Goal: Task Accomplishment & Management: Use online tool/utility

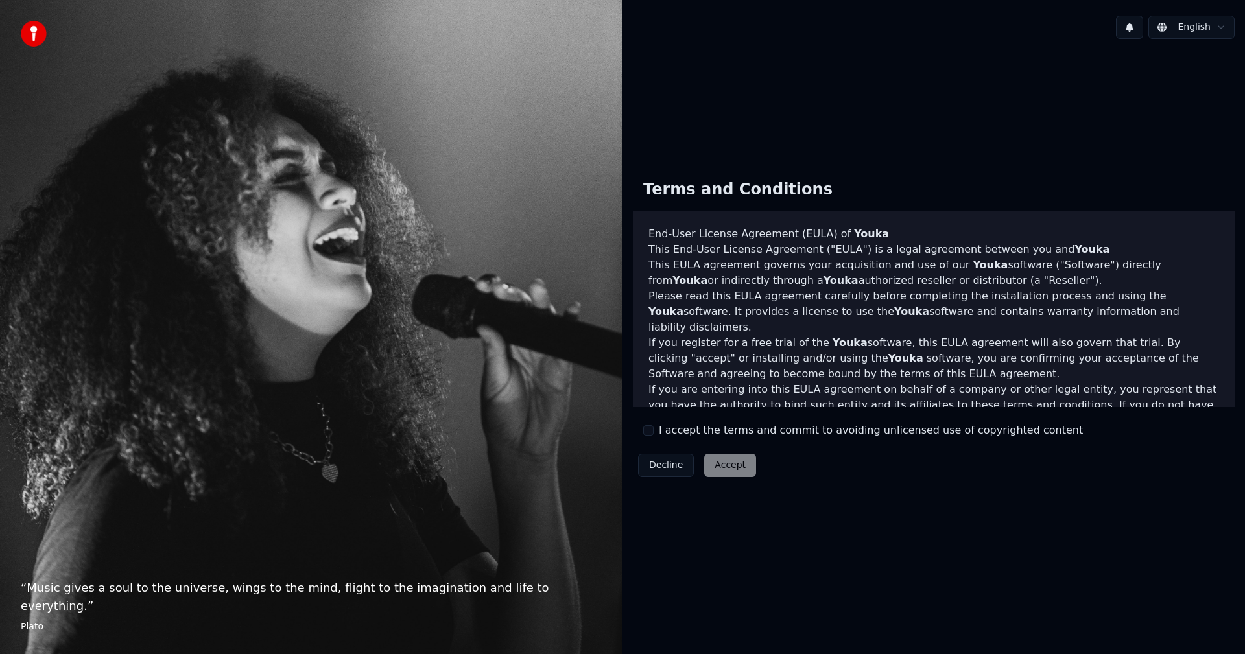
click at [680, 440] on div "Terms and Conditions End-User License Agreement (EULA) of Youka This End-User L…" at bounding box center [934, 325] width 602 height 313
click at [662, 435] on label "I accept the terms and commit to avoiding unlicensed use of copyrighted content" at bounding box center [871, 431] width 424 height 16
click at [654, 435] on button "I accept the terms and commit to avoiding unlicensed use of copyrighted content" at bounding box center [648, 430] width 10 height 10
click at [737, 471] on button "Accept" at bounding box center [730, 465] width 52 height 23
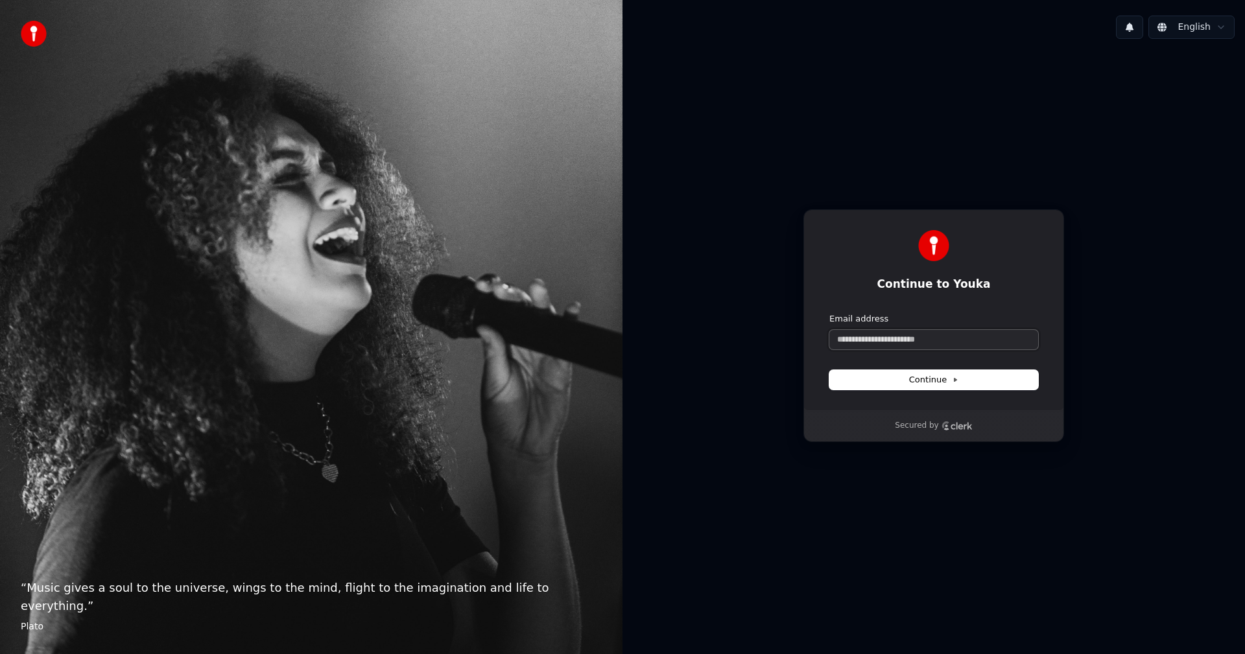
click at [880, 342] on input "Email address" at bounding box center [934, 339] width 209 height 19
click at [830, 313] on button "submit" at bounding box center [830, 313] width 0 height 0
type input "**********"
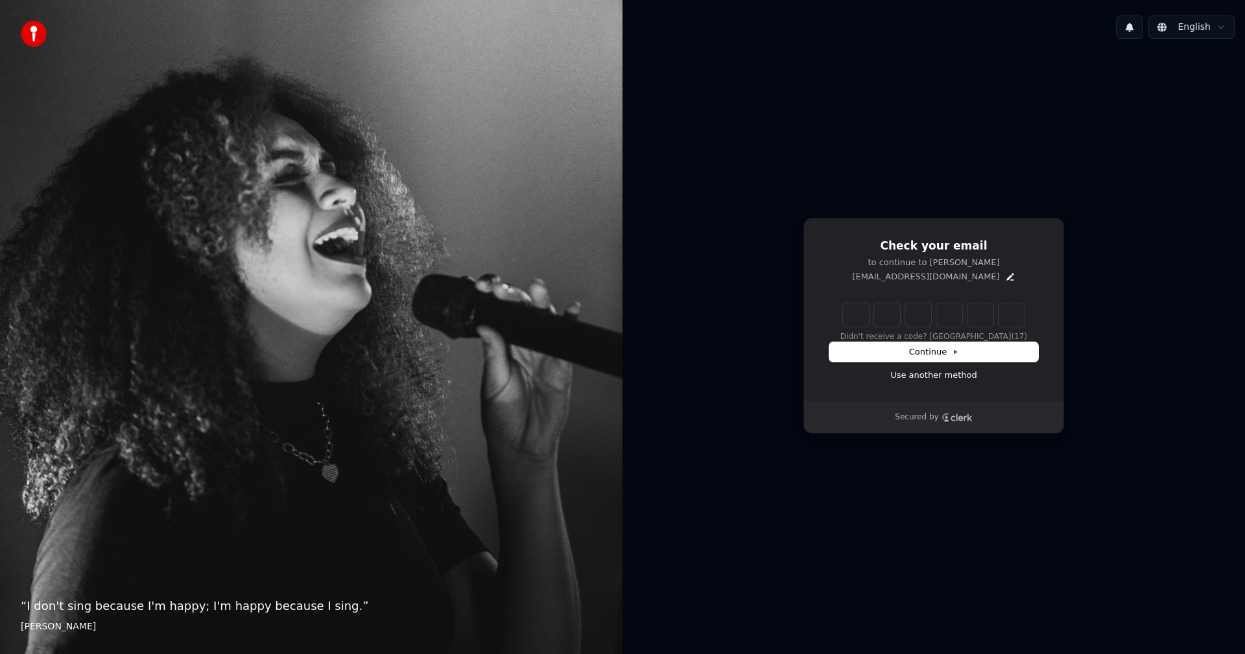
click at [855, 315] on input "Enter verification code" at bounding box center [934, 315] width 182 height 23
type input "******"
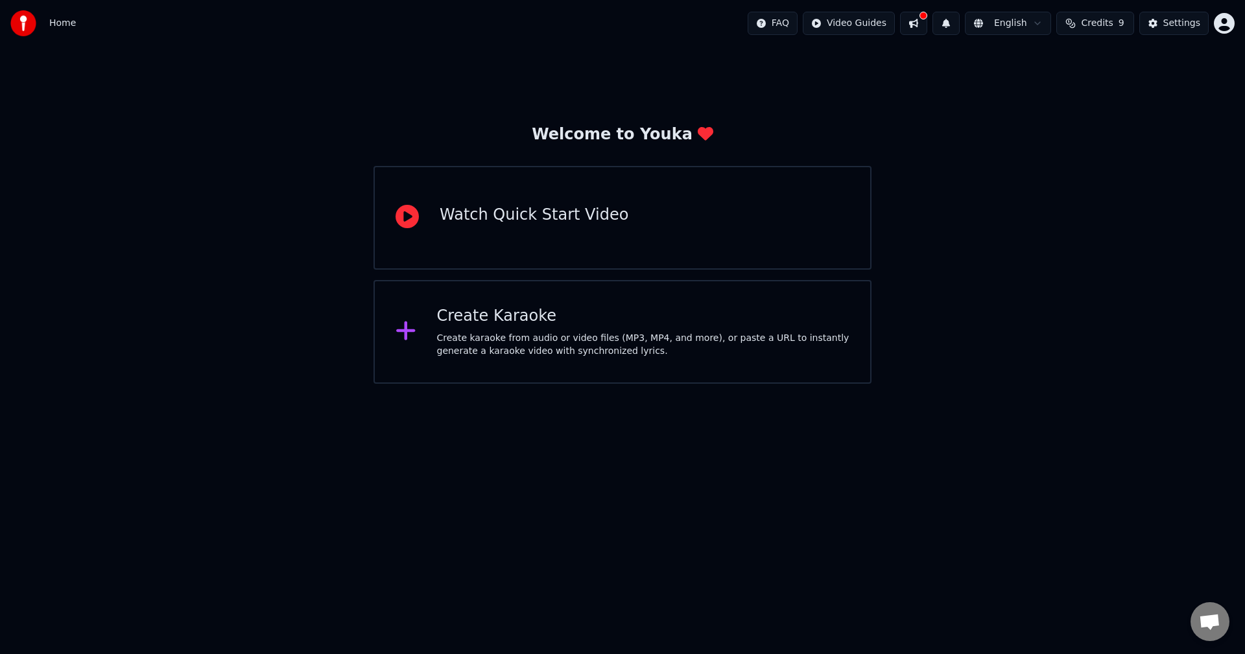
click at [1225, 19] on html "Home FAQ Video Guides English Credits 9 Settings Welcome to Youka Watch Quick S…" at bounding box center [622, 192] width 1245 height 384
click at [1040, 108] on html "Home FAQ Video Guides English Credits 9 Settings Welcome to Youka Watch Quick S…" at bounding box center [622, 192] width 1245 height 384
click at [1079, 24] on button "Credits 9" at bounding box center [1096, 23] width 78 height 23
click at [1025, 81] on td "15" at bounding box center [1025, 86] width 37 height 23
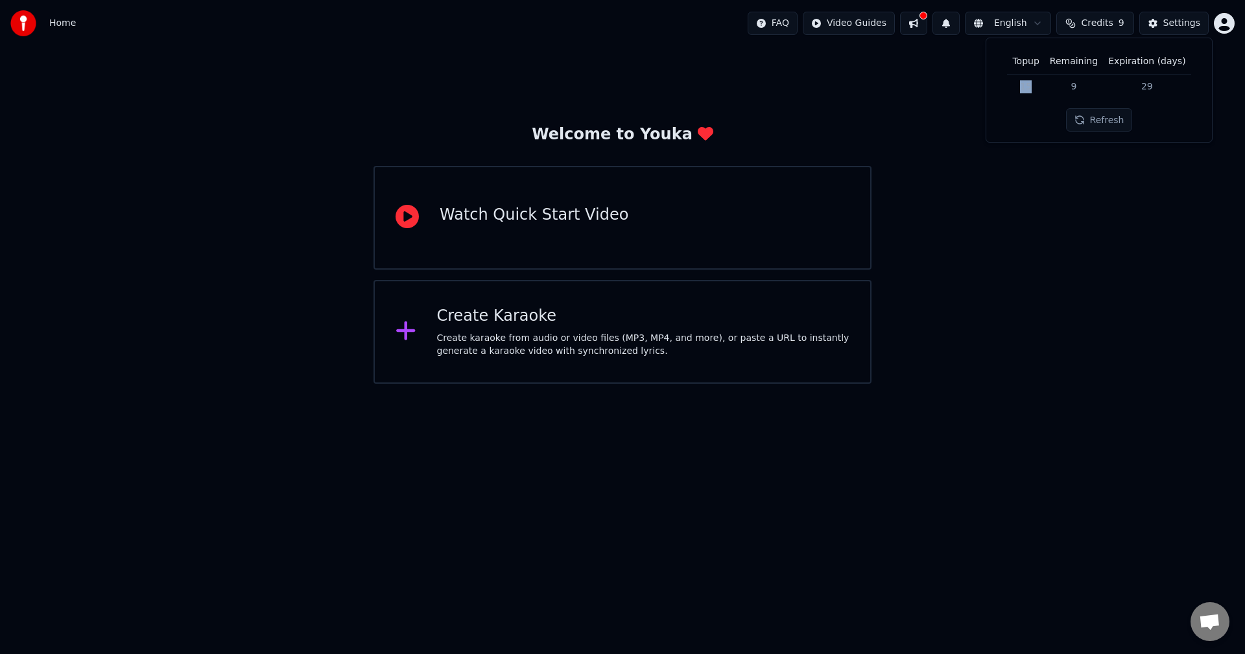
click at [1025, 81] on td "15" at bounding box center [1025, 86] width 37 height 23
click at [710, 352] on div "Create karaoke from audio or video files (MP3, MP4, and more), or paste a URL t…" at bounding box center [643, 345] width 413 height 26
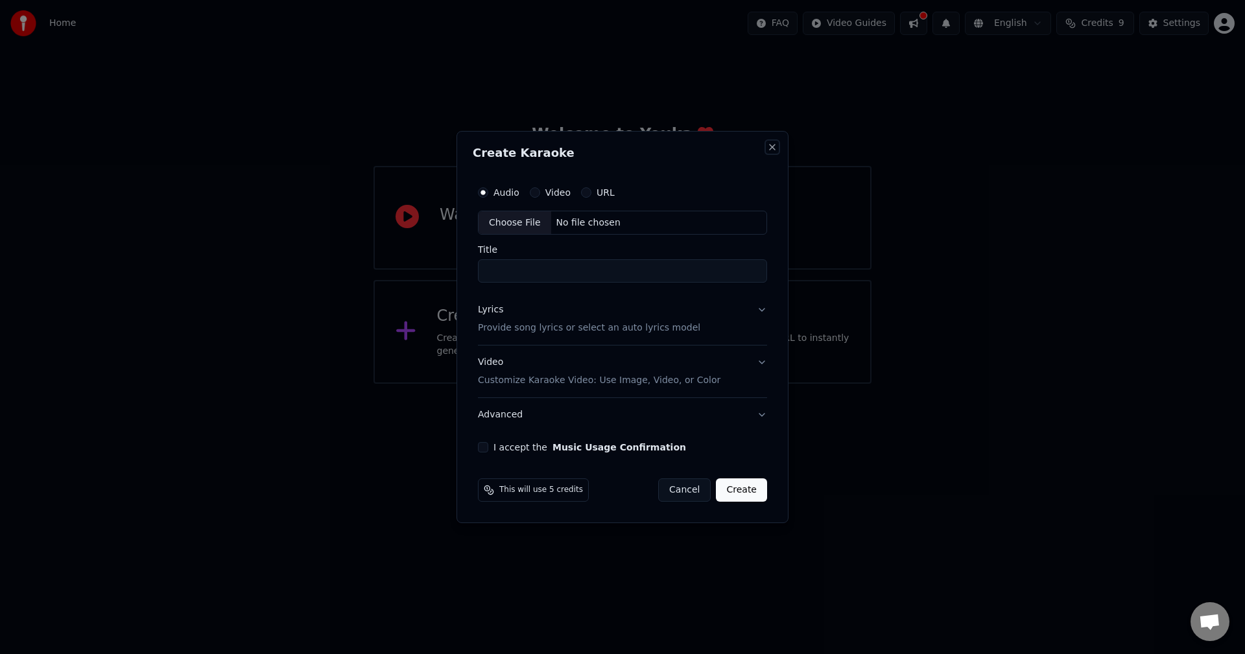
click at [769, 146] on button "Close" at bounding box center [772, 147] width 10 height 10
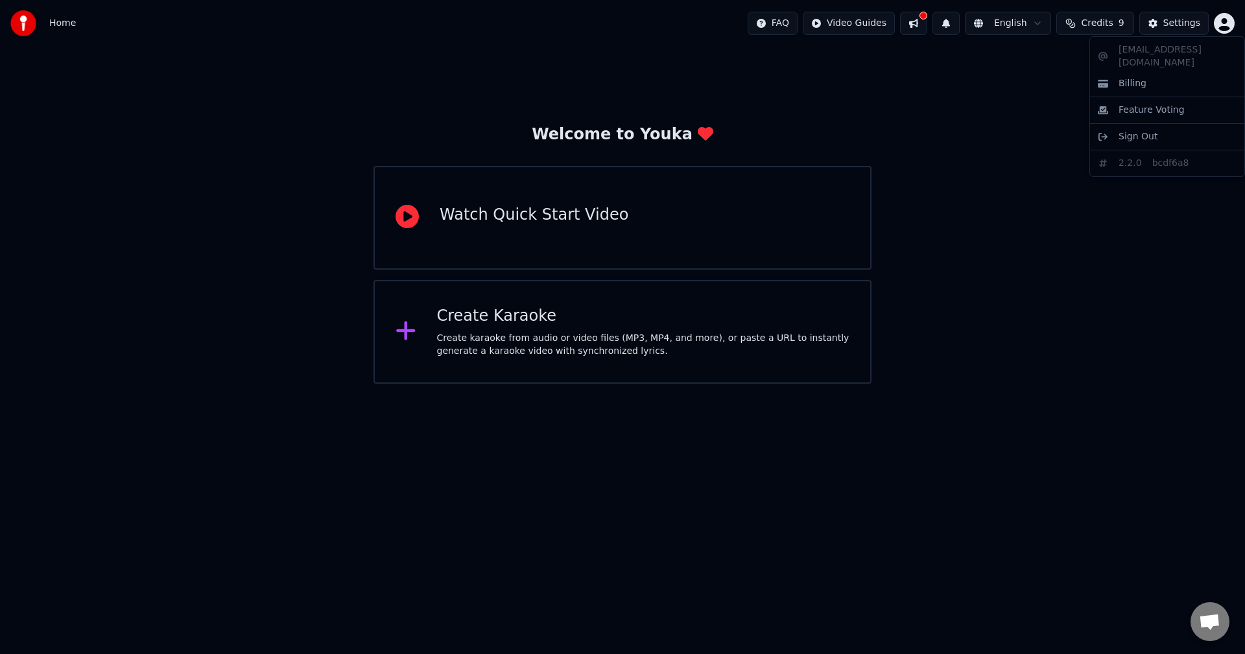
click at [1226, 20] on html "Home FAQ Video Guides English Credits 9 Settings Welcome to Youka Watch Quick S…" at bounding box center [622, 192] width 1245 height 384
click at [800, 382] on html "Home FAQ Video Guides English Credits 9 Settings Welcome to Youka Watch Quick S…" at bounding box center [622, 192] width 1245 height 384
click at [754, 366] on div "Create Karaoke Create karaoke from audio or video files (MP3, MP4, and more), o…" at bounding box center [623, 332] width 498 height 104
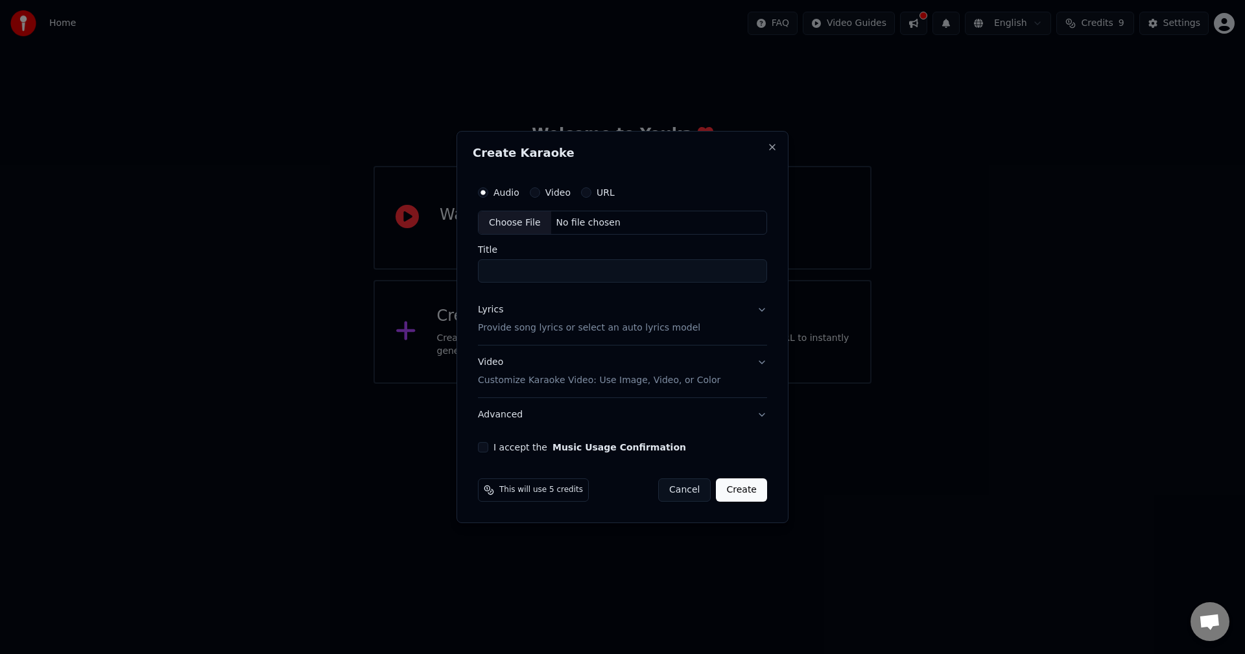
click at [598, 191] on label "URL" at bounding box center [606, 192] width 18 height 9
click at [592, 191] on button "URL" at bounding box center [586, 192] width 10 height 10
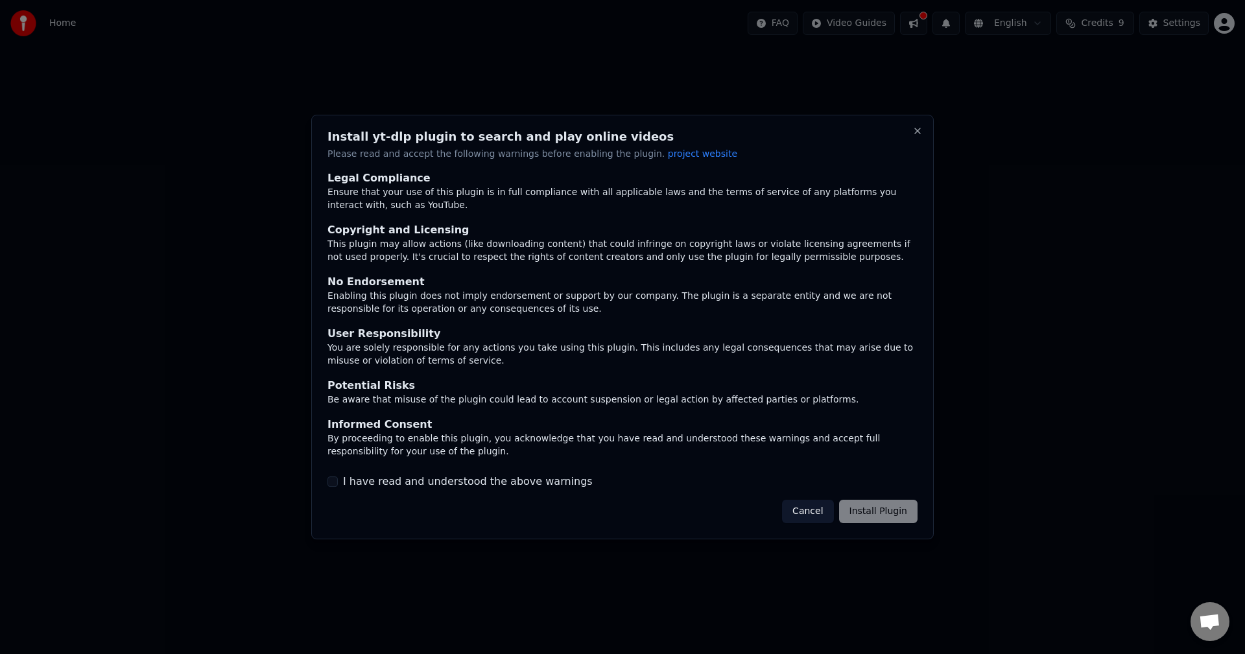
click at [495, 483] on label "I have read and understood the above warnings" at bounding box center [468, 482] width 250 height 16
click at [338, 483] on button "I have read and understood the above warnings" at bounding box center [333, 482] width 10 height 10
click at [885, 510] on button "Install Plugin" at bounding box center [878, 511] width 78 height 23
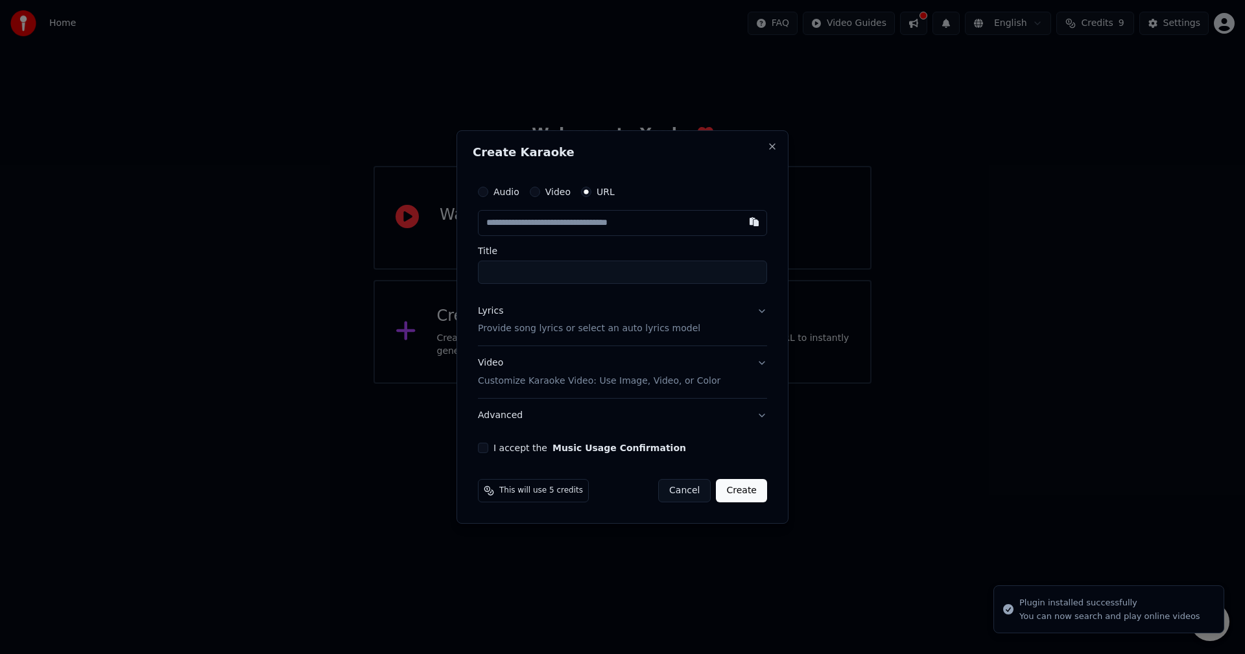
type input "**********"
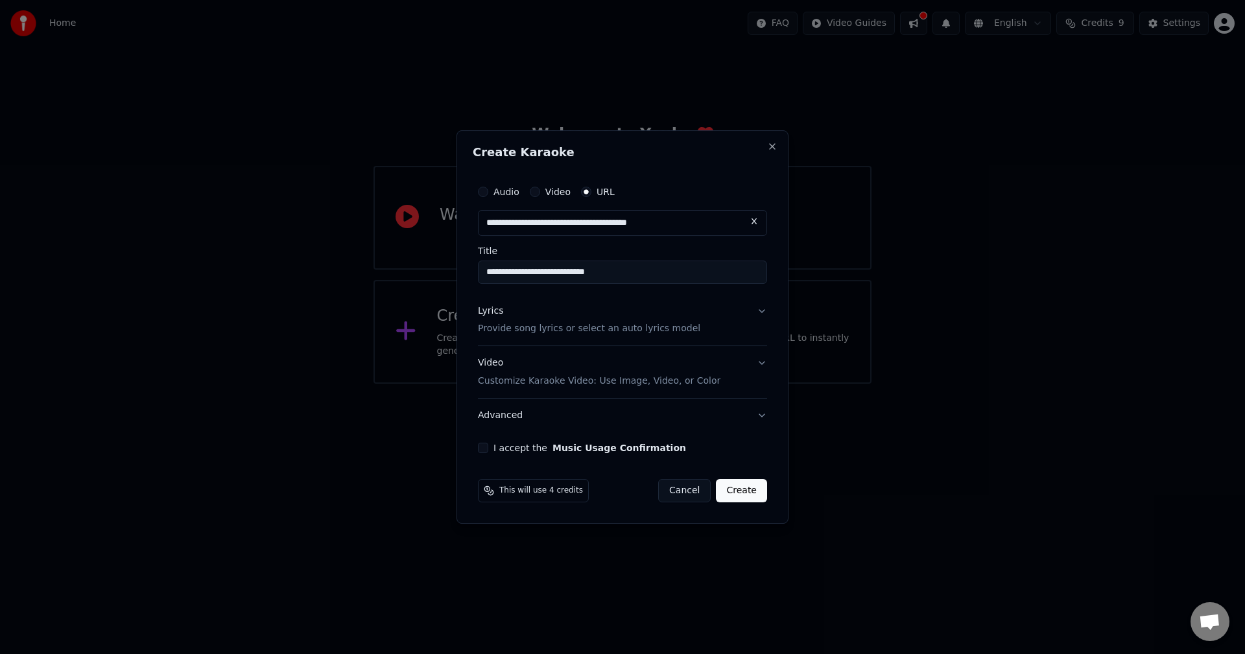
type input "**********"
click at [754, 313] on button "Lyrics Provide song lyrics or select an auto lyrics model" at bounding box center [622, 320] width 289 height 52
type input "**********"
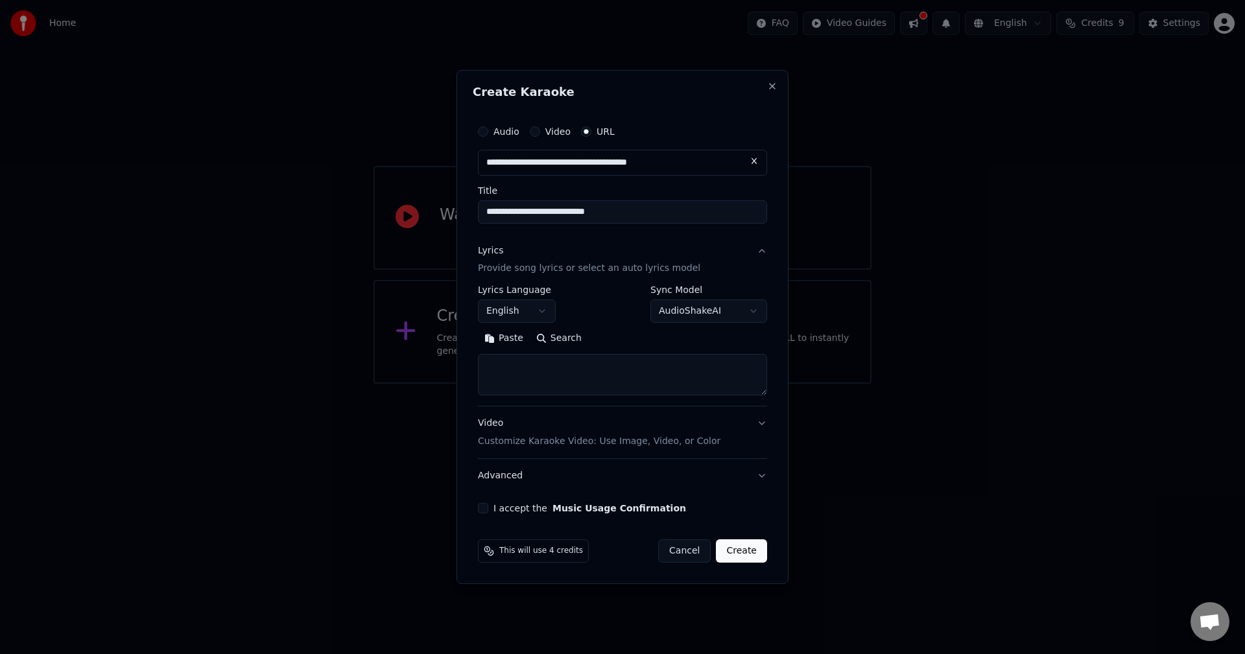
click at [573, 361] on textarea at bounding box center [622, 376] width 289 height 42
paste textarea "**********"
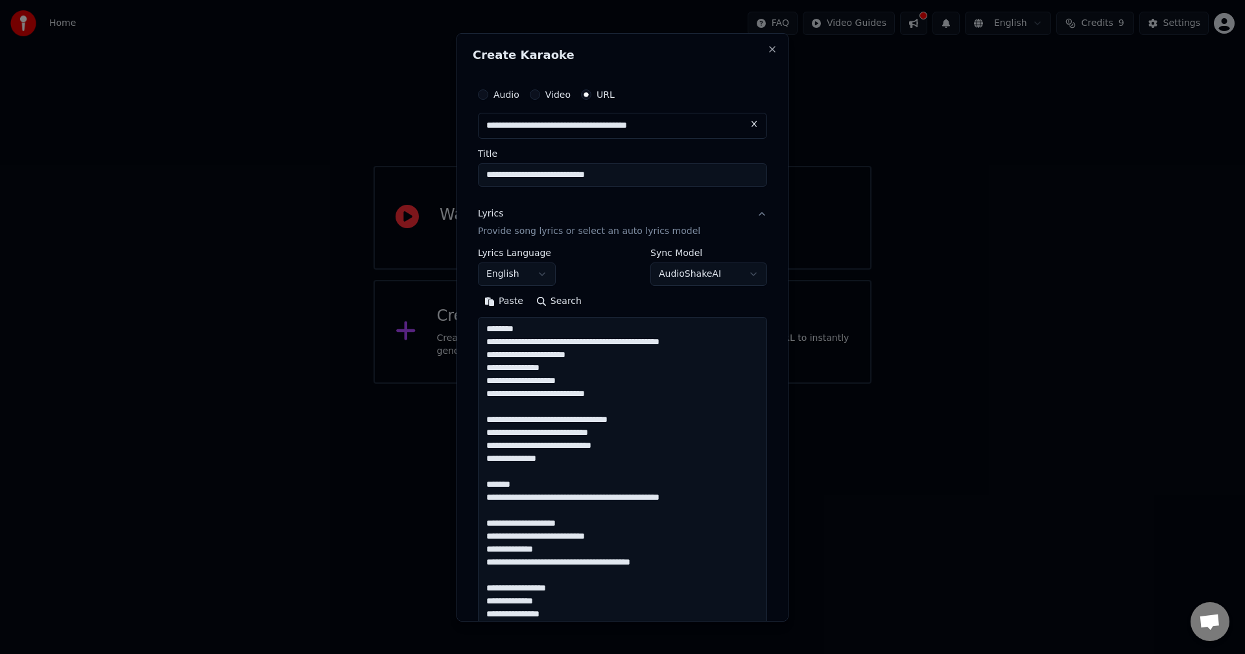
scroll to position [769, 0]
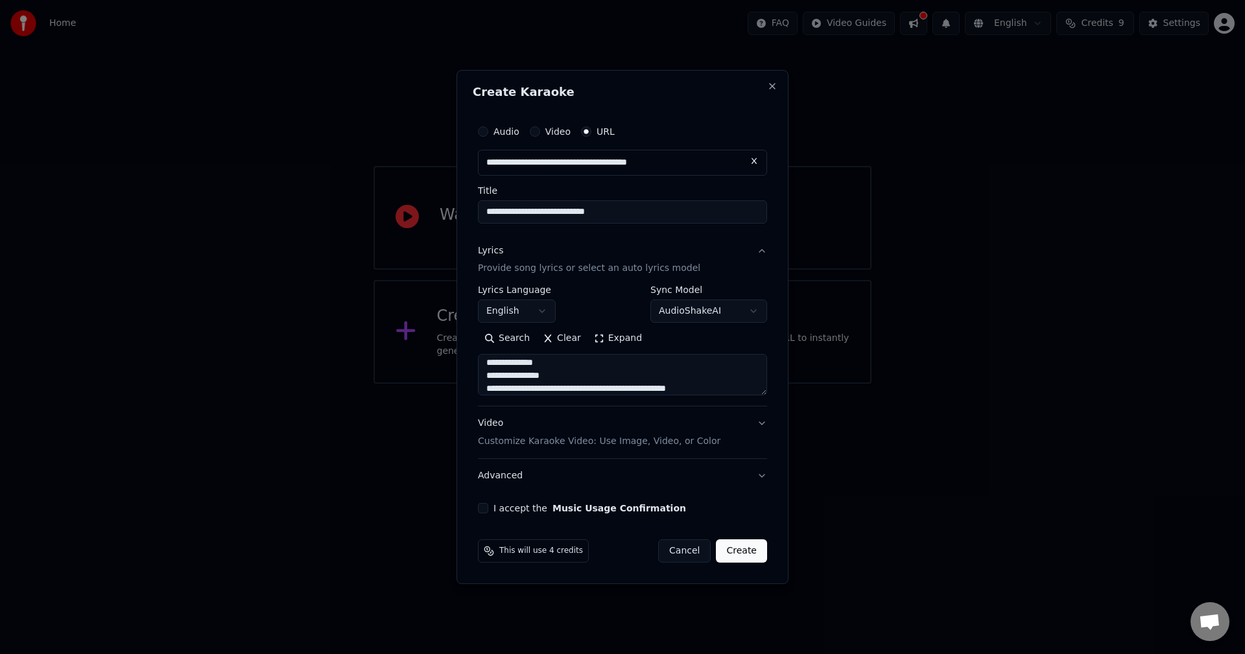
type textarea "**********"
click at [529, 313] on body "**********" at bounding box center [622, 192] width 1245 height 384
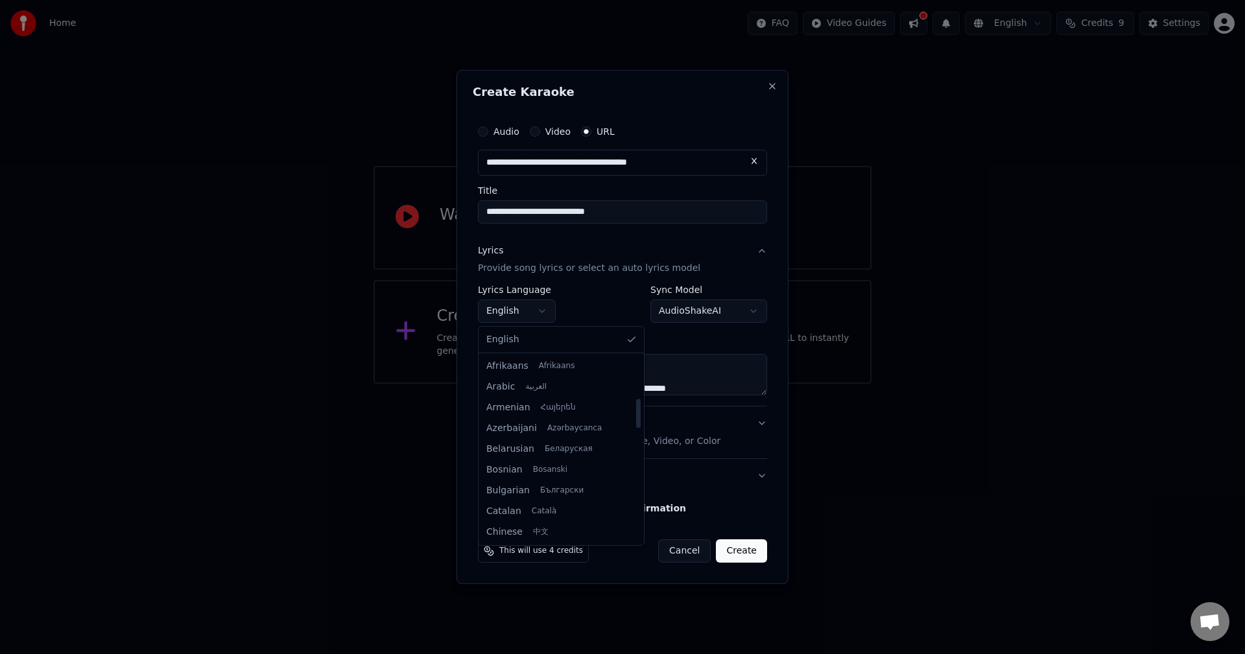
scroll to position [270, 0]
select select "**"
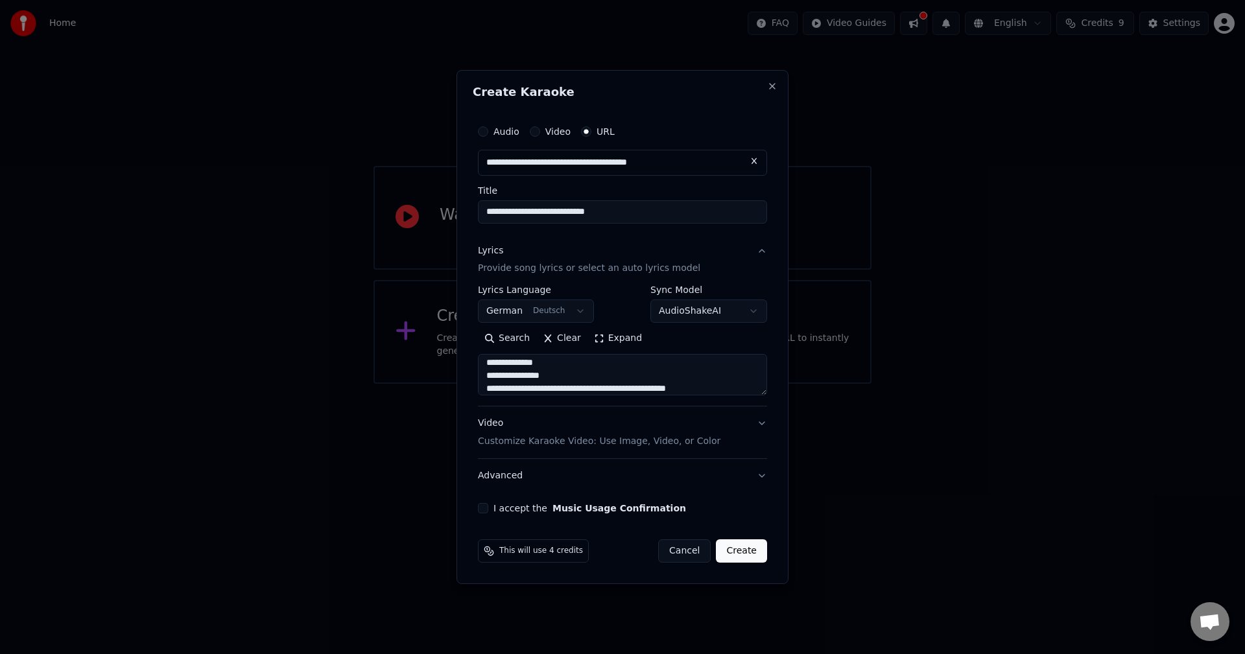
click at [701, 299] on div "**********" at bounding box center [709, 305] width 117 height 38
click at [700, 305] on body "**********" at bounding box center [622, 192] width 1245 height 384
click at [626, 303] on body "**********" at bounding box center [622, 192] width 1245 height 384
click at [700, 427] on button "Video Customize Karaoke Video: Use Image, Video, or Color" at bounding box center [622, 433] width 289 height 52
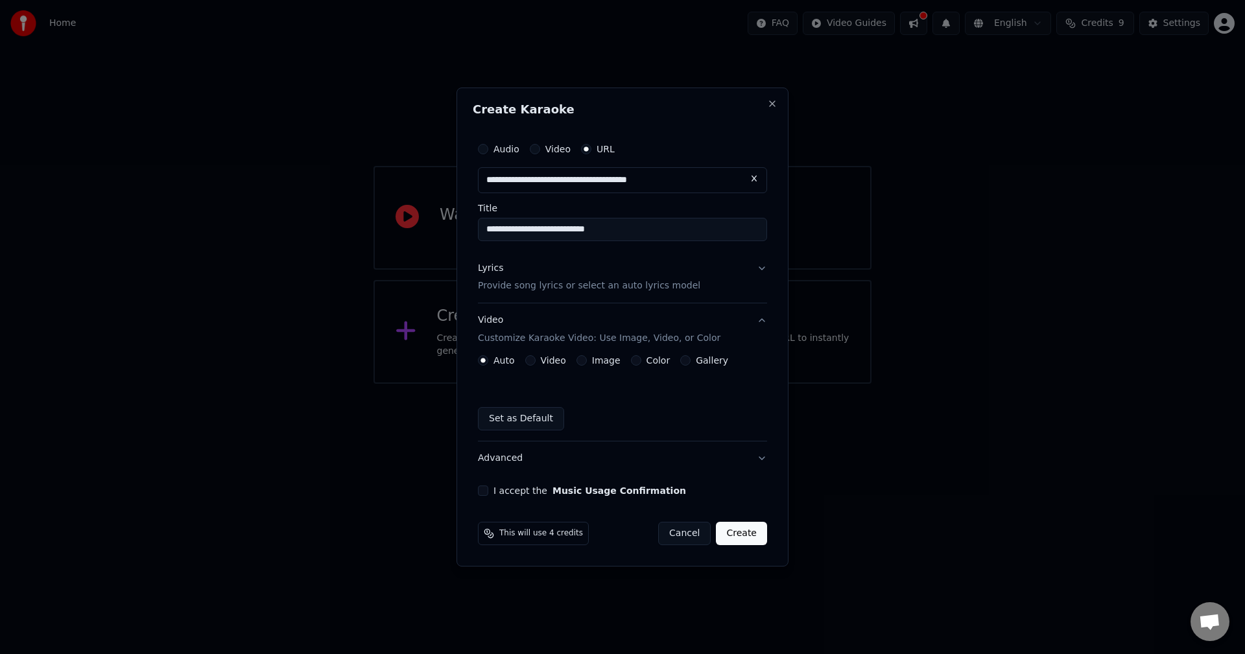
click at [537, 357] on div "Video" at bounding box center [545, 360] width 41 height 10
click at [531, 358] on button "Video" at bounding box center [530, 360] width 10 height 10
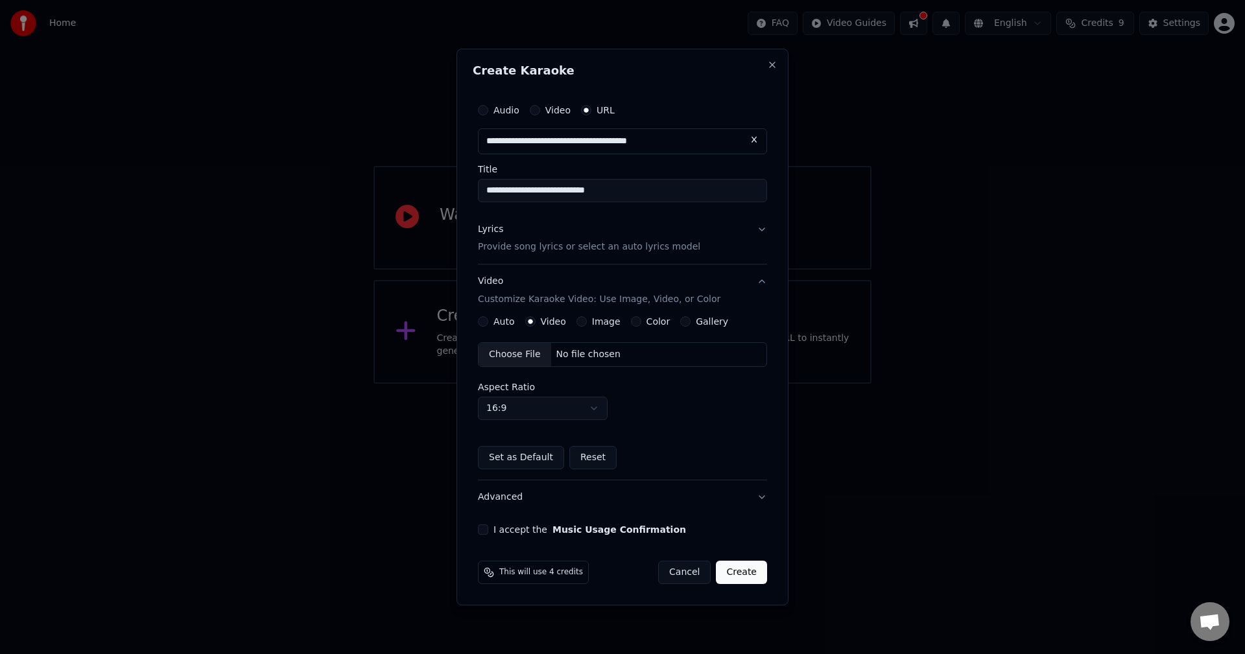
click at [577, 323] on button "Image" at bounding box center [582, 322] width 10 height 10
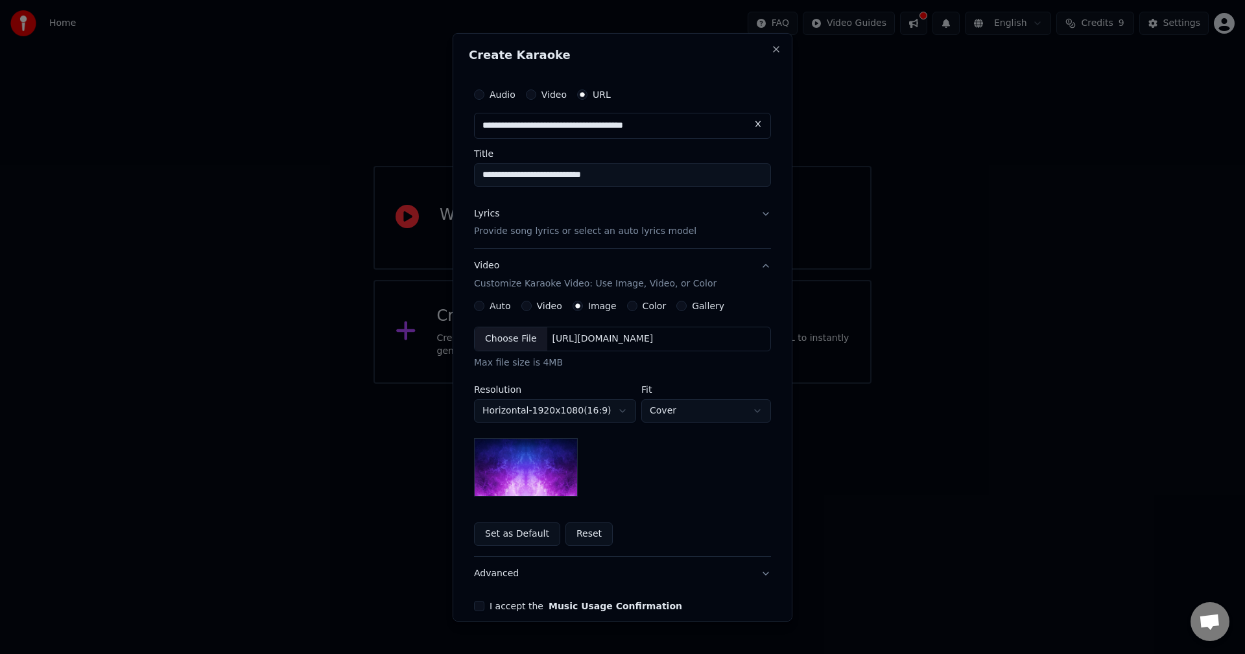
click at [569, 384] on body "**********" at bounding box center [622, 192] width 1245 height 384
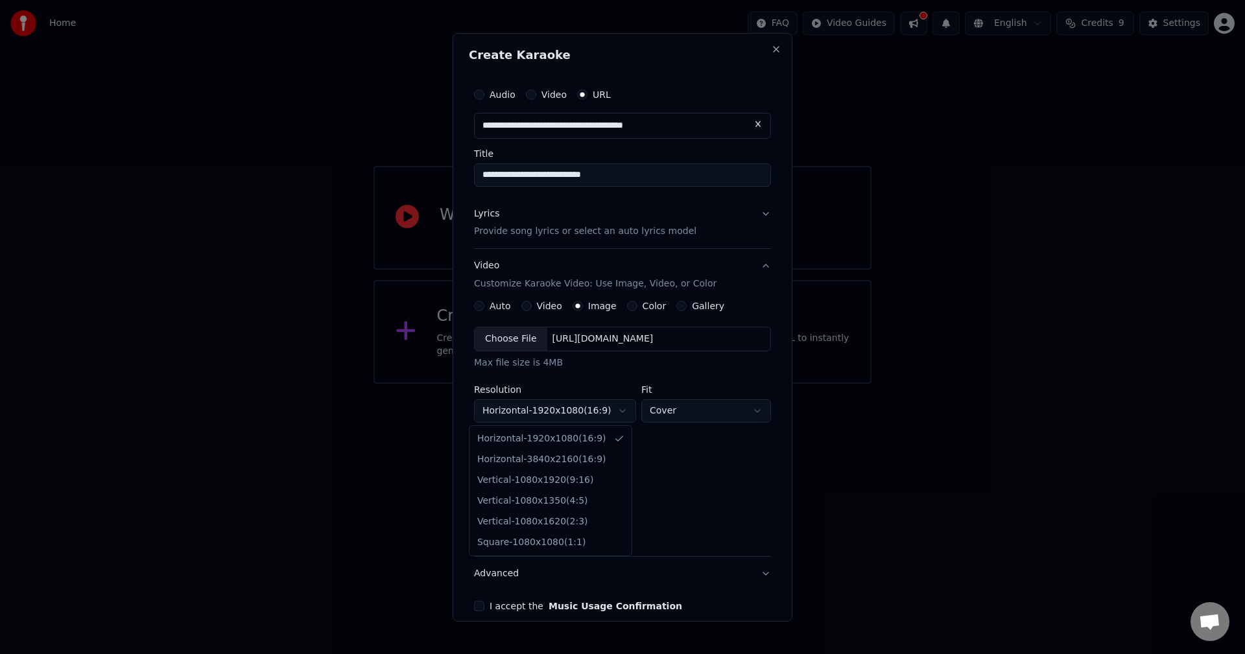
click at [569, 384] on body "**********" at bounding box center [622, 192] width 1245 height 384
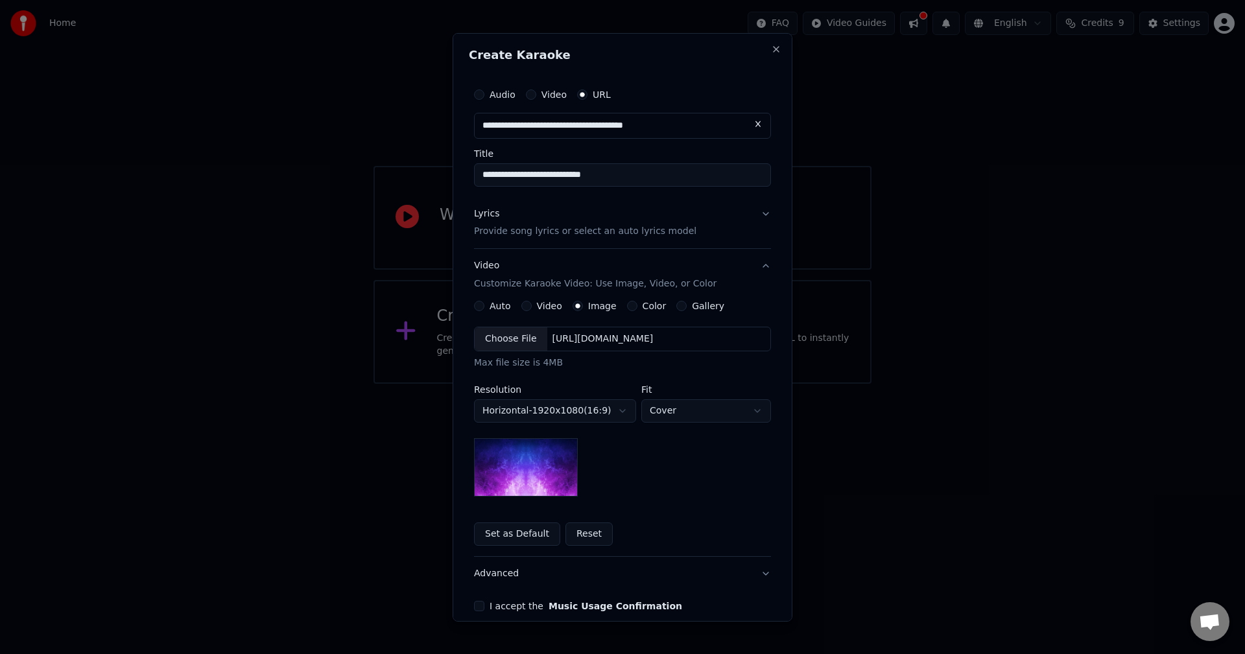
click at [569, 384] on body "**********" at bounding box center [622, 192] width 1245 height 384
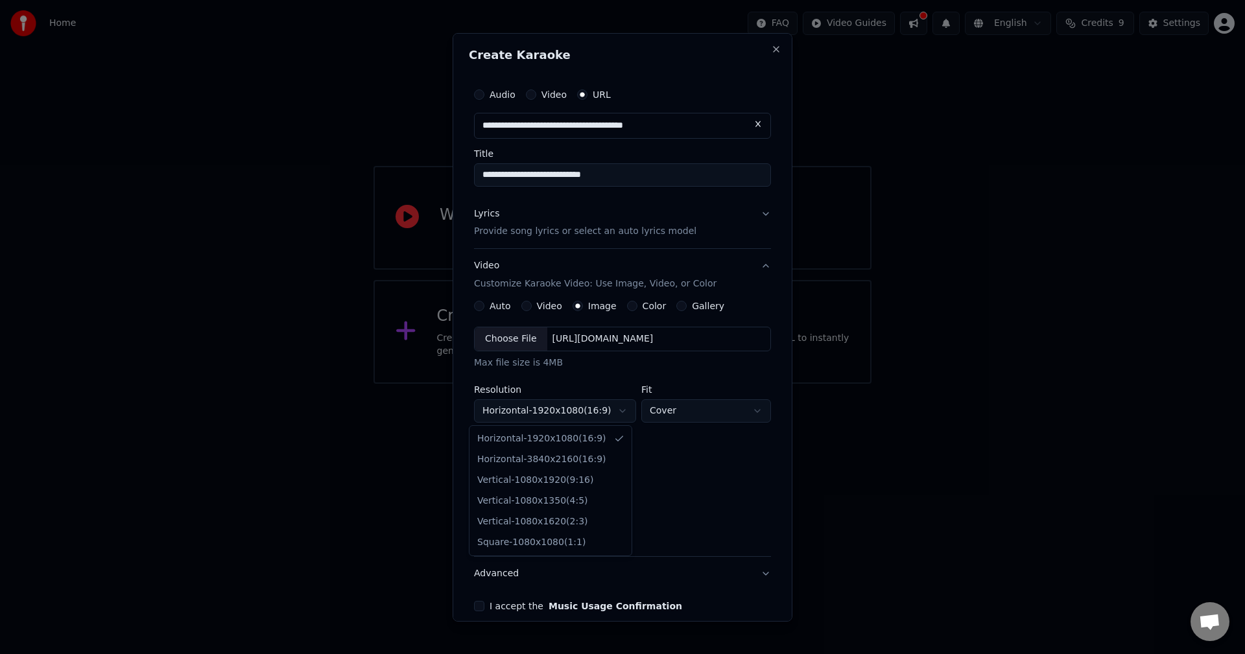
click at [569, 384] on body "**********" at bounding box center [622, 192] width 1245 height 384
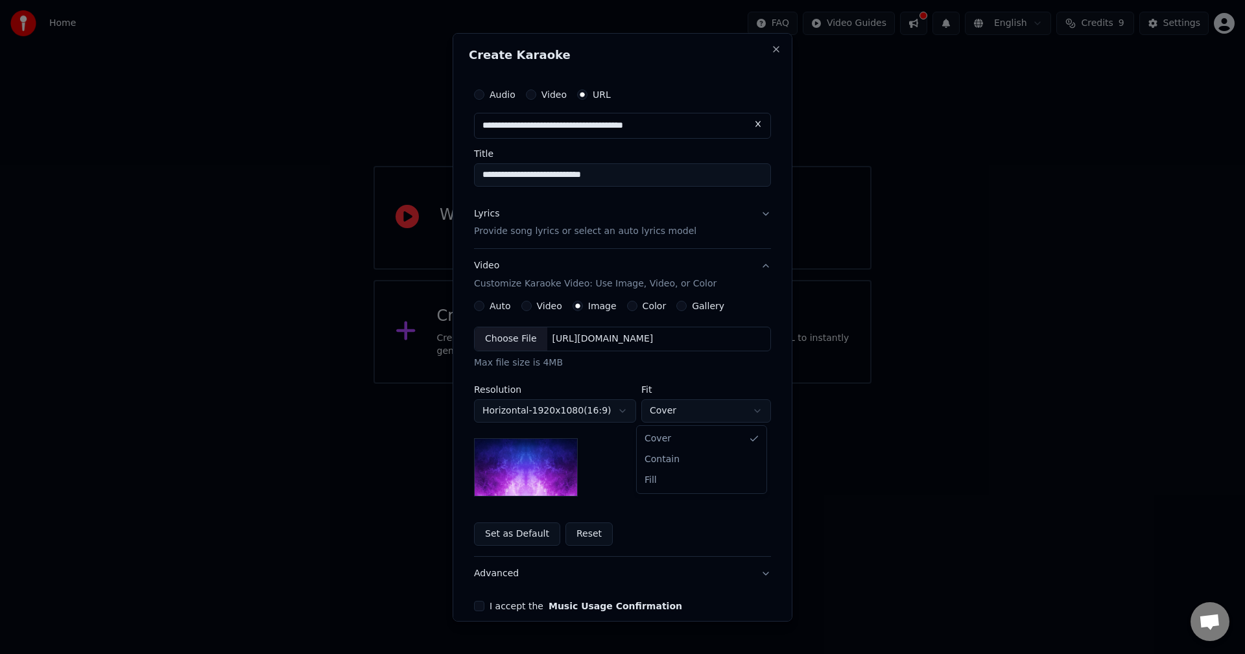
click at [658, 384] on body "**********" at bounding box center [622, 192] width 1245 height 384
click at [603, 384] on body "**********" at bounding box center [622, 192] width 1245 height 384
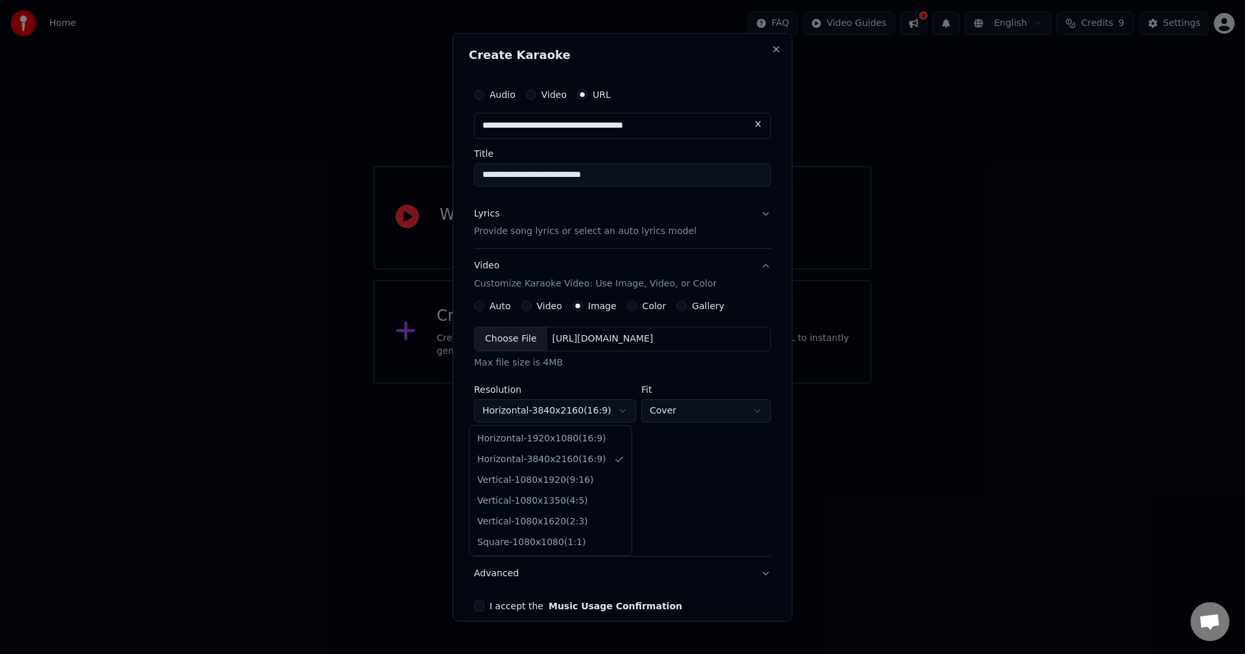
click at [586, 384] on body "**********" at bounding box center [622, 192] width 1245 height 384
select select "*********"
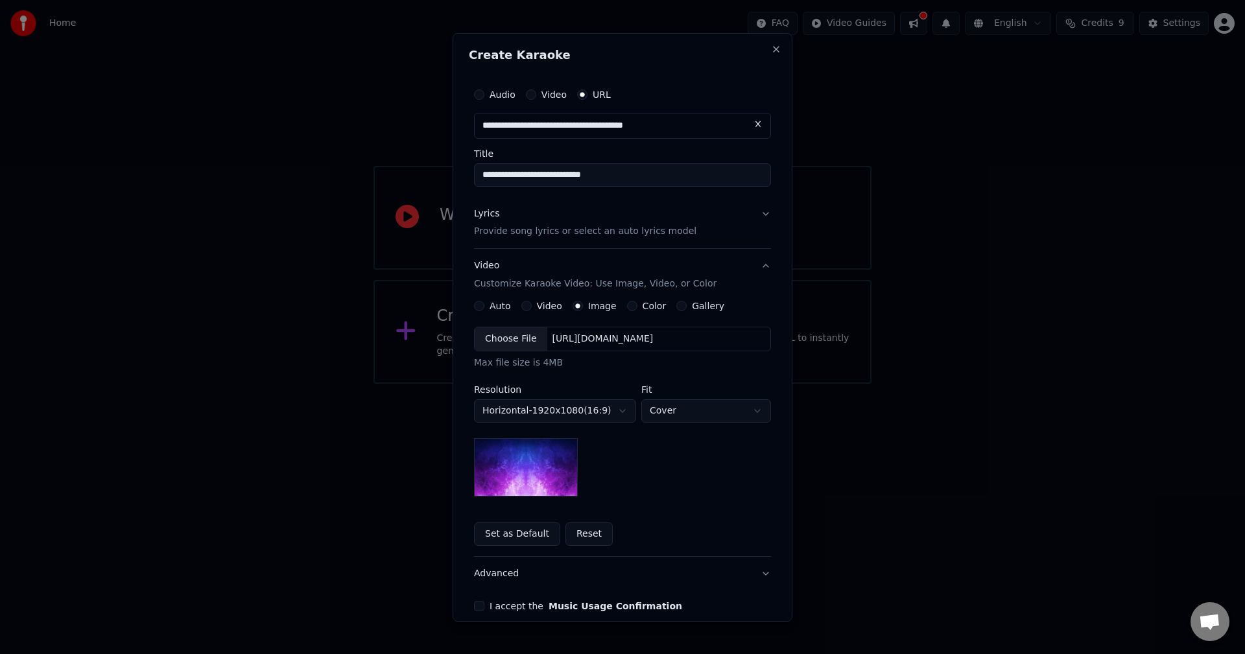
click at [677, 305] on div "Gallery" at bounding box center [700, 306] width 48 height 10
click at [627, 305] on div "Color" at bounding box center [647, 306] width 40 height 10
click at [627, 305] on button "Color" at bounding box center [632, 306] width 10 height 10
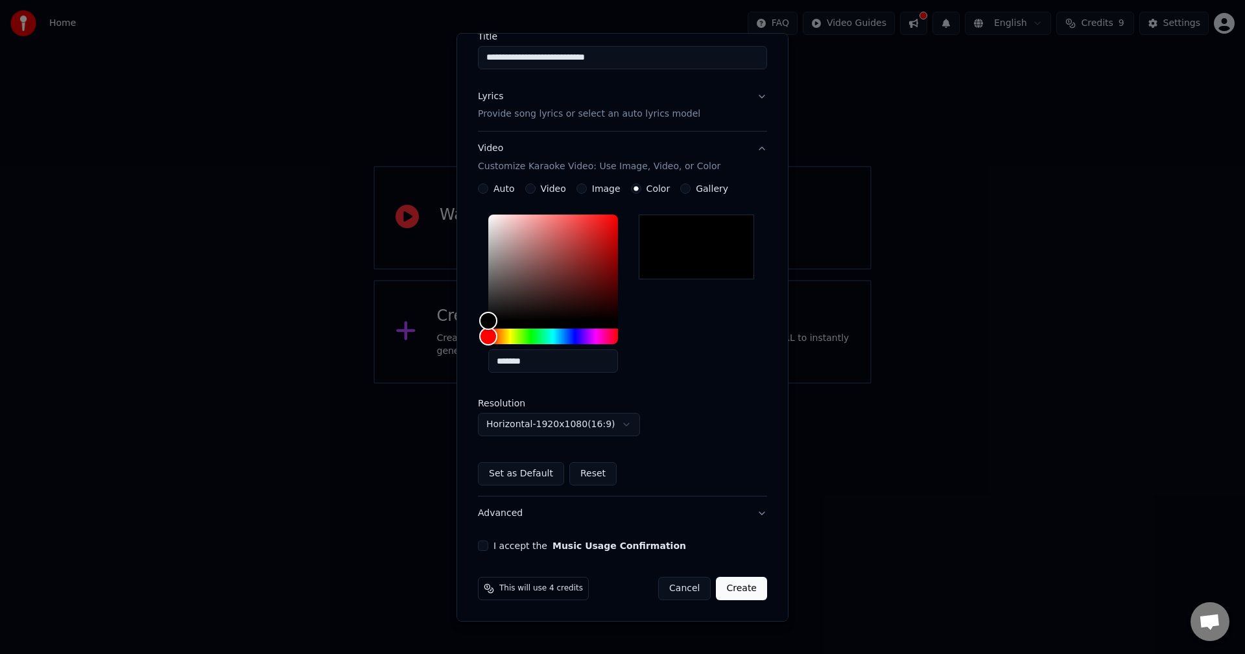
scroll to position [117, 0]
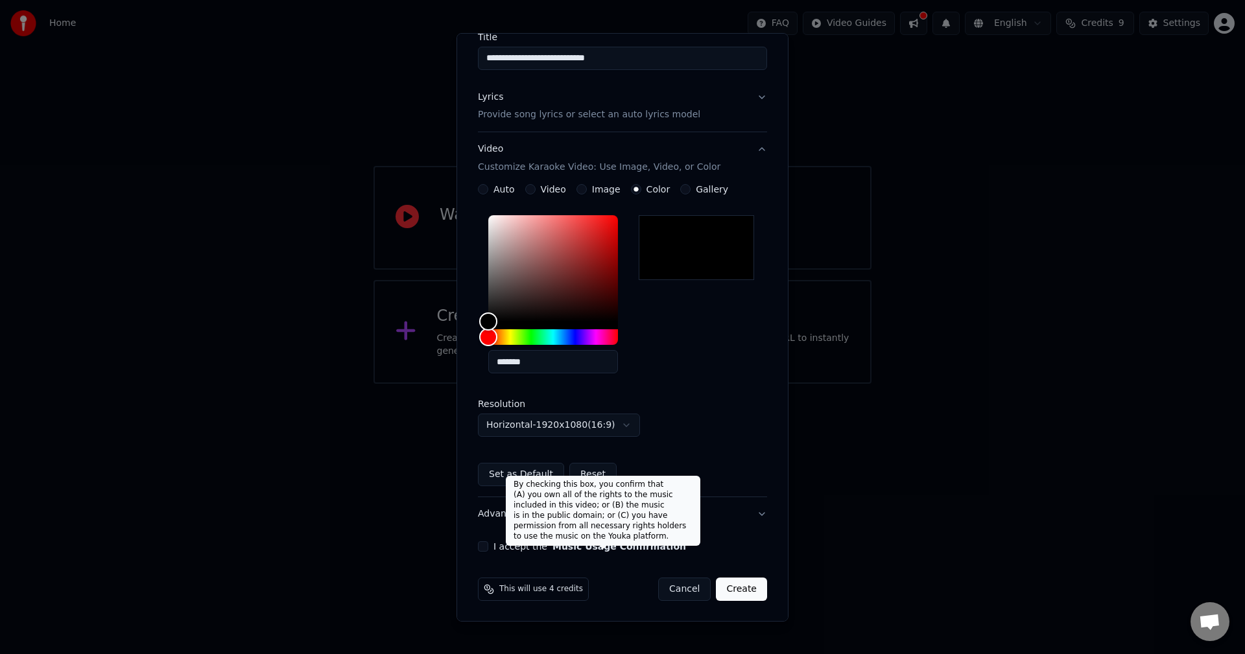
click at [627, 548] on button "Music Usage Confirmation" at bounding box center [620, 546] width 134 height 9
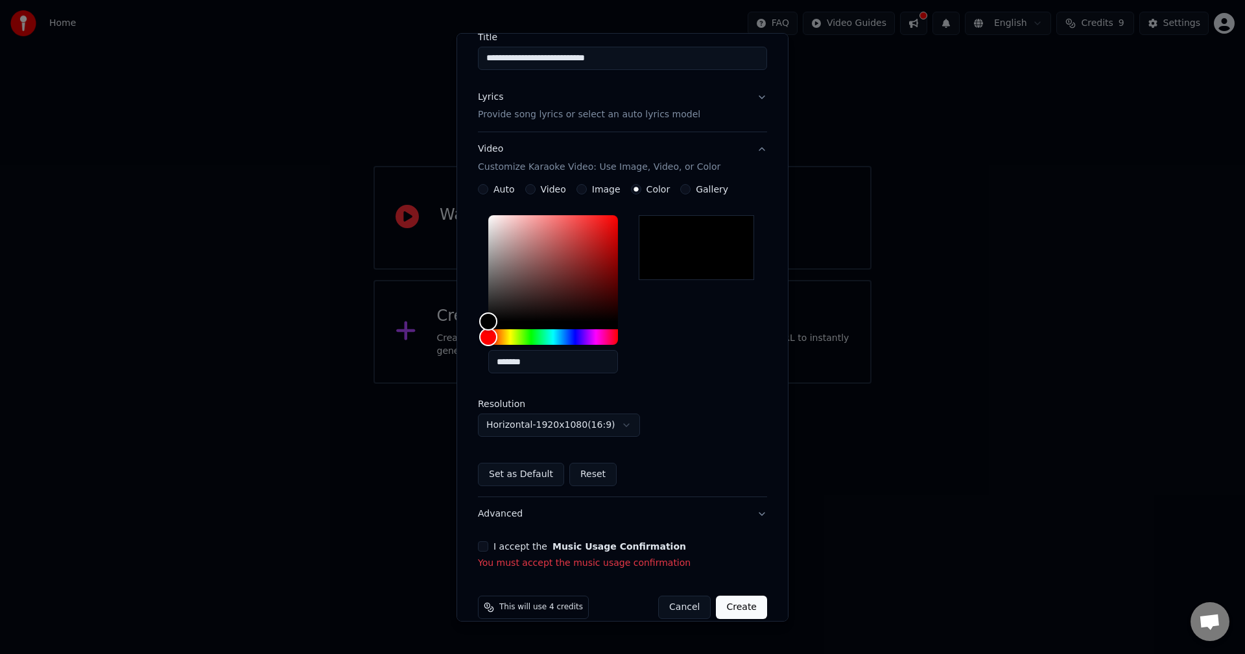
click at [480, 547] on button "I accept the Music Usage Confirmation" at bounding box center [483, 547] width 10 height 10
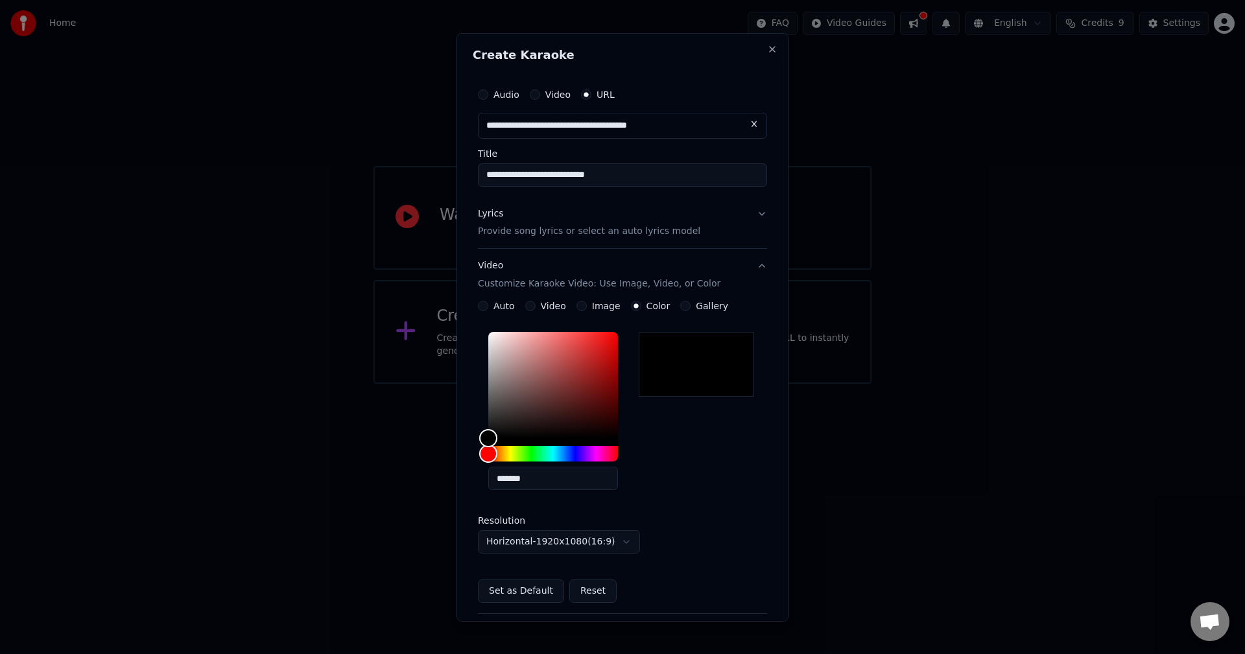
scroll to position [117, 0]
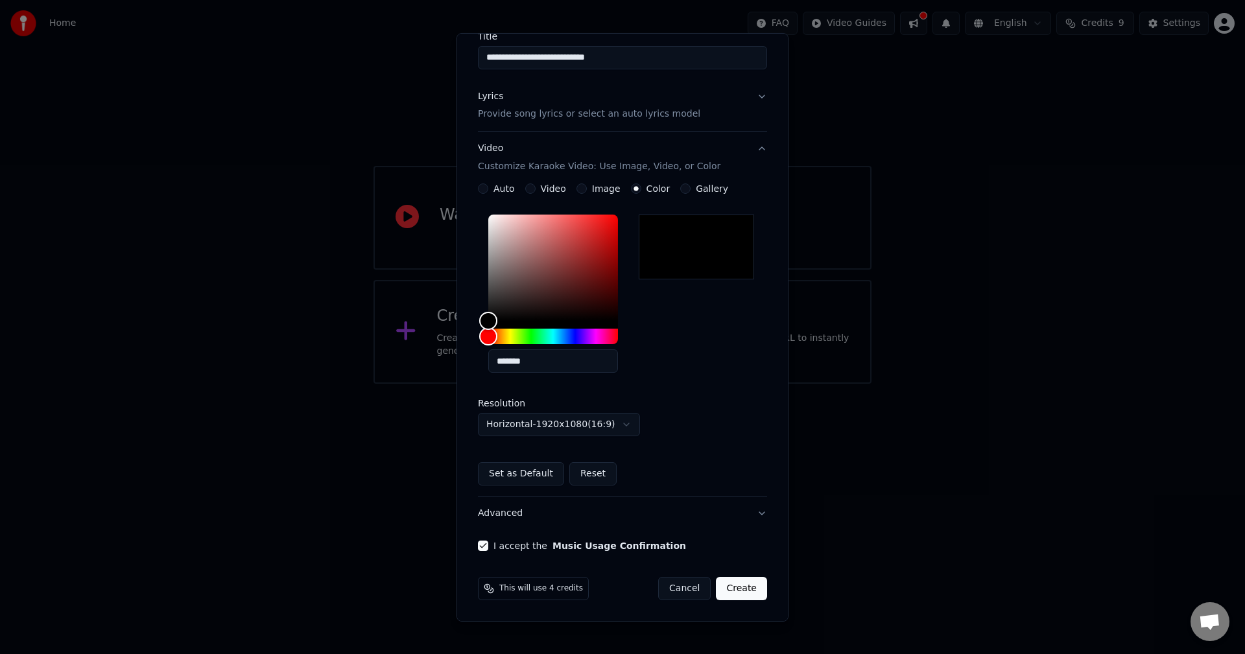
click at [750, 94] on button "Lyrics Provide song lyrics or select an auto lyrics model" at bounding box center [622, 105] width 289 height 52
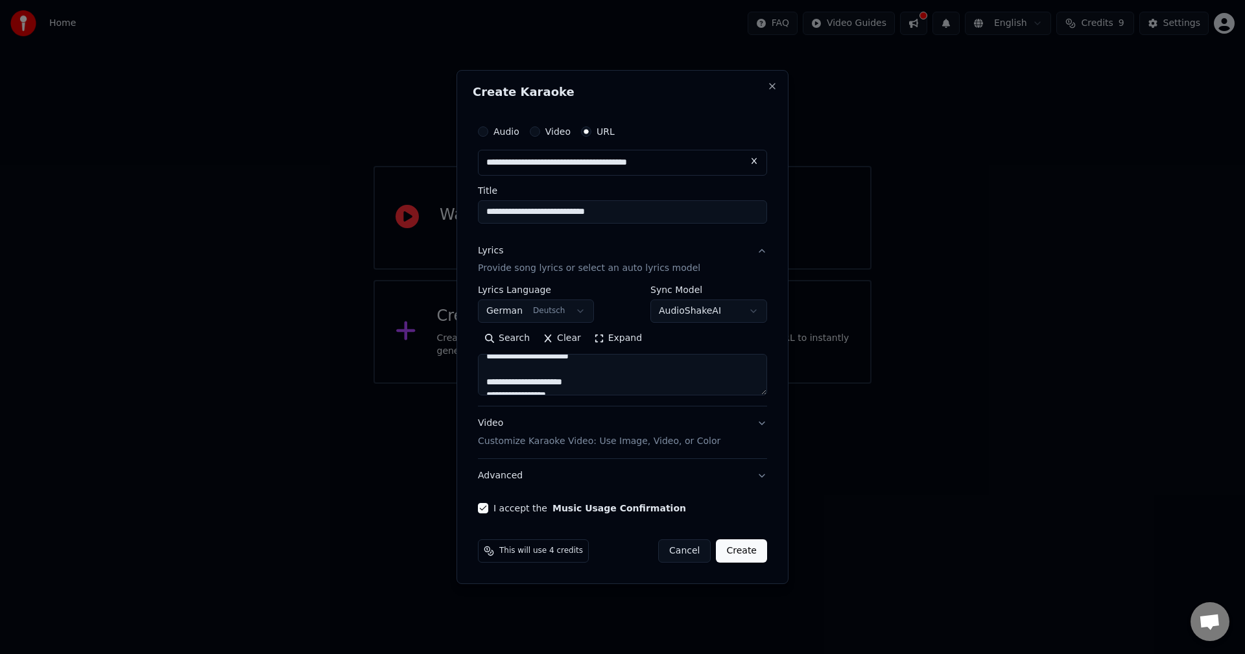
scroll to position [774, 0]
click at [748, 551] on button "Create" at bounding box center [741, 551] width 51 height 23
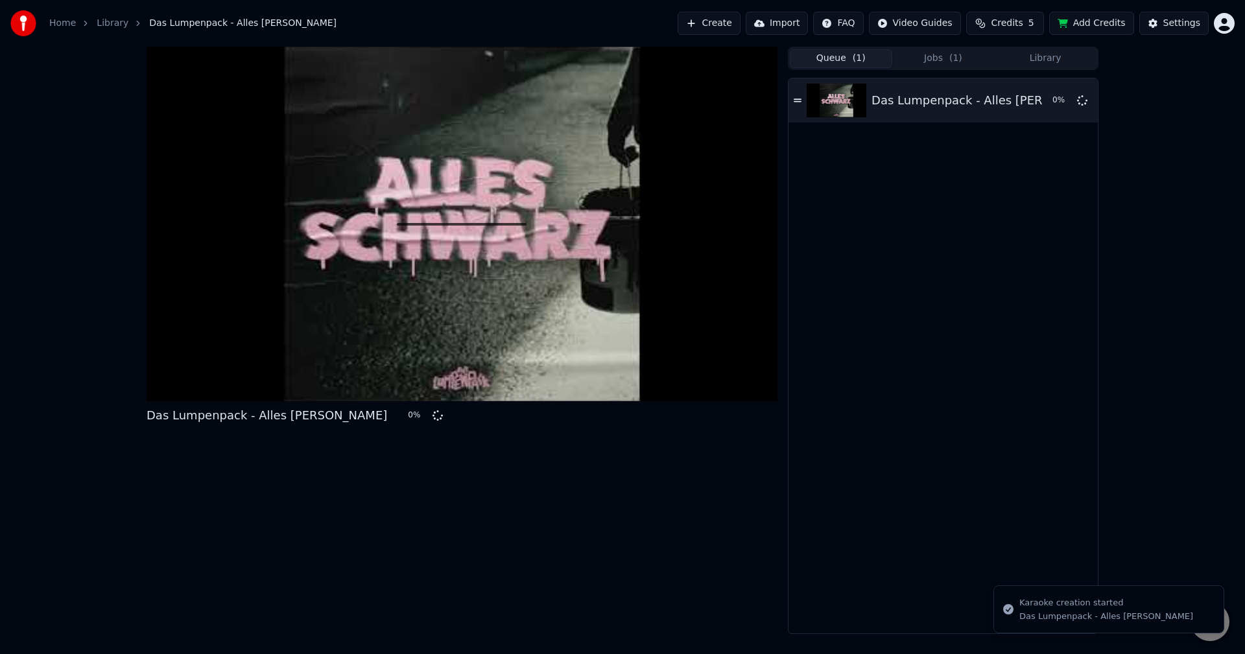
click at [861, 62] on span "( 1 )" at bounding box center [859, 58] width 13 height 13
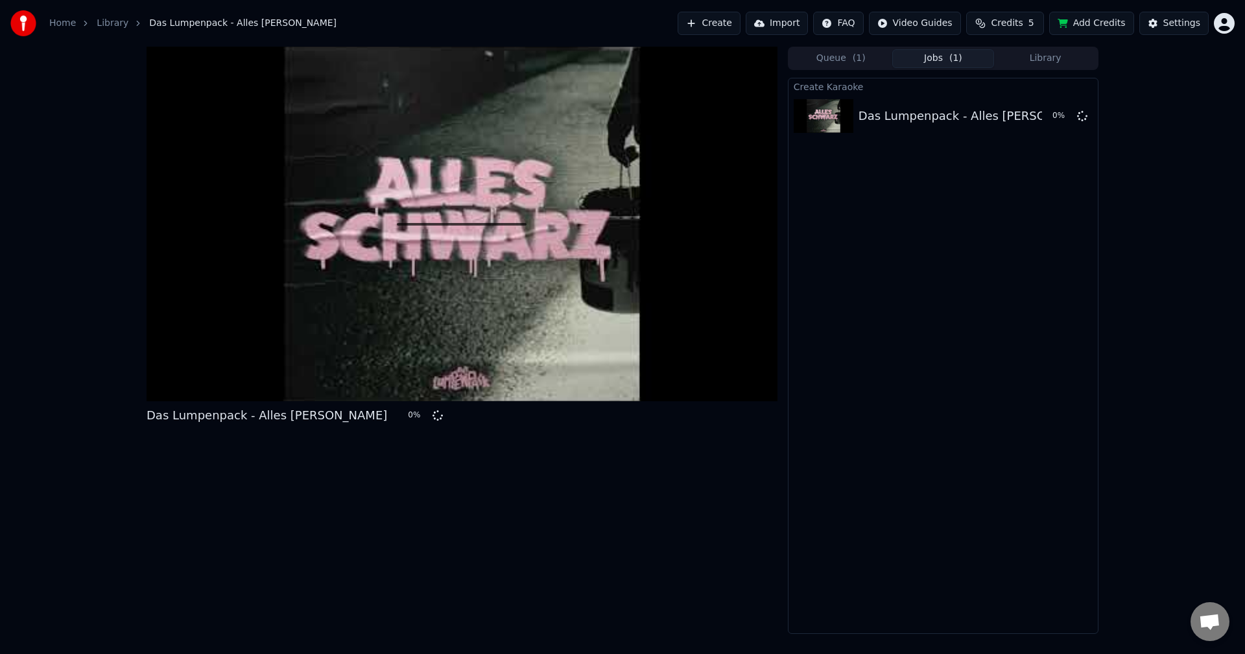
click at [915, 59] on button "Jobs ( 1 )" at bounding box center [943, 58] width 102 height 19
click at [1011, 58] on button "Library" at bounding box center [1045, 58] width 102 height 19
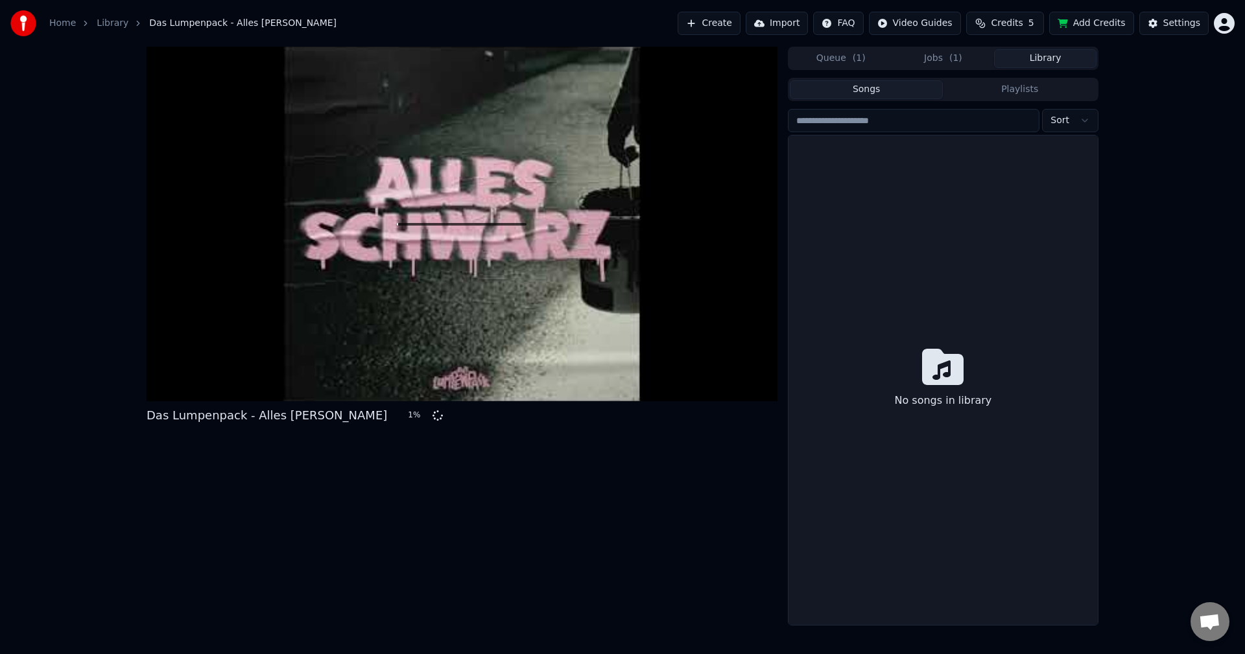
click at [1031, 60] on button "Library" at bounding box center [1045, 58] width 102 height 19
click at [999, 94] on button "Playlists" at bounding box center [1020, 89] width 154 height 19
click at [924, 91] on button "Songs" at bounding box center [867, 89] width 154 height 19
click at [948, 68] on div "Queue ( 1 ) Jobs ( 1 ) Library" at bounding box center [943, 58] width 311 height 23
click at [948, 64] on button "Jobs ( 1 )" at bounding box center [943, 58] width 102 height 19
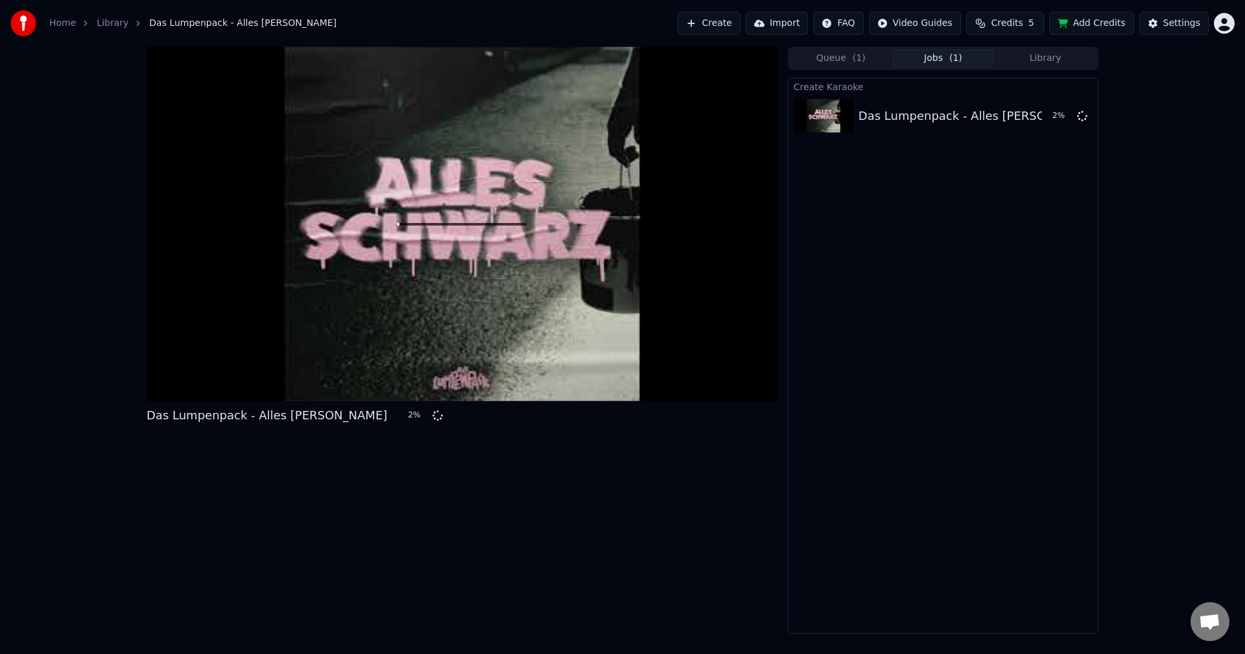
click at [1108, 21] on button "Add Credits" at bounding box center [1091, 23] width 85 height 23
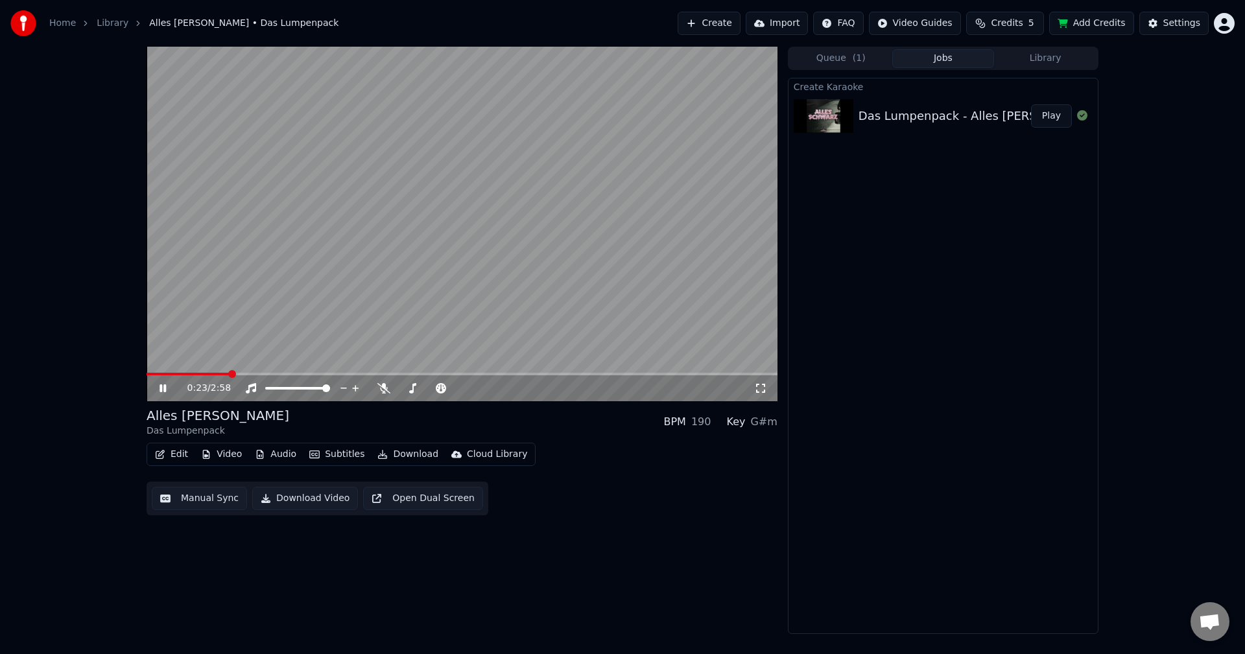
click at [151, 376] on div "0:23 / 2:58" at bounding box center [462, 389] width 631 height 26
click at [147, 372] on video at bounding box center [462, 224] width 631 height 355
click at [147, 375] on span at bounding box center [147, 374] width 0 height 3
click at [156, 385] on div "0:00 / 2:58" at bounding box center [462, 388] width 621 height 13
click at [159, 390] on icon at bounding box center [172, 388] width 30 height 10
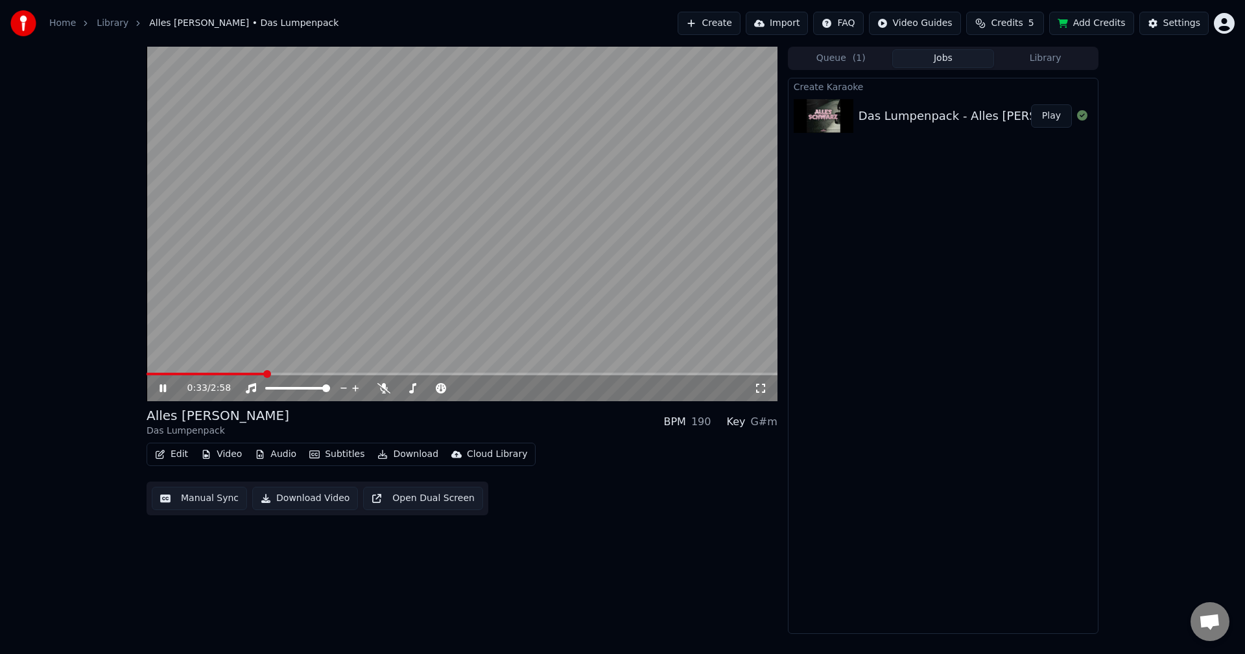
click at [412, 244] on video at bounding box center [462, 224] width 631 height 355
click at [846, 57] on button "Queue ( 1 )" at bounding box center [841, 58] width 102 height 19
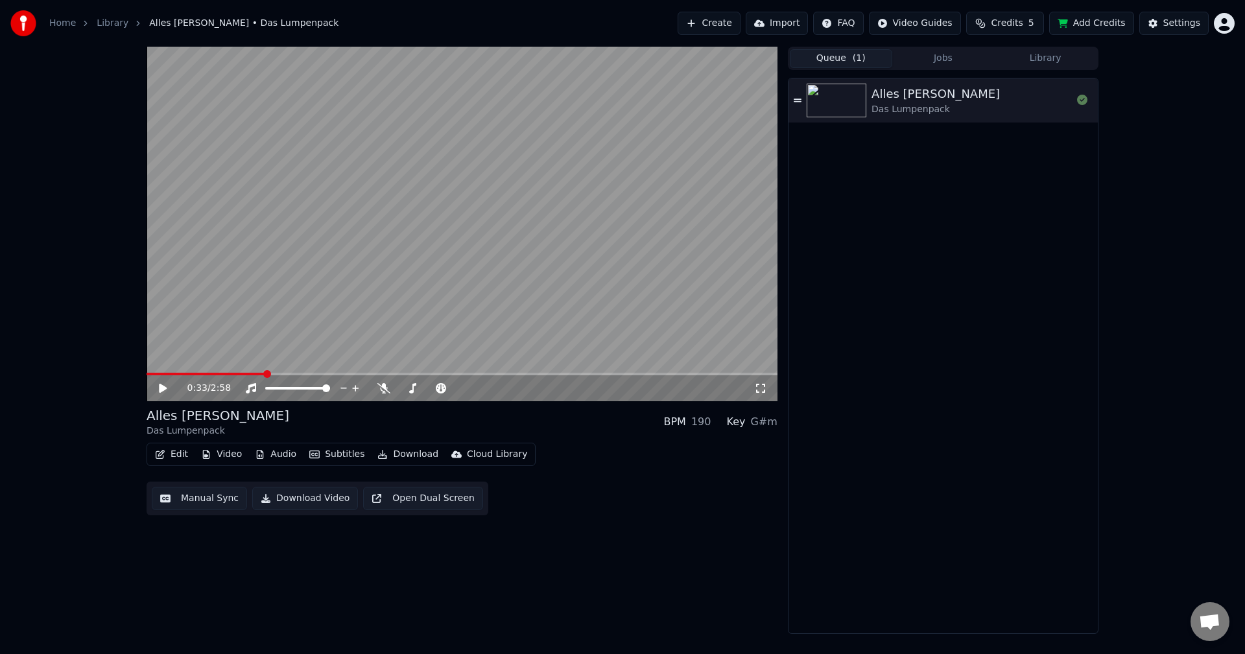
click at [911, 50] on button "Jobs" at bounding box center [943, 58] width 102 height 19
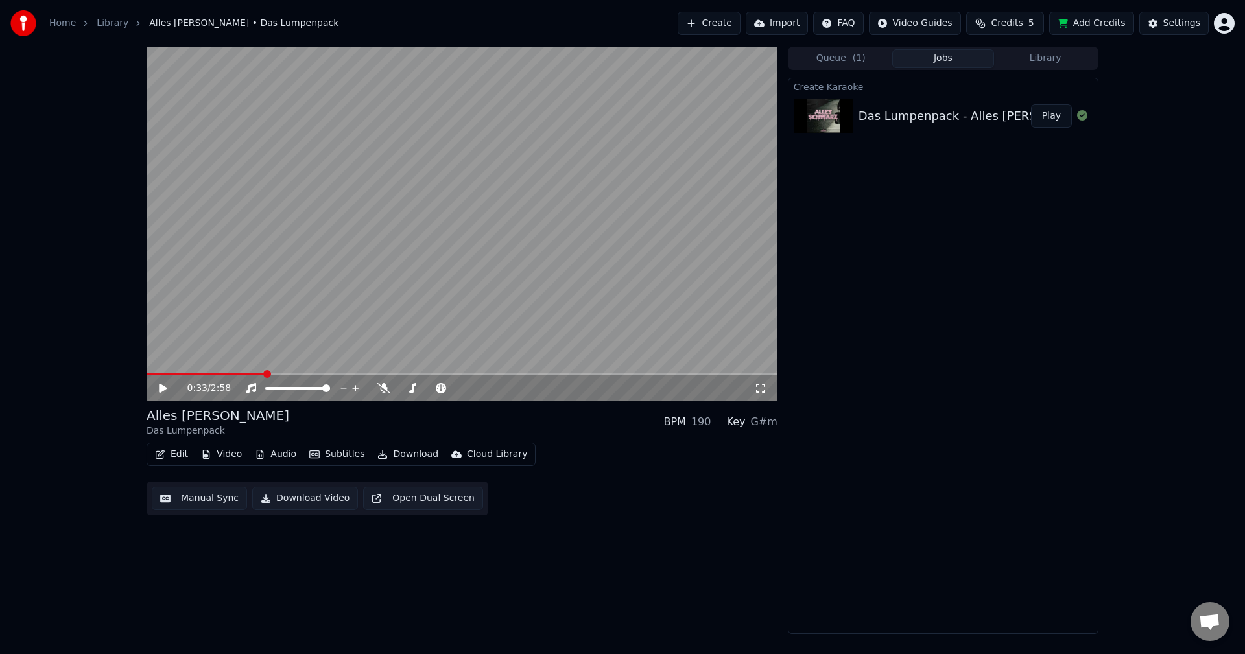
click at [941, 99] on div "Das Lumpenpack - Alles [PERSON_NAME] Play" at bounding box center [943, 116] width 309 height 44
click at [940, 99] on div "Das Lumpenpack - Alles [PERSON_NAME] Play" at bounding box center [943, 116] width 309 height 44
click at [940, 98] on div "Das Lumpenpack - Alles [PERSON_NAME] Play" at bounding box center [943, 116] width 309 height 44
click at [1027, 64] on button "Library" at bounding box center [1045, 58] width 102 height 19
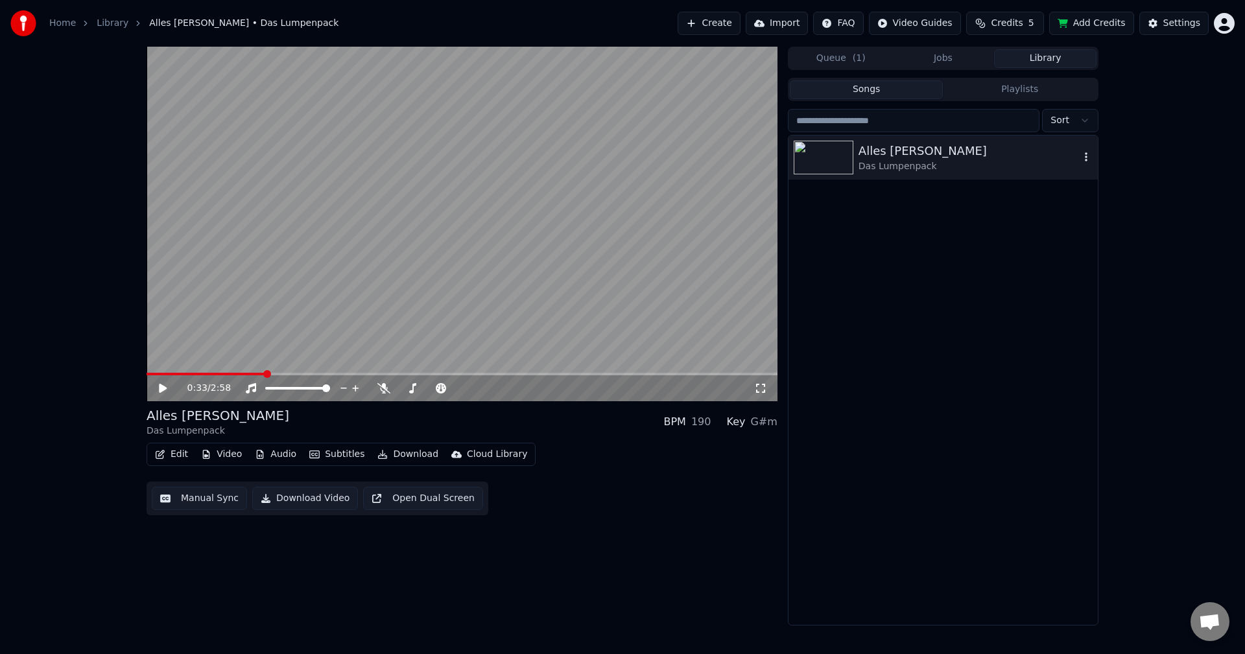
click at [928, 165] on div "Das Lumpenpack" at bounding box center [969, 166] width 221 height 13
click at [1077, 158] on div "Alles [PERSON_NAME]" at bounding box center [969, 151] width 221 height 18
click at [1083, 158] on icon "button" at bounding box center [1086, 157] width 13 height 10
click at [629, 442] on div "Alles [PERSON_NAME] Das Lumpenpack BPM 190 Key G#m Edit Video Audio Subtitles D…" at bounding box center [462, 461] width 631 height 109
click at [158, 457] on icon "button" at bounding box center [160, 454] width 9 height 9
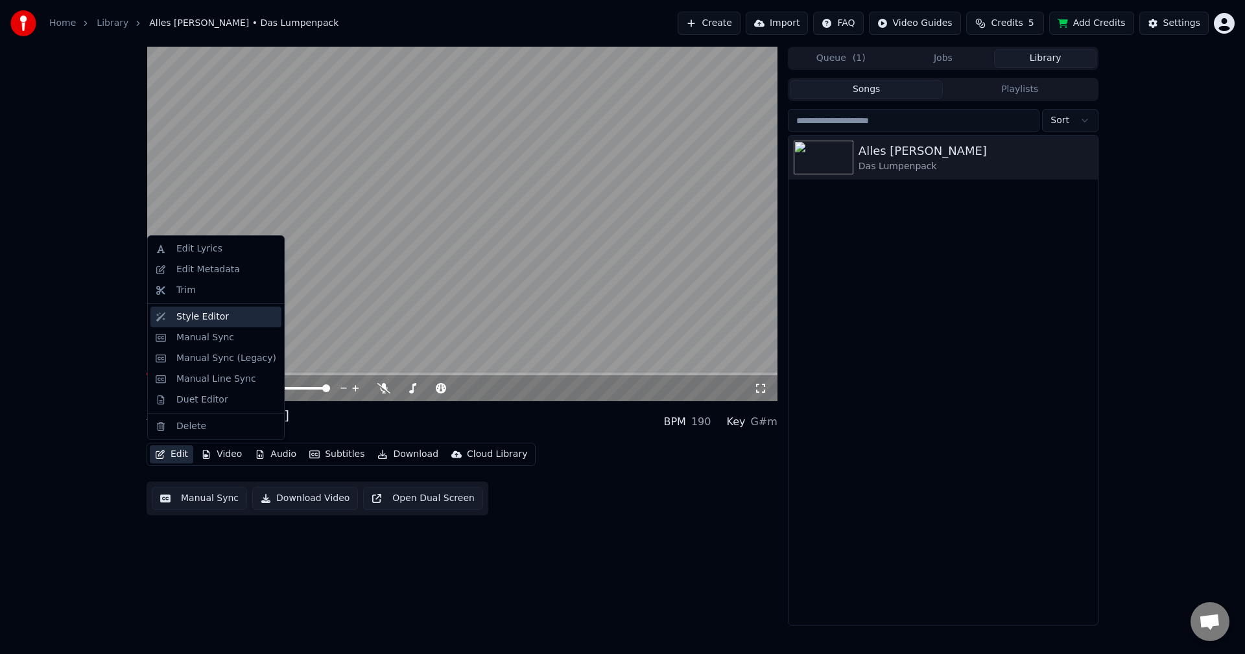
click at [219, 312] on div "Style Editor" at bounding box center [202, 317] width 53 height 13
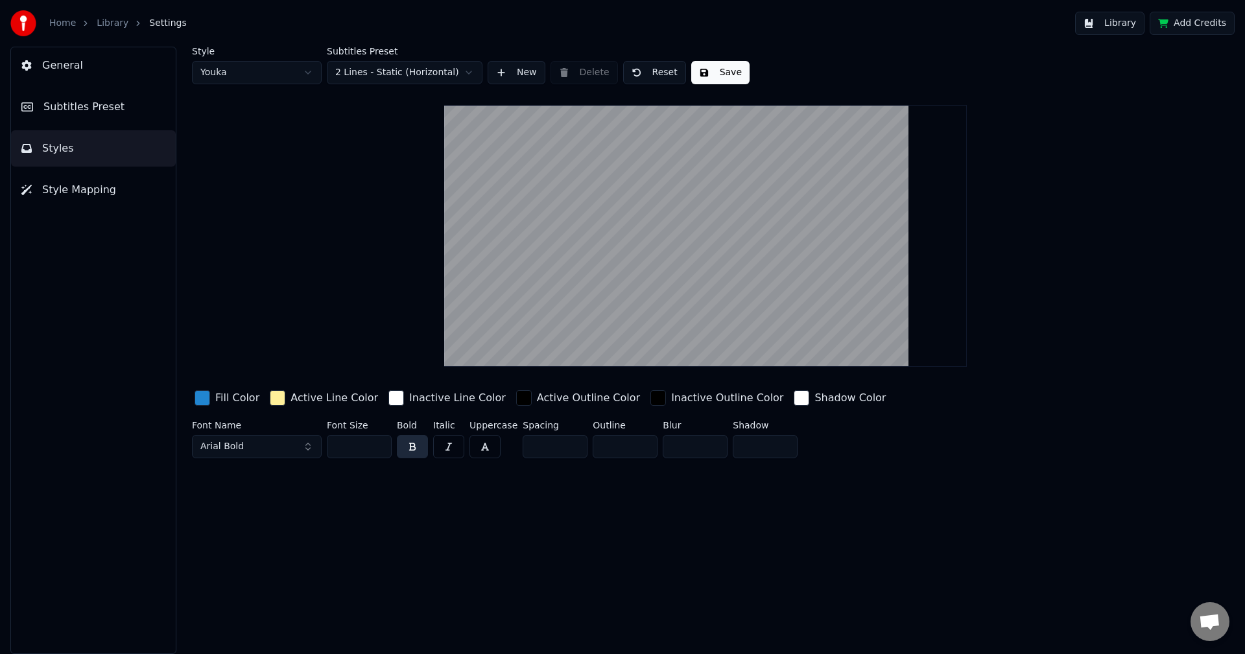
click at [401, 80] on html "Home Library Settings Library Add Credits General Subtitles Preset Styles Style…" at bounding box center [622, 327] width 1245 height 654
click at [400, 73] on html "Home Library Settings Library Add Credits General Subtitles Preset Styles Style…" at bounding box center [622, 327] width 1245 height 654
click at [405, 74] on html "Home Library Settings Library Add Credits General Subtitles Preset Styles Style…" at bounding box center [622, 327] width 1245 height 654
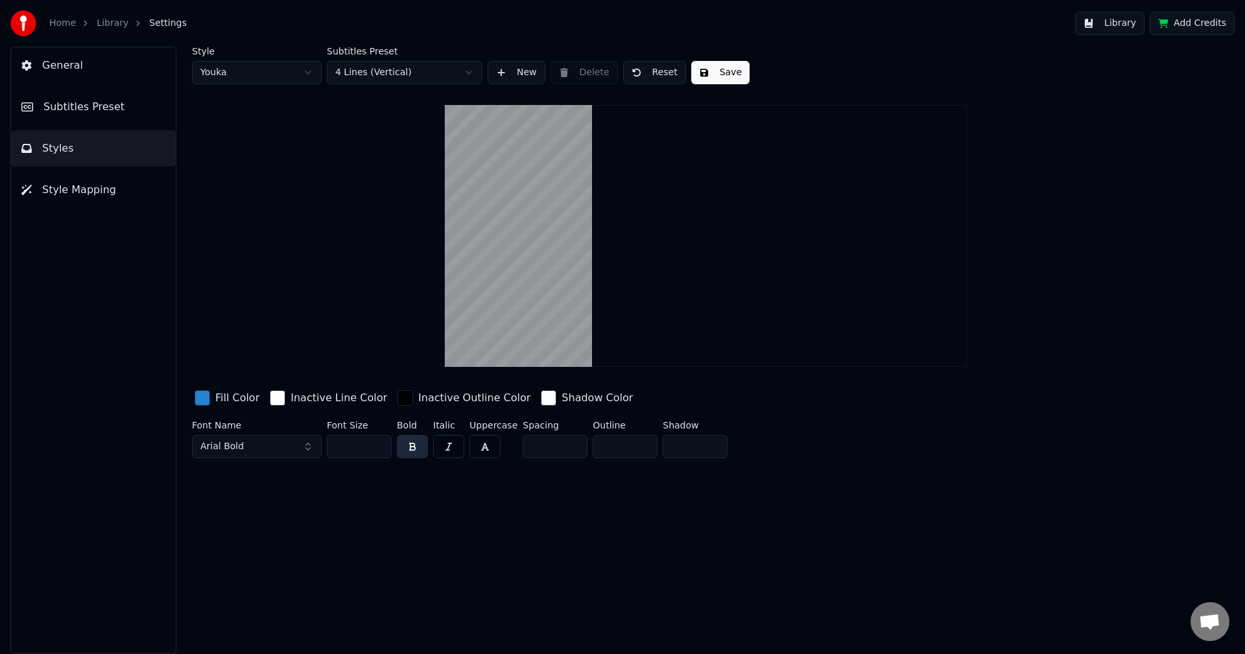
click at [429, 74] on html "Home Library Settings Library Add Credits General Subtitles Preset Styles Style…" at bounding box center [622, 327] width 1245 height 654
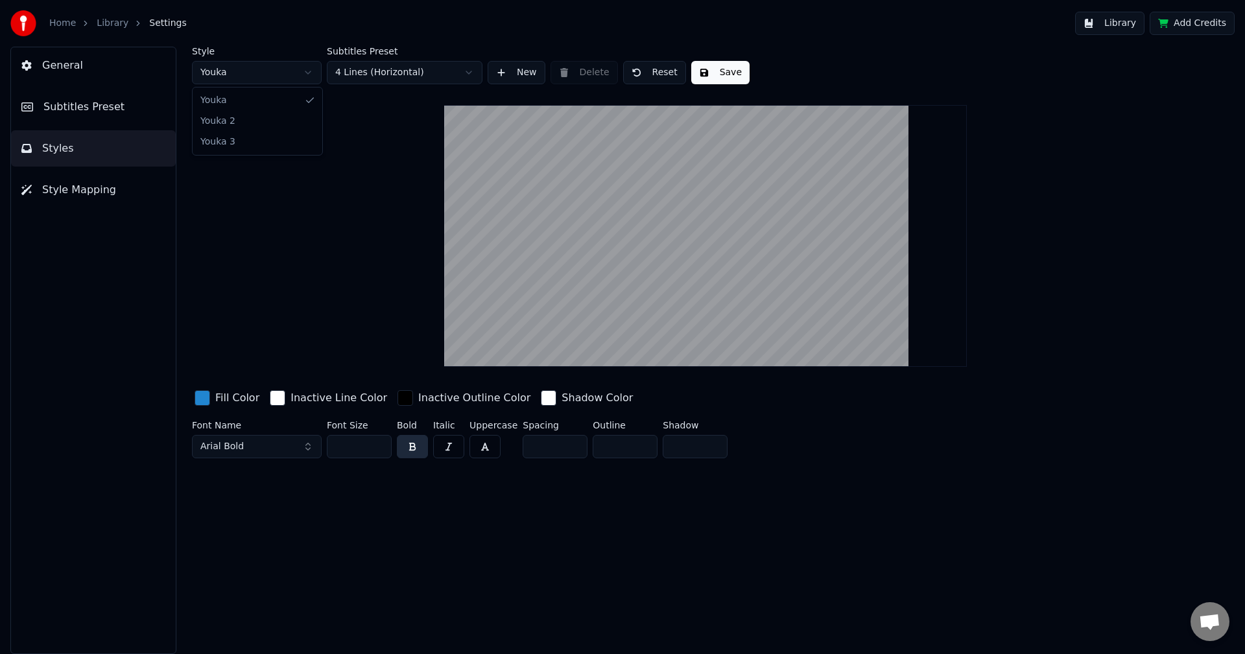
click at [261, 82] on html "Home Library Settings Library Add Credits General Subtitles Preset Styles Style…" at bounding box center [622, 327] width 1245 height 654
click at [268, 70] on html "Home Library Settings Library Add Credits General Subtitles Preset Styles Style…" at bounding box center [622, 327] width 1245 height 654
click at [259, 80] on html "Home Library Settings Library Add Credits General Subtitles Preset Styles Style…" at bounding box center [622, 327] width 1245 height 654
click at [392, 174] on div "Style Youka Subtitles Preset 4 Lines (Horizontal) New Delete Reset Save Fill Co…" at bounding box center [705, 255] width 1027 height 417
click at [414, 78] on html "Home Library Settings Library Add Credits General Subtitles Preset Styles Style…" at bounding box center [622, 327] width 1245 height 654
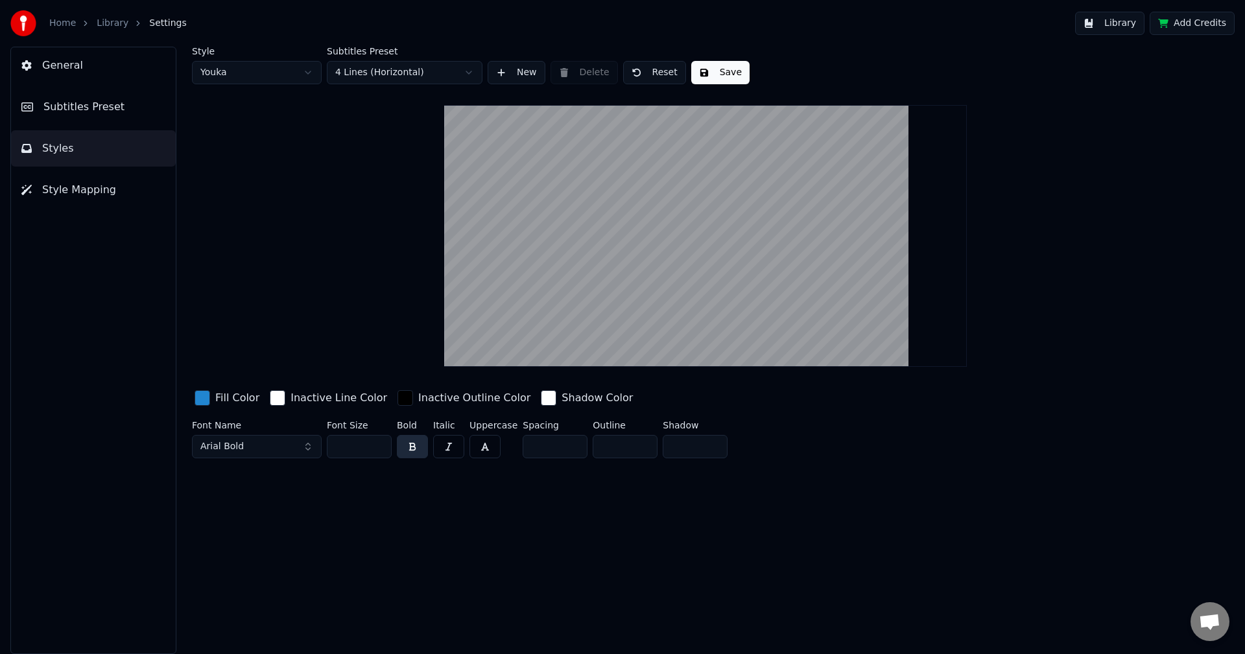
click at [139, 182] on button "Style Mapping" at bounding box center [93, 190] width 165 height 36
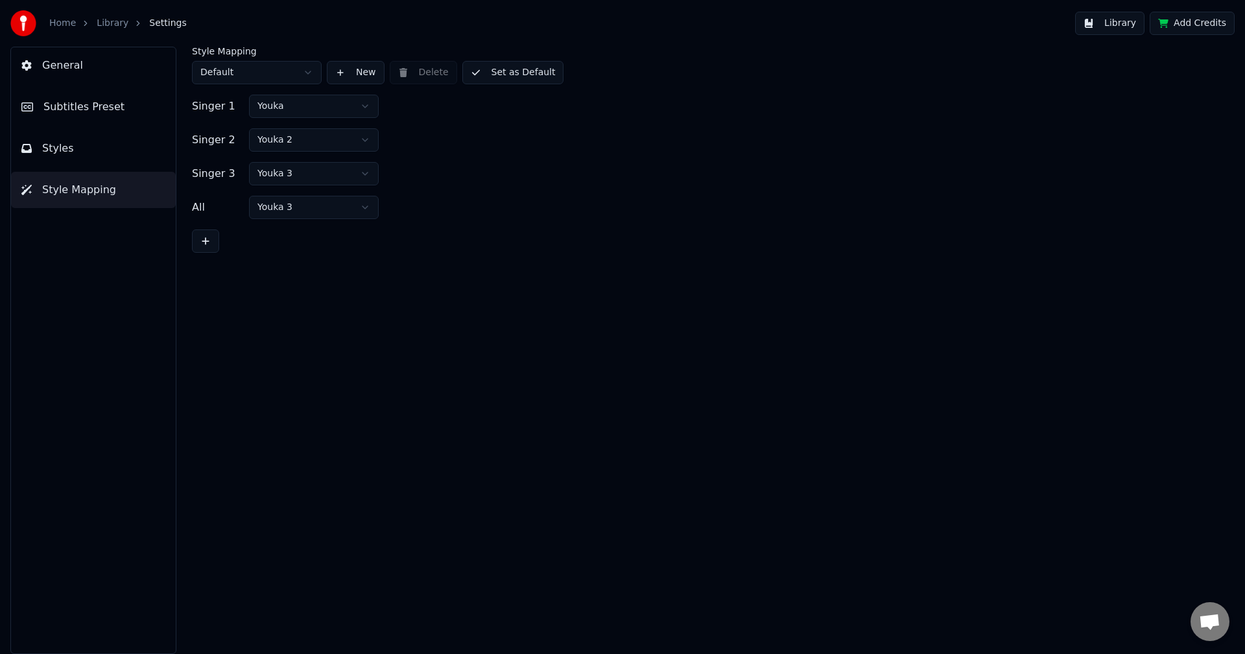
click at [141, 159] on button "Styles" at bounding box center [93, 148] width 165 height 36
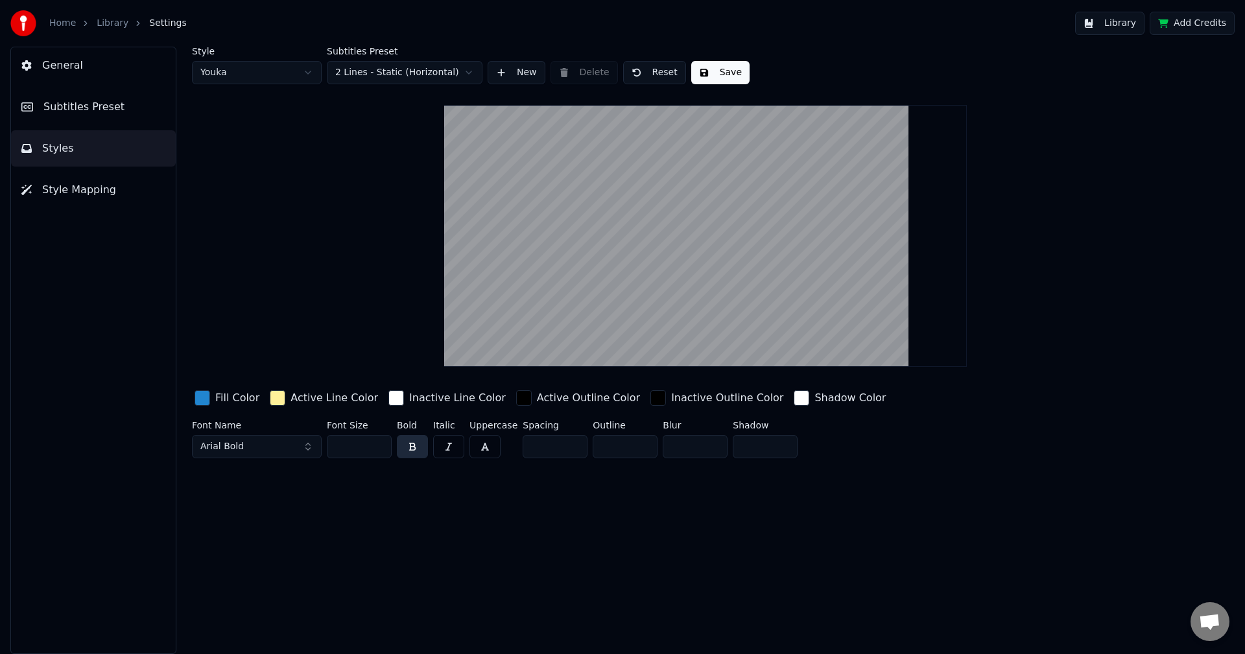
click at [136, 122] on button "Subtitles Preset" at bounding box center [93, 107] width 165 height 36
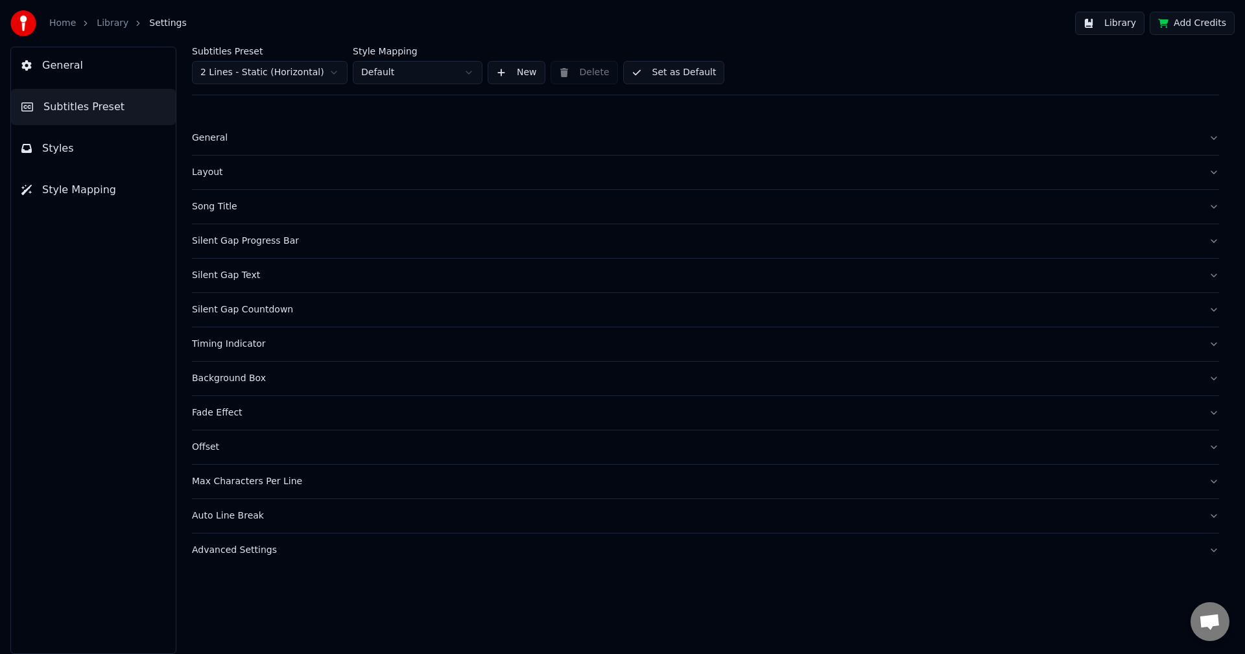
click at [125, 140] on button "Styles" at bounding box center [93, 148] width 165 height 36
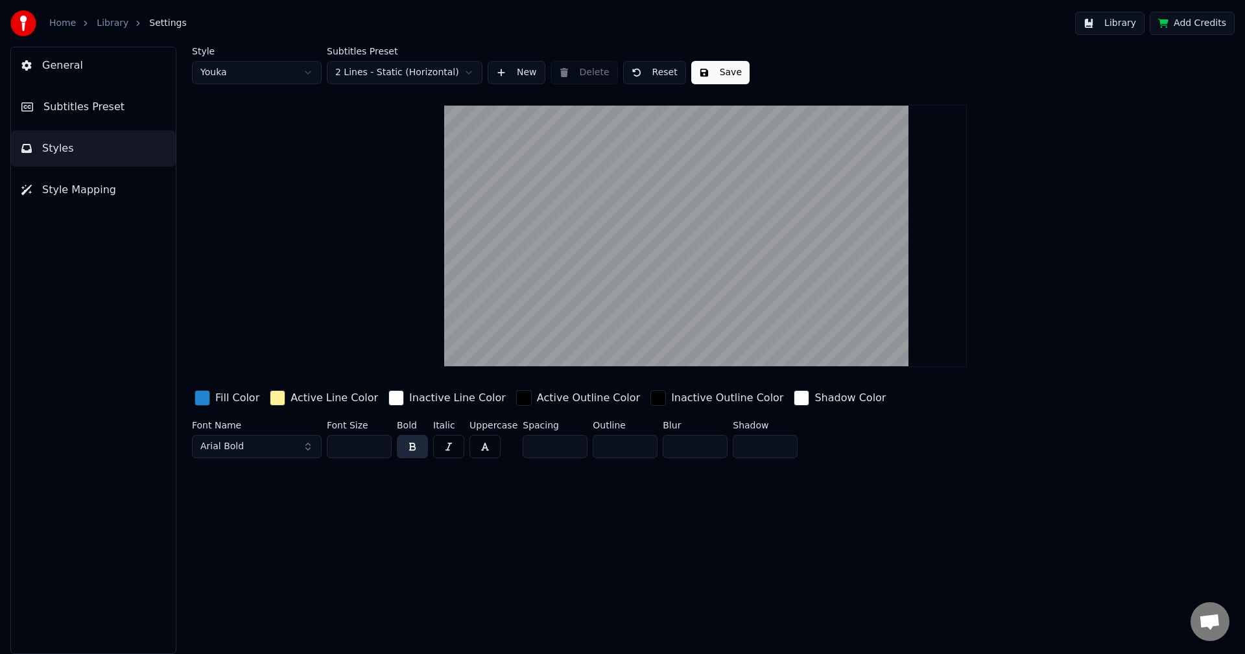
click at [132, 114] on button "Subtitles Preset" at bounding box center [93, 107] width 165 height 36
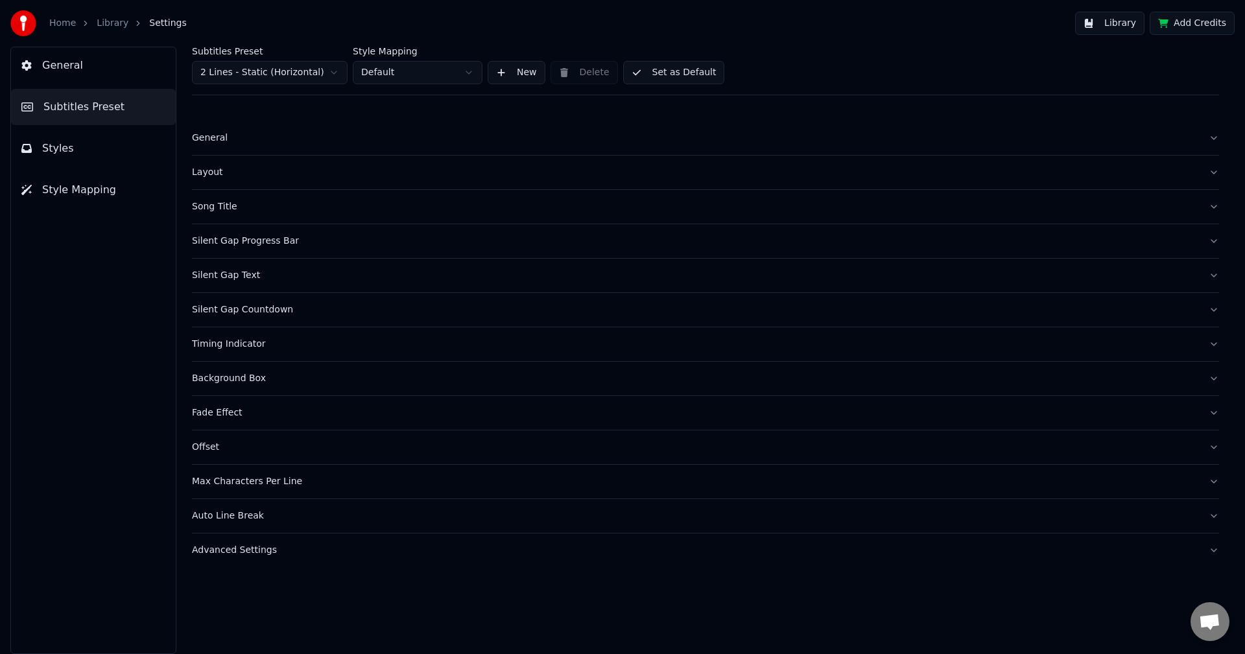
click at [125, 77] on button "General" at bounding box center [93, 65] width 165 height 36
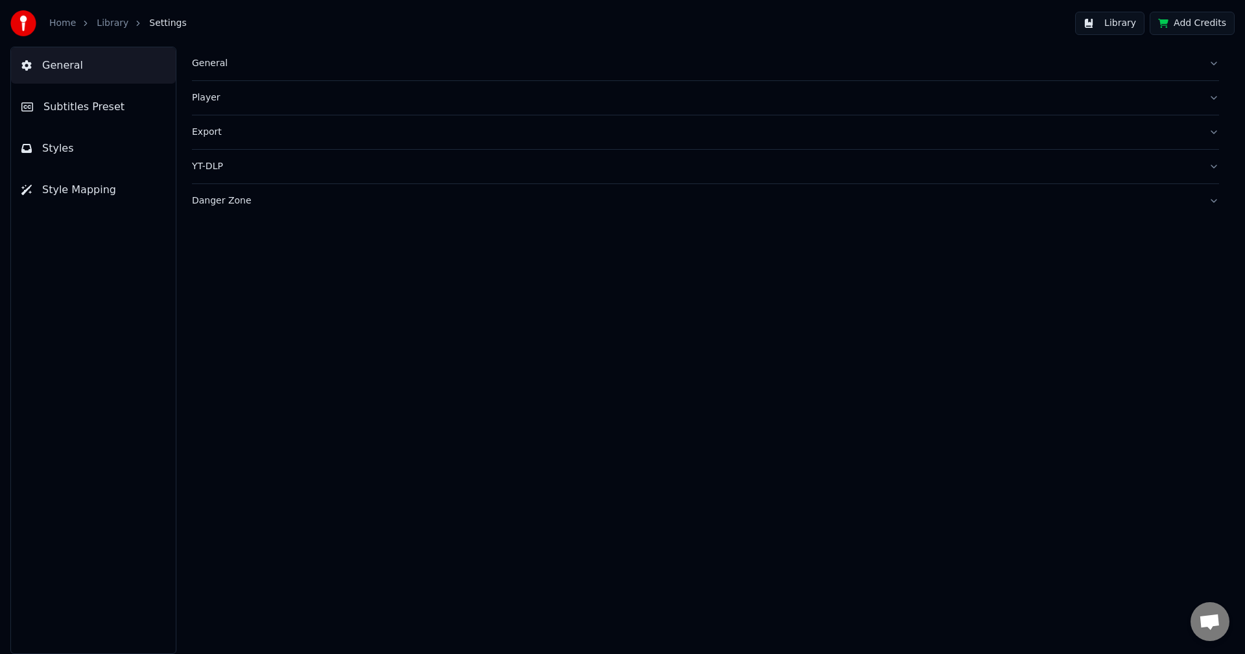
click at [107, 149] on button "Styles" at bounding box center [93, 148] width 165 height 36
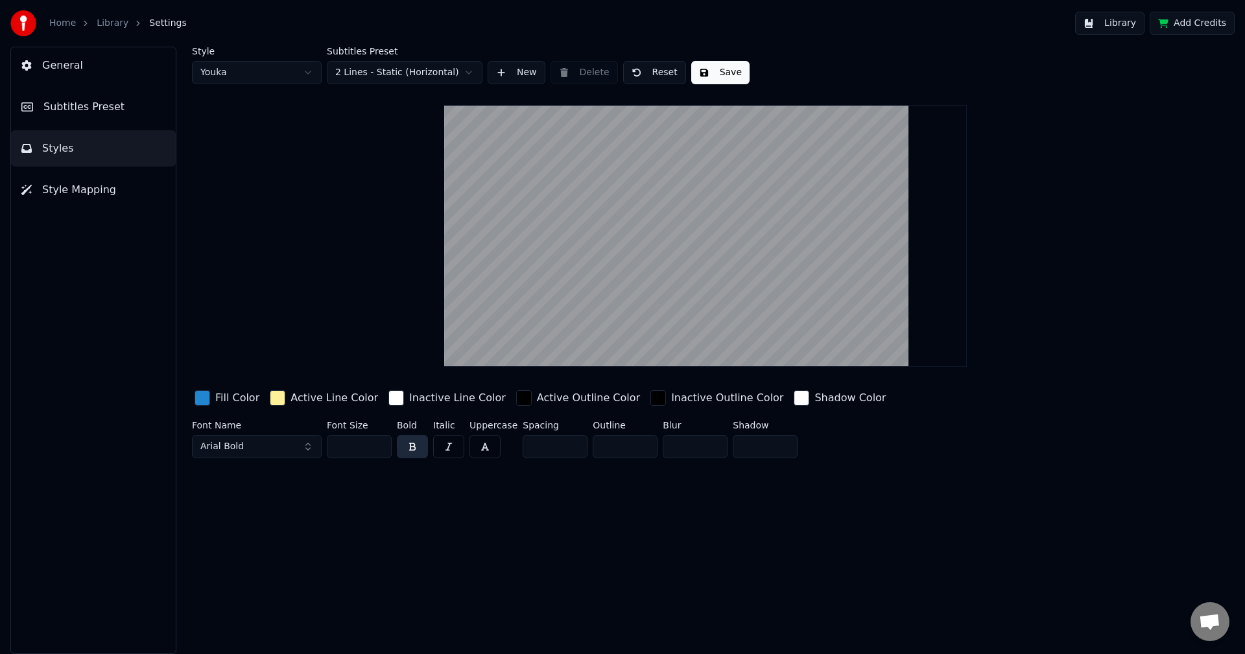
click at [714, 67] on button "Save" at bounding box center [720, 72] width 58 height 23
click at [447, 75] on html "Home Library Settings Library Add Credits General Subtitles Preset Styles Style…" at bounding box center [622, 327] width 1245 height 654
click at [691, 71] on button "Save" at bounding box center [720, 72] width 58 height 23
click at [1115, 29] on button "Library" at bounding box center [1109, 23] width 69 height 23
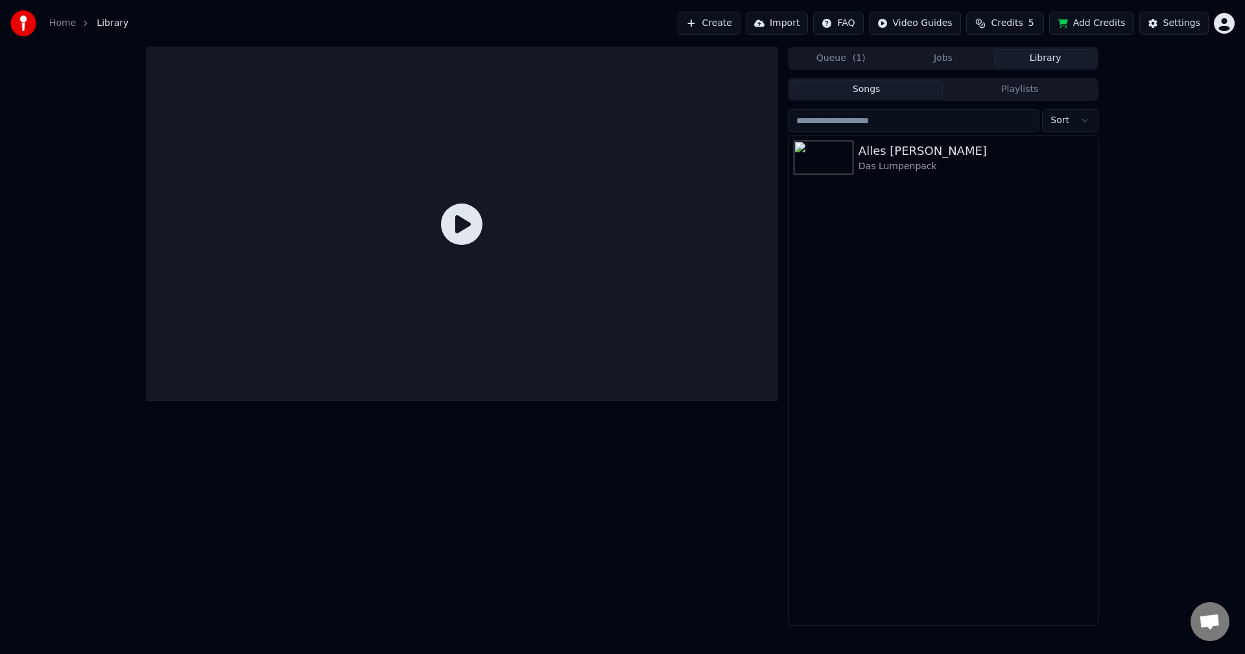
click at [465, 217] on icon at bounding box center [462, 225] width 42 height 42
click at [868, 166] on div "Das Lumpenpack" at bounding box center [969, 166] width 221 height 13
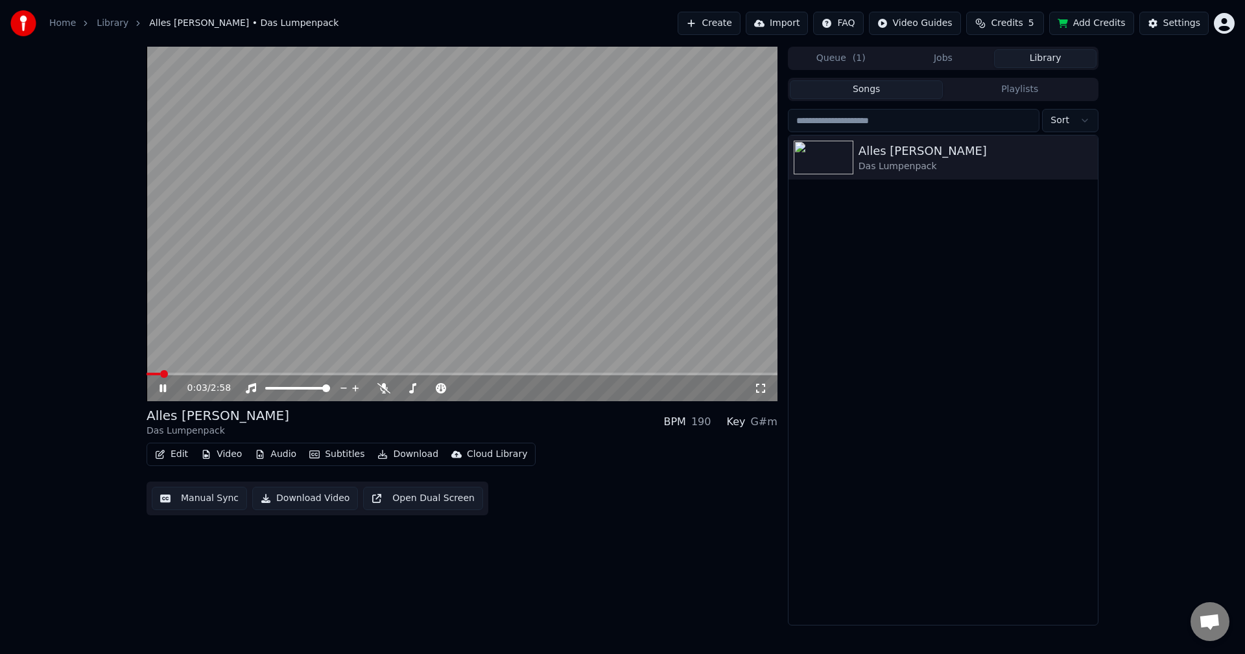
click at [322, 452] on button "Subtitles" at bounding box center [337, 455] width 66 height 18
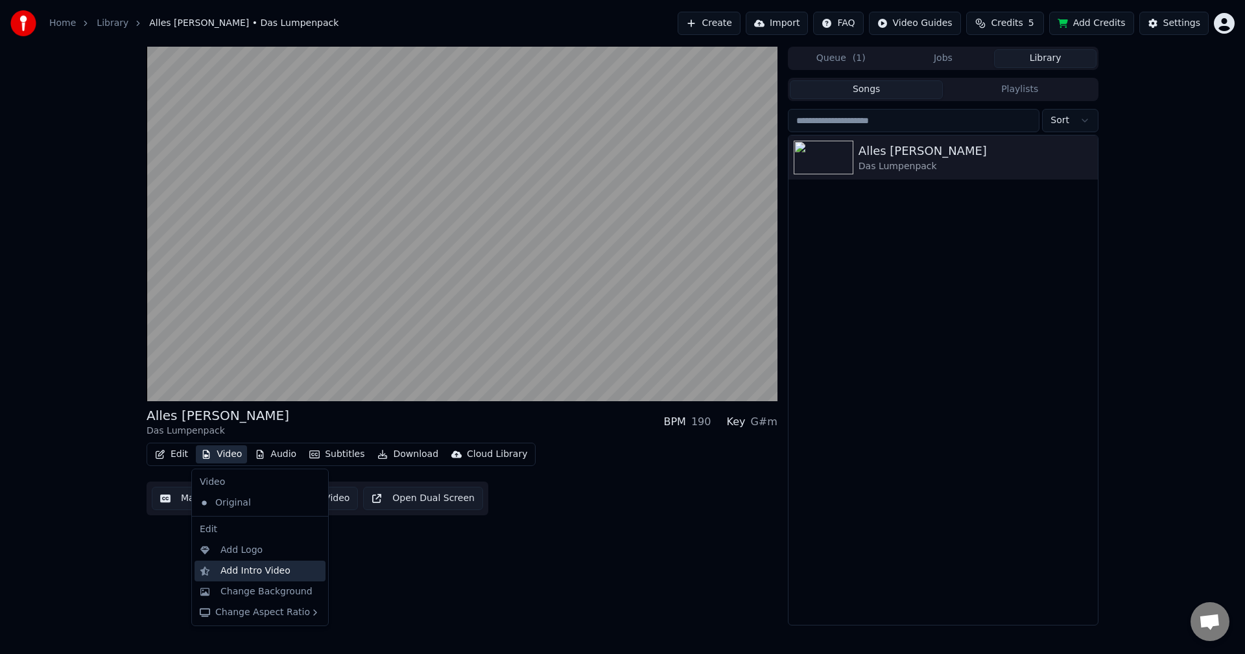
click at [208, 564] on div "Add Intro Video" at bounding box center [260, 571] width 131 height 21
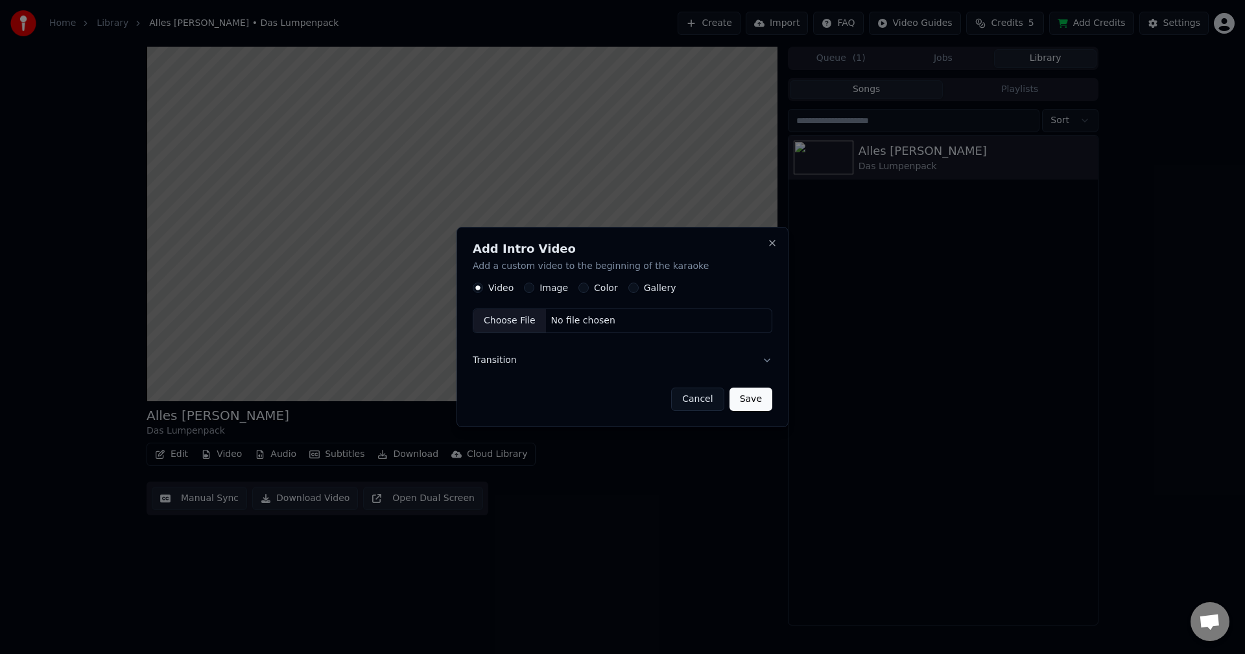
click at [697, 392] on button "Cancel" at bounding box center [697, 399] width 53 height 23
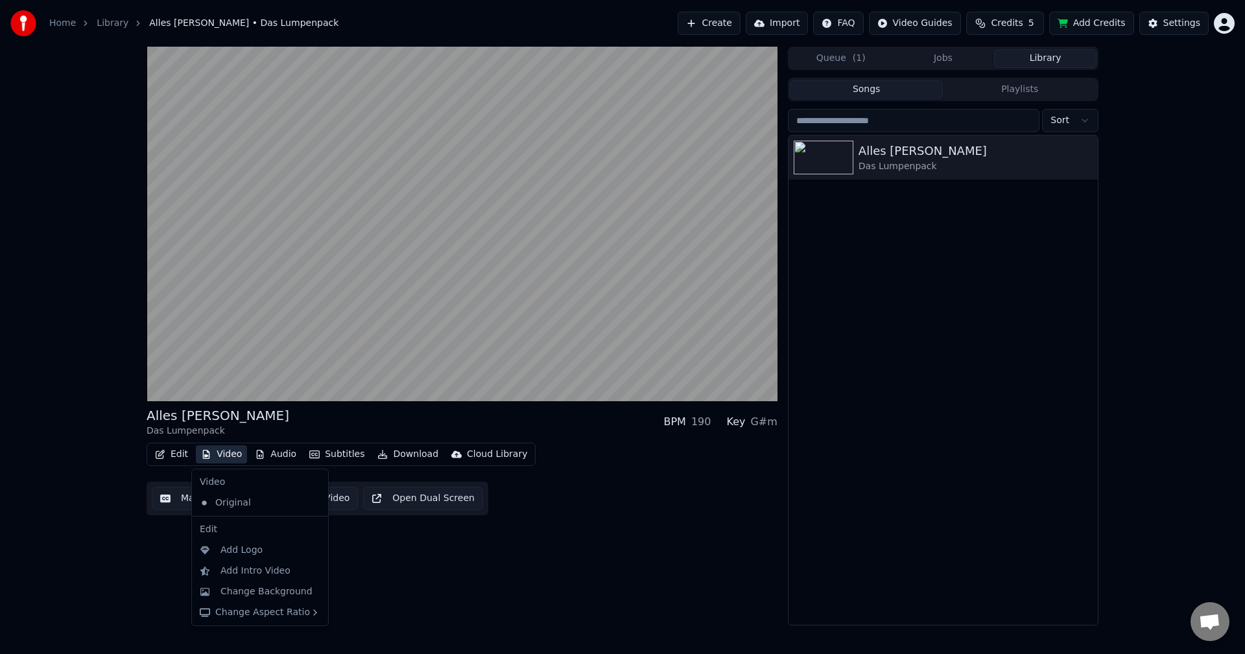
click at [217, 454] on button "Video" at bounding box center [221, 455] width 51 height 18
click at [254, 566] on div "Add Intro Video" at bounding box center [256, 571] width 70 height 13
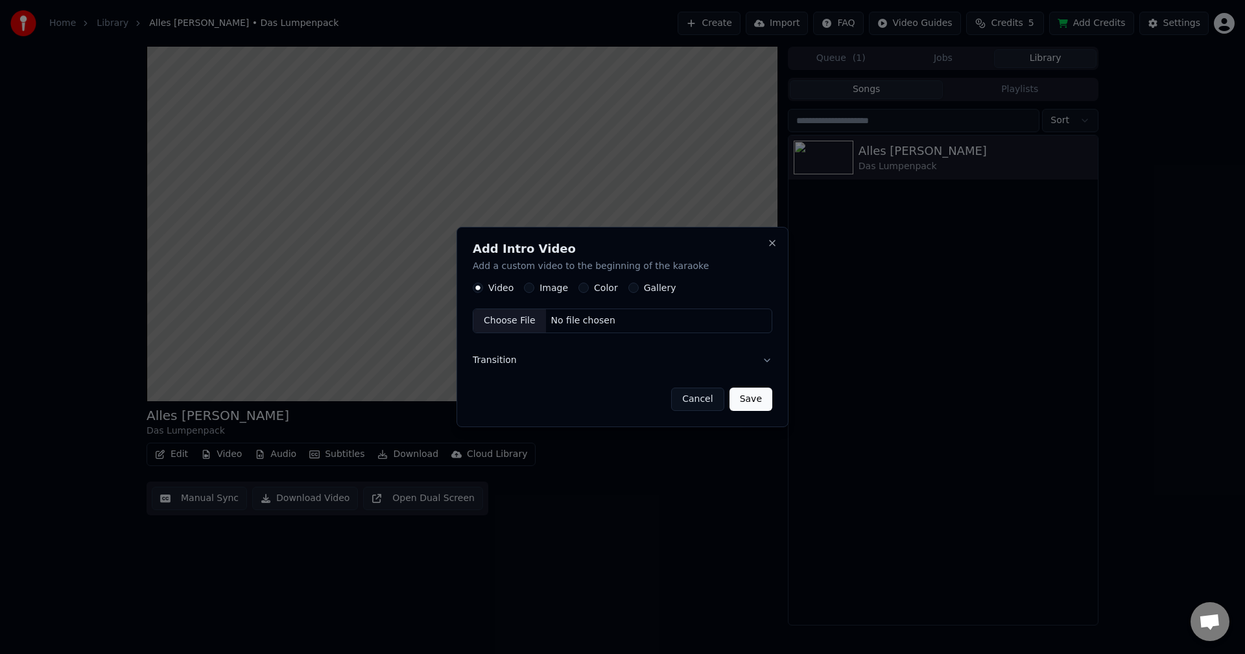
click at [582, 288] on button "Color" at bounding box center [584, 288] width 10 height 10
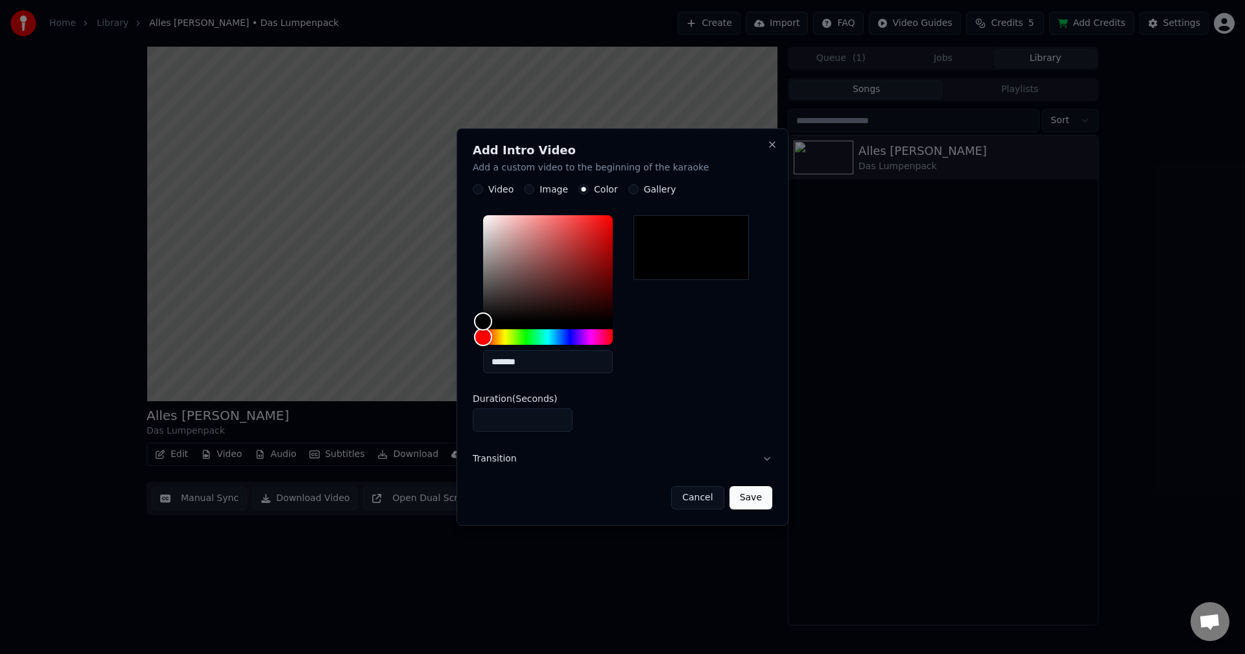
click at [743, 502] on button "Save" at bounding box center [751, 497] width 43 height 23
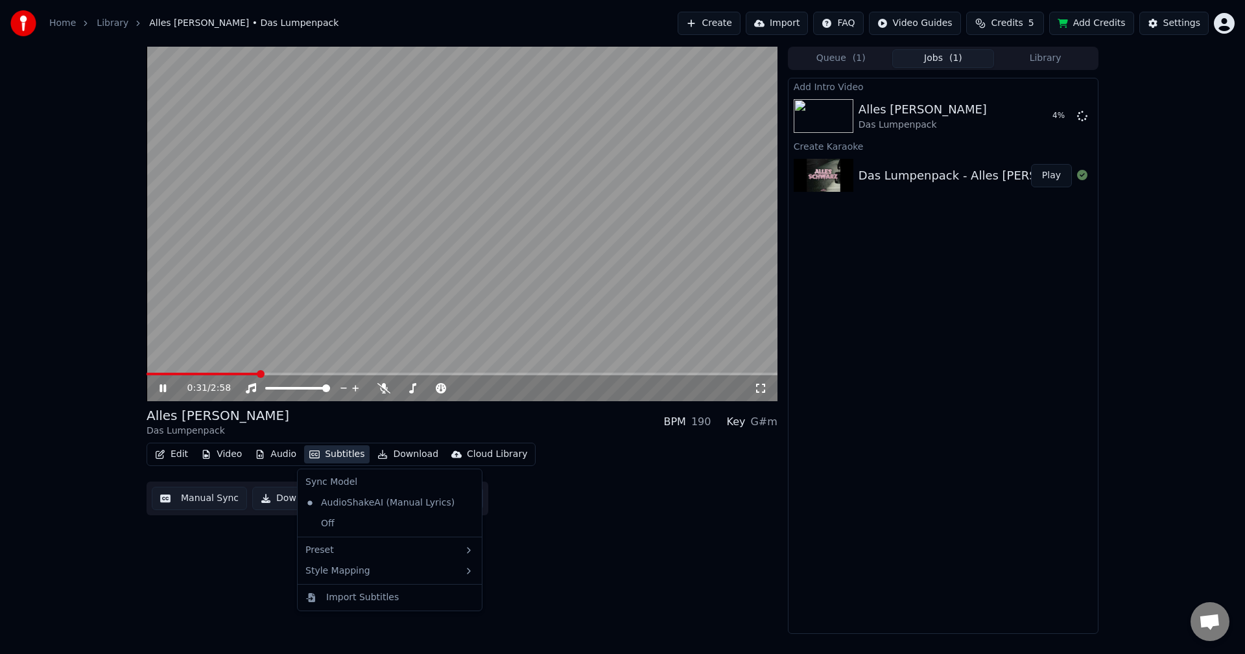
click at [340, 450] on button "Subtitles" at bounding box center [337, 455] width 66 height 18
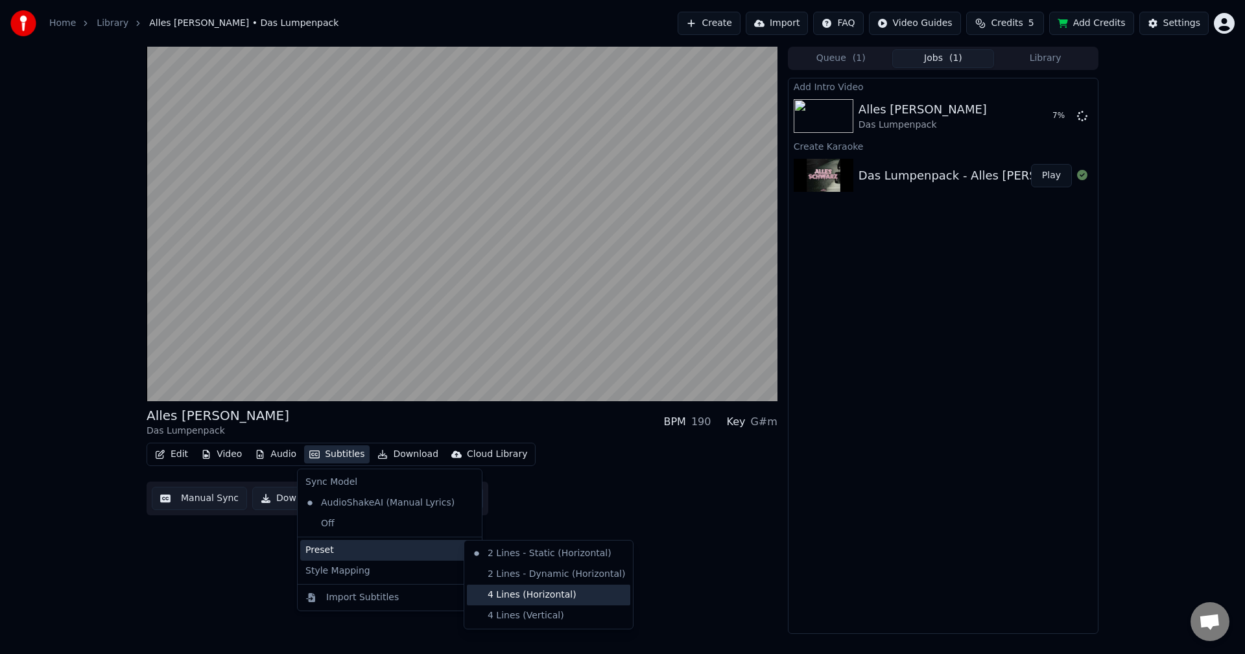
click at [516, 588] on div "4 Lines (Horizontal)" at bounding box center [548, 595] width 163 height 21
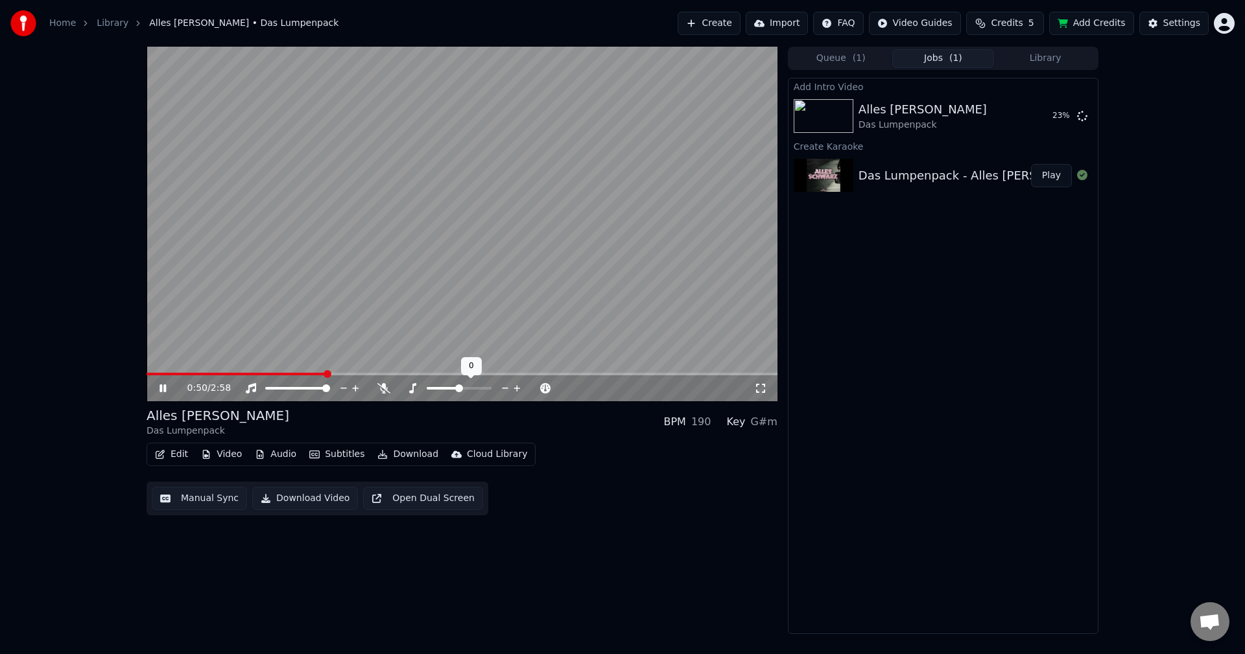
click at [457, 388] on span at bounding box center [459, 389] width 8 height 8
click at [600, 524] on div "0:53 / 2:58 Alles [PERSON_NAME] Das Lumpenpack BPM 190 Key G#m Edit Video Audio…" at bounding box center [462, 341] width 631 height 588
click at [336, 456] on button "Subtitles" at bounding box center [337, 455] width 66 height 18
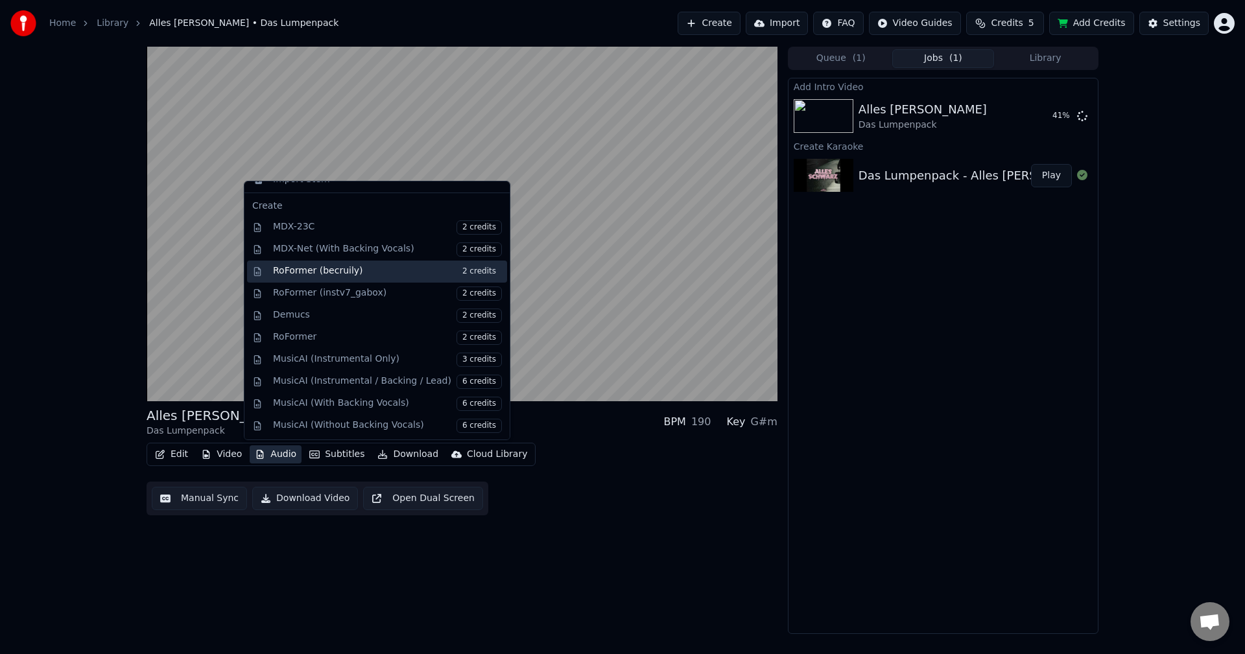
scroll to position [132, 0]
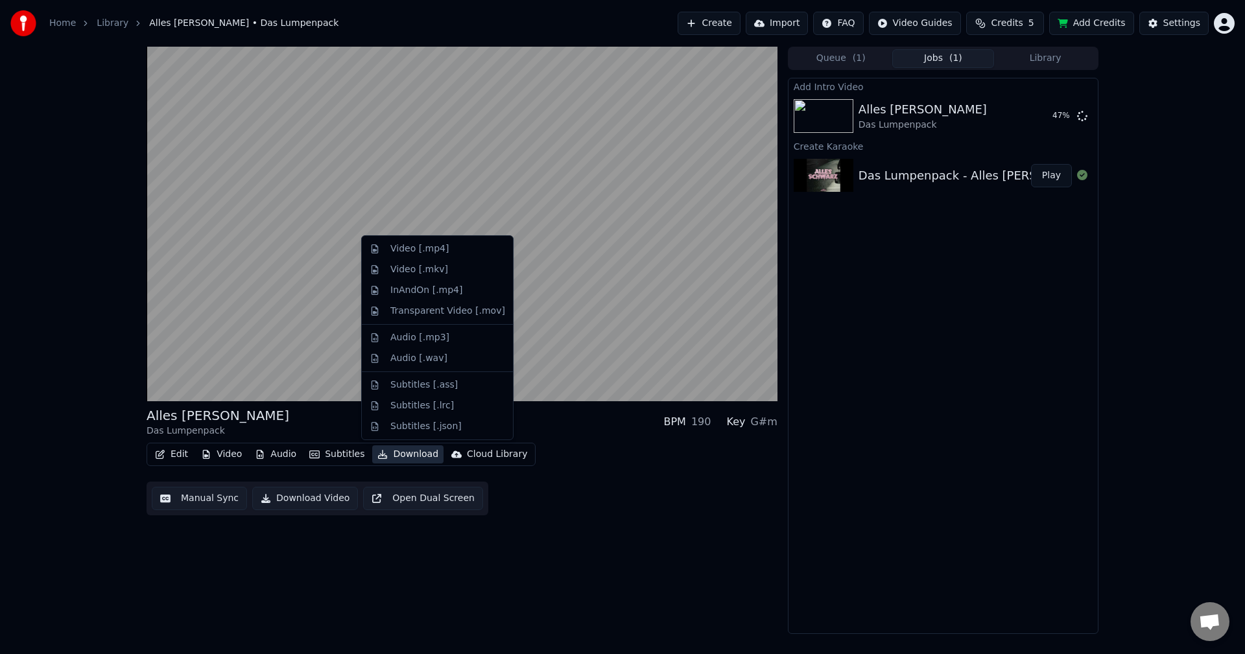
click at [675, 617] on div "Alles [PERSON_NAME] Das Lumpenpack BPM 190 Key G#m Edit Video Audio Subtitles D…" at bounding box center [462, 341] width 631 height 588
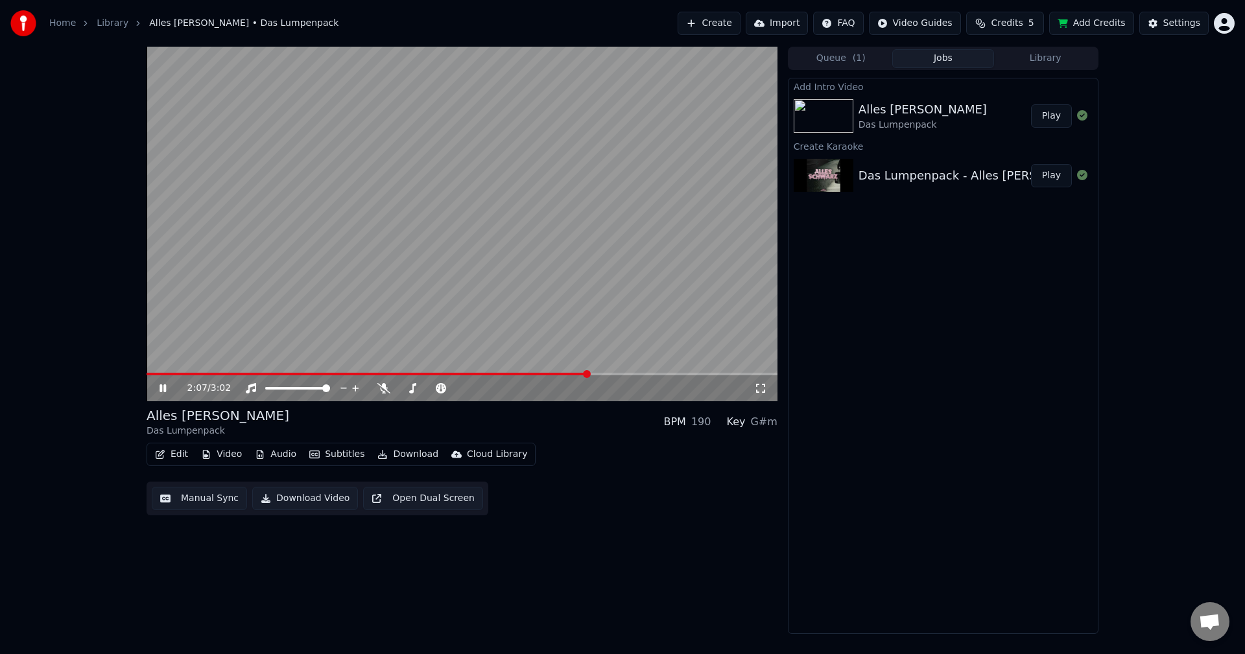
click at [149, 372] on video at bounding box center [462, 224] width 631 height 355
click at [147, 372] on video at bounding box center [462, 224] width 631 height 355
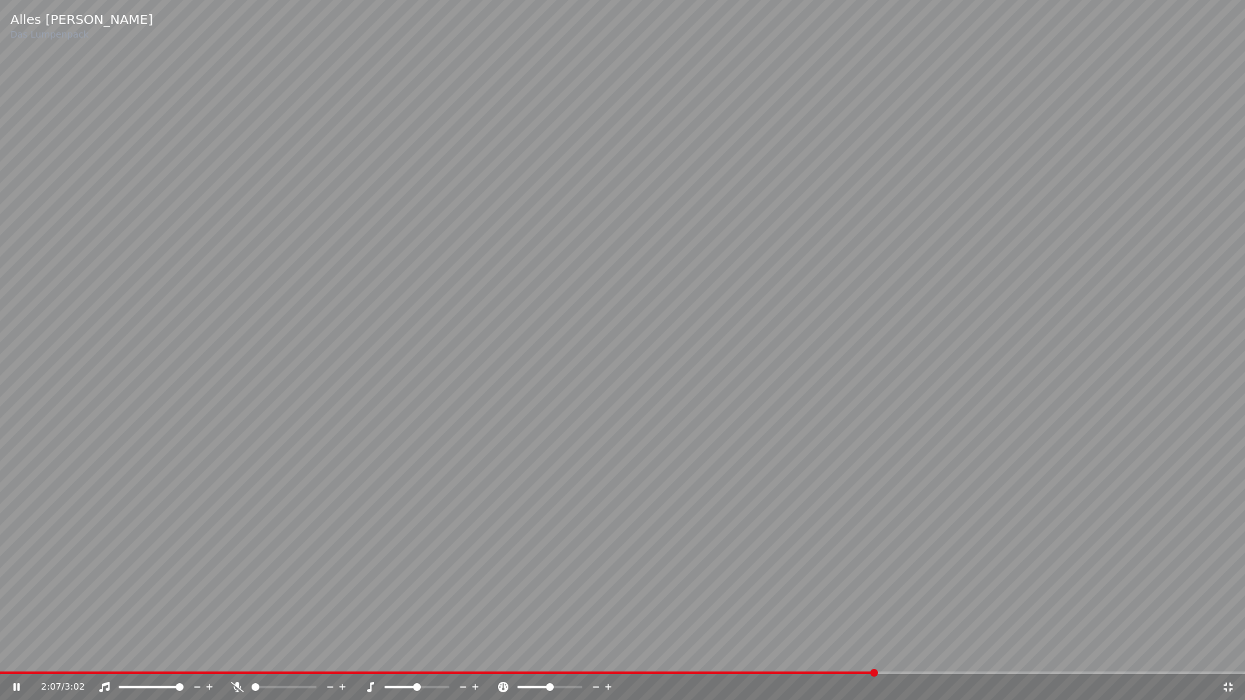
click at [148, 390] on video at bounding box center [622, 350] width 1245 height 700
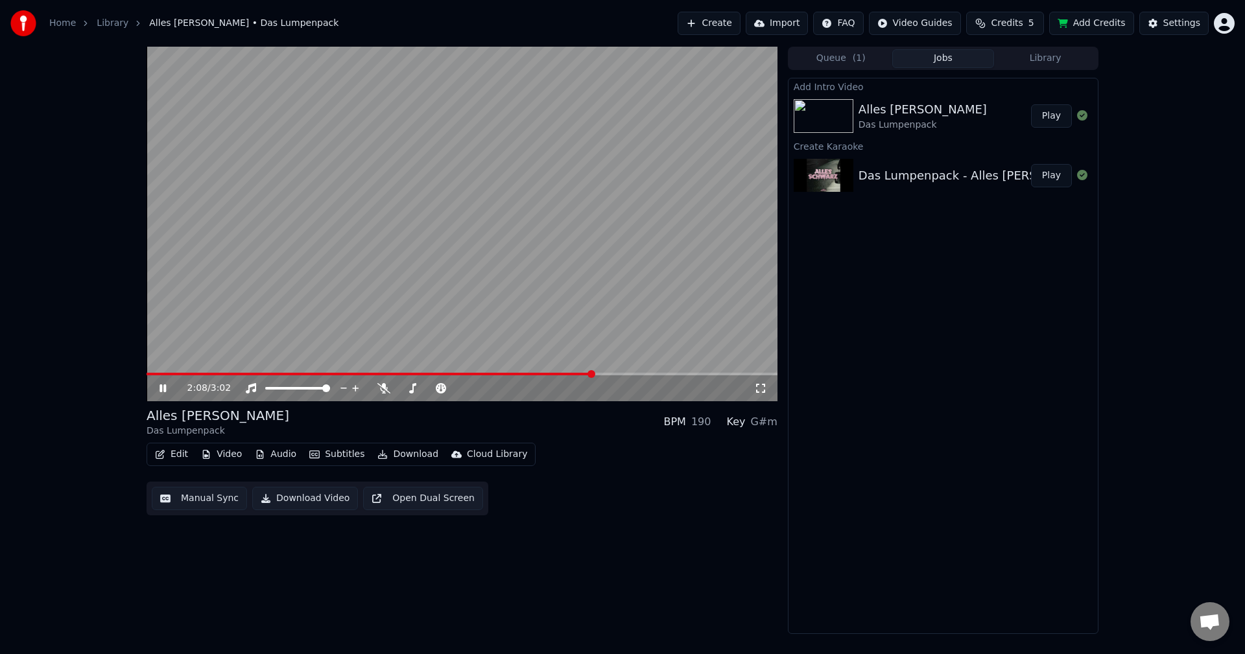
click at [147, 373] on span at bounding box center [370, 374] width 447 height 3
click at [287, 491] on button "Download Video" at bounding box center [305, 498] width 106 height 23
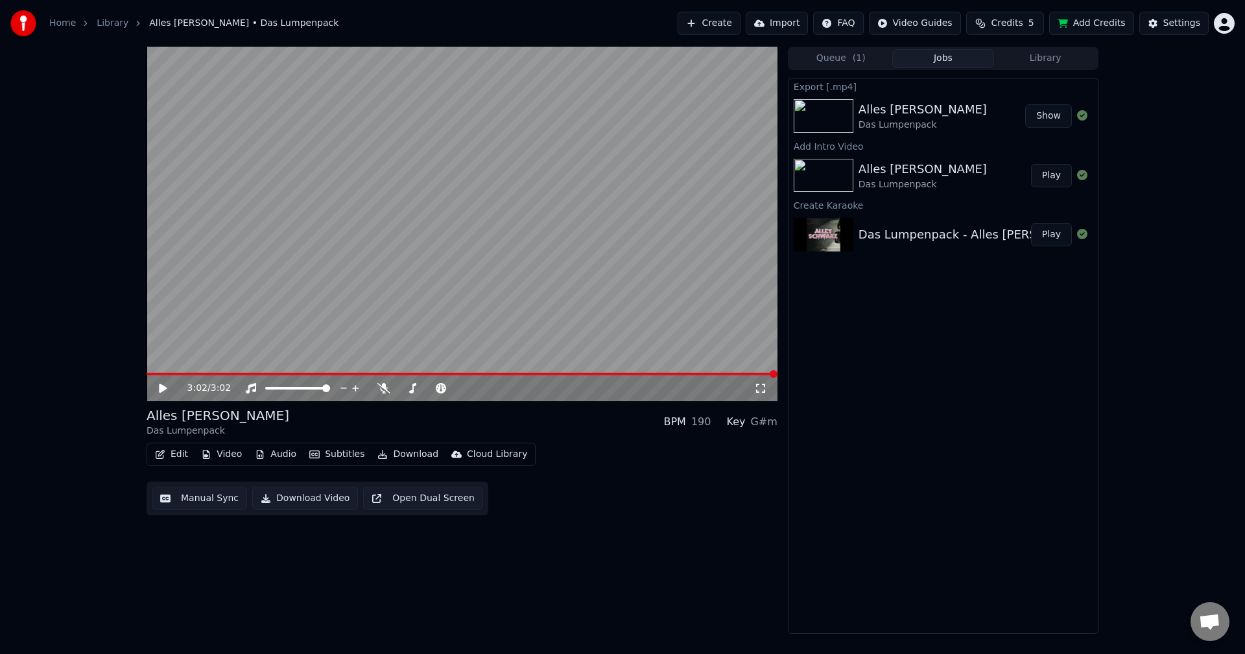
click at [1043, 118] on button "Show" at bounding box center [1048, 115] width 47 height 23
click at [1053, 123] on button "Show" at bounding box center [1048, 115] width 47 height 23
click at [720, 30] on button "Create" at bounding box center [709, 23] width 63 height 23
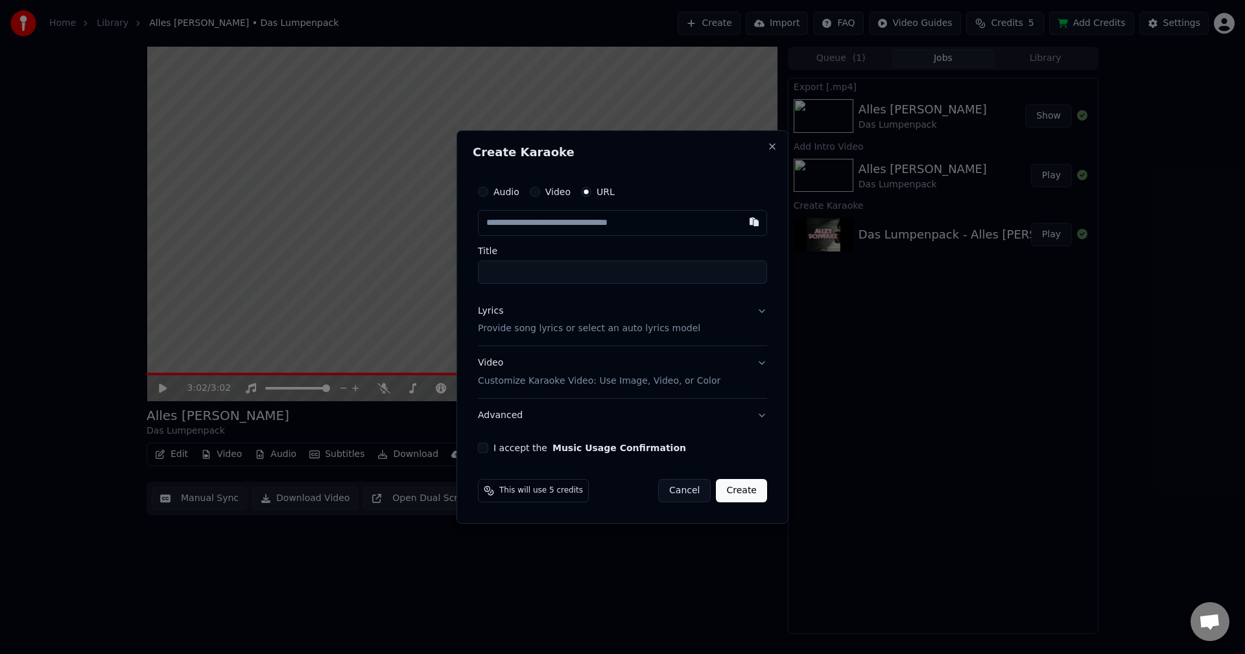
click at [574, 228] on input "text" at bounding box center [622, 223] width 289 height 26
type input "**********"
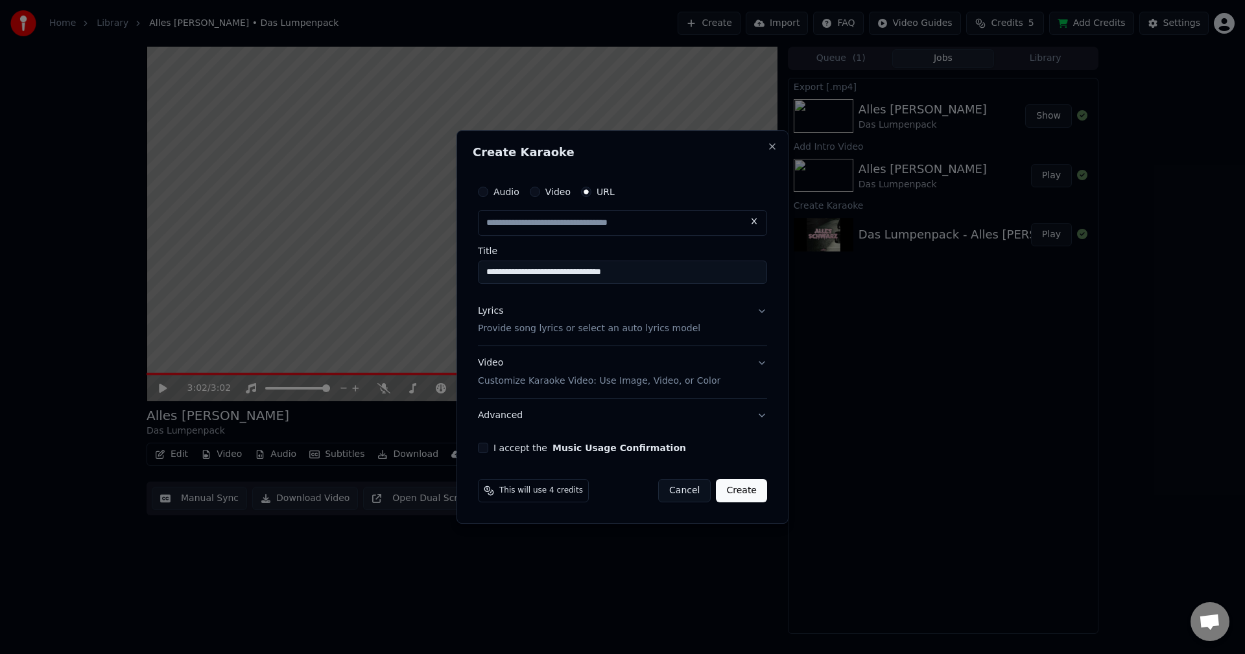
scroll to position [0, 0]
click at [602, 324] on p "Provide song lyrics or select an auto lyrics model" at bounding box center [589, 329] width 222 height 13
type input "**********"
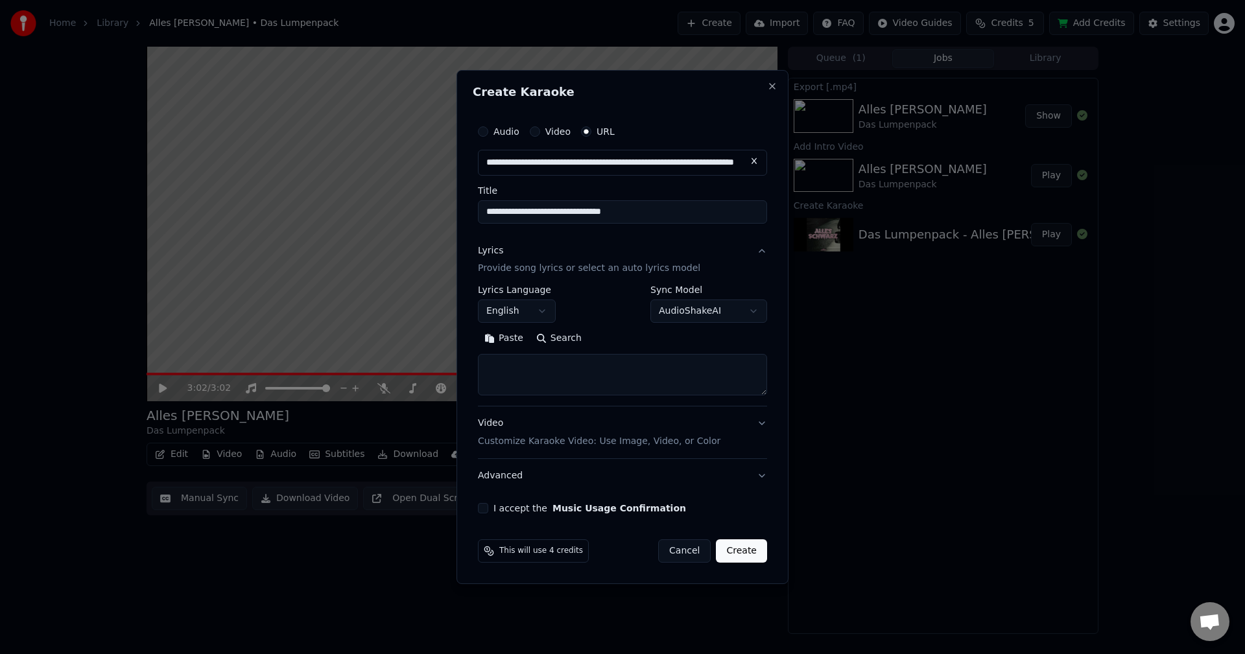
click at [512, 313] on body "**********" at bounding box center [622, 327] width 1245 height 654
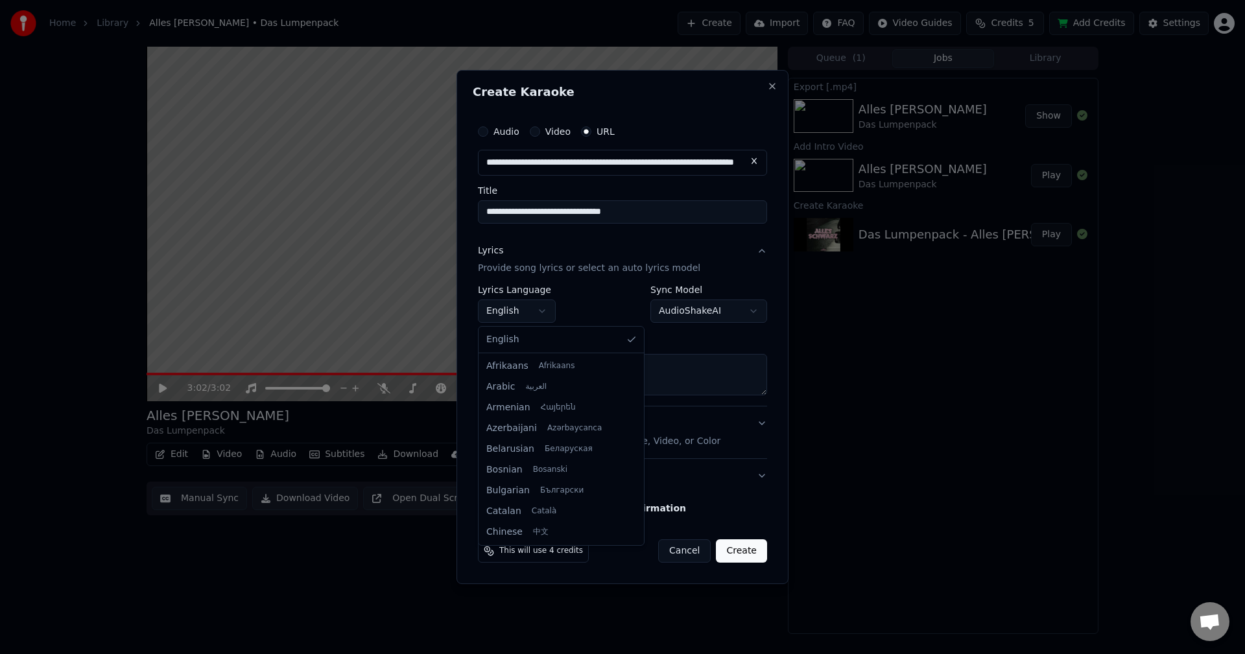
scroll to position [270, 0]
select select "**"
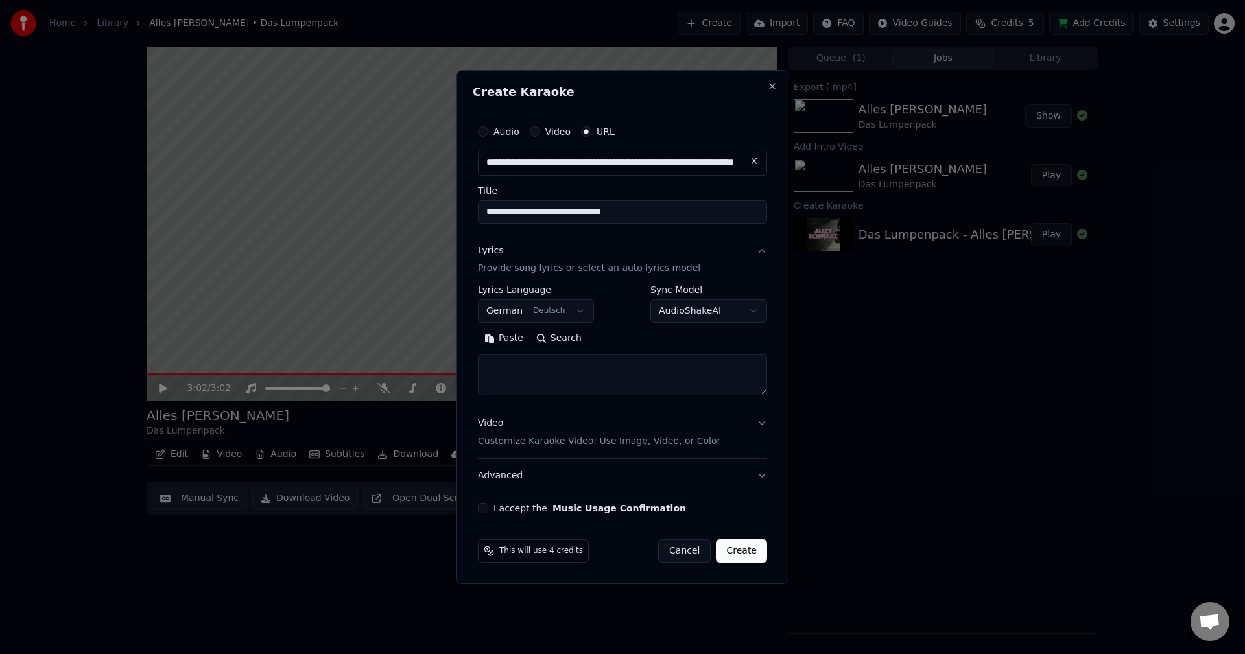
click at [542, 355] on textarea at bounding box center [622, 376] width 289 height 42
paste textarea "**********"
type textarea "**********"
click at [748, 437] on button "Video Customize Karaoke Video: Use Image, Video, or Color" at bounding box center [622, 433] width 289 height 52
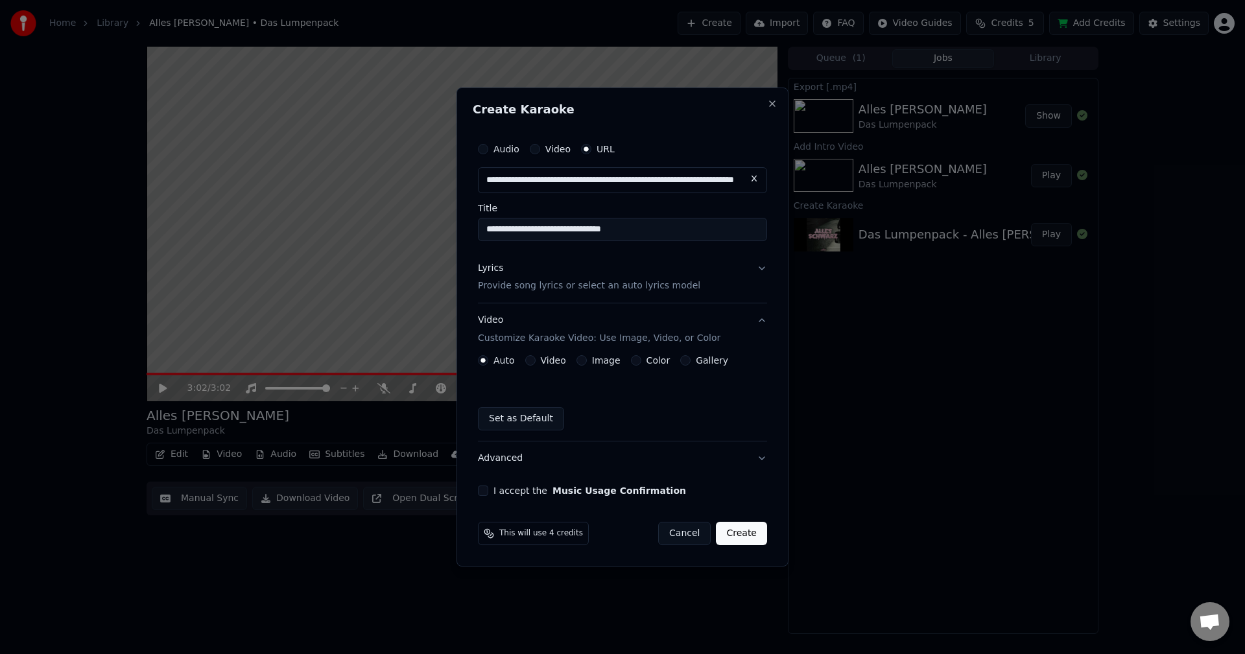
click at [631, 364] on button "Color" at bounding box center [636, 360] width 10 height 10
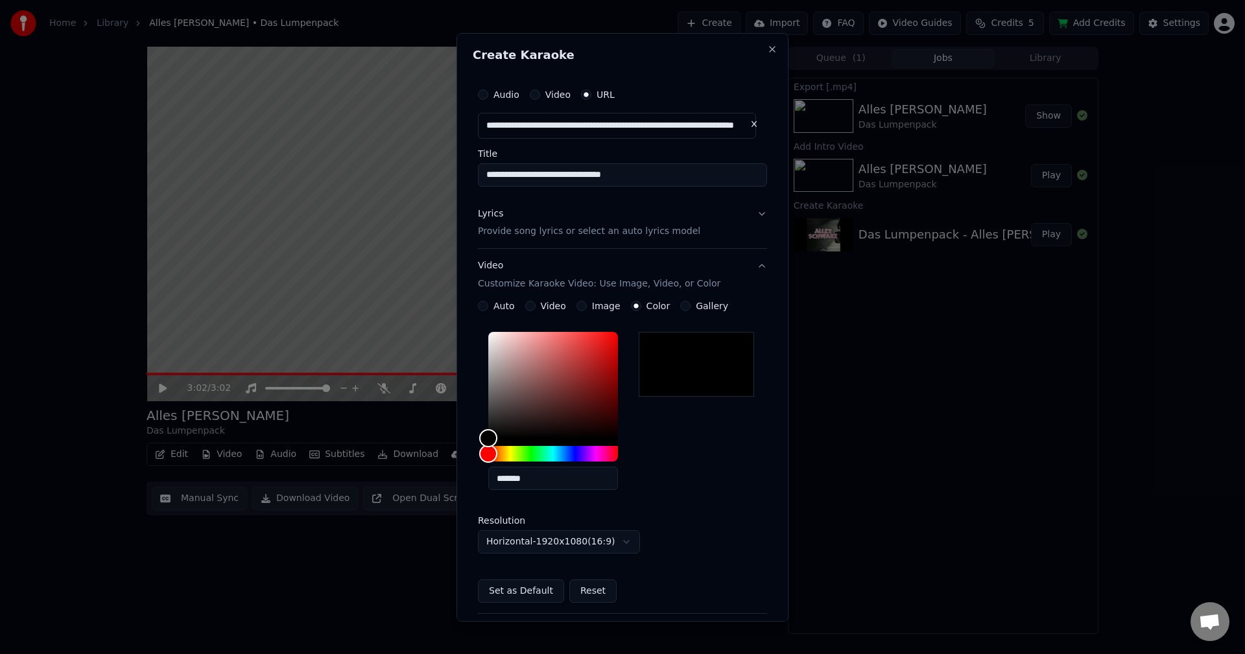
scroll to position [117, 0]
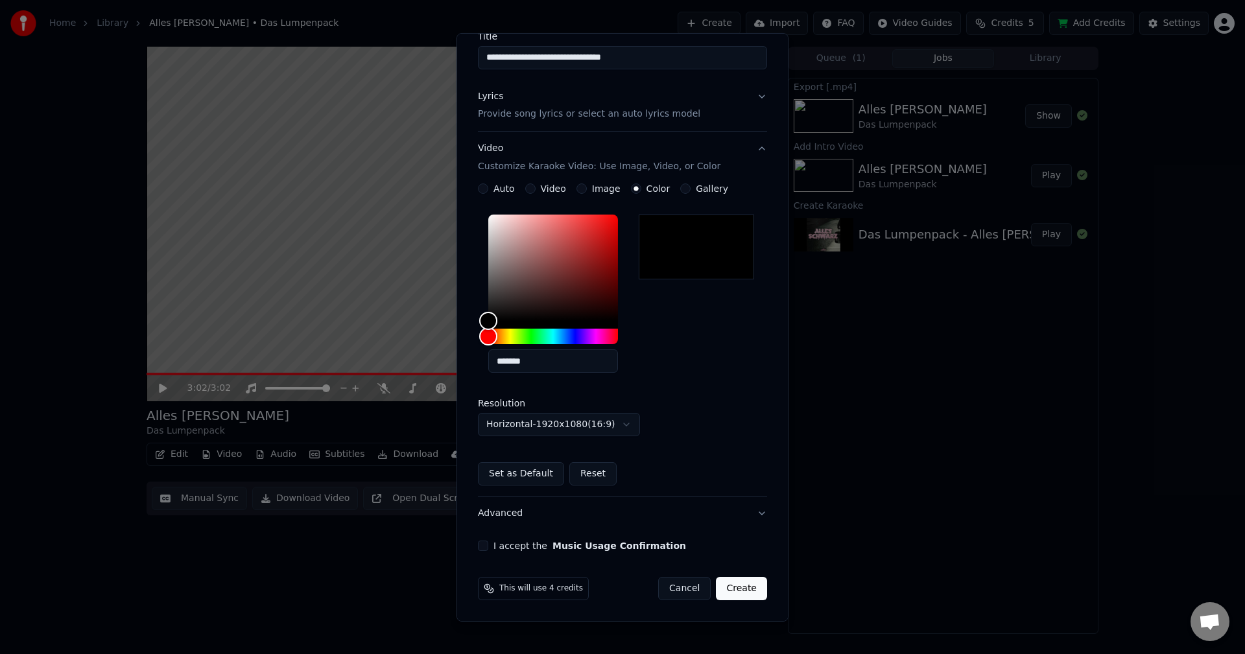
click at [485, 546] on button "I accept the Music Usage Confirmation" at bounding box center [483, 546] width 10 height 10
click at [588, 505] on button "Advanced" at bounding box center [622, 514] width 289 height 34
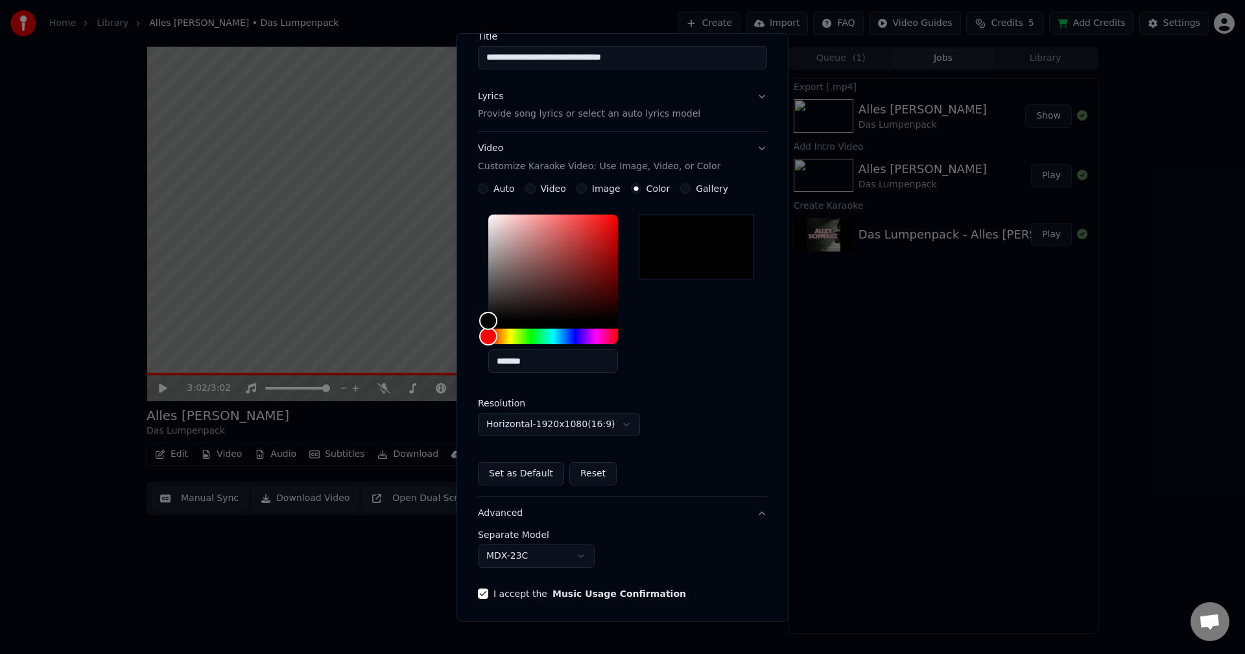
scroll to position [0, 0]
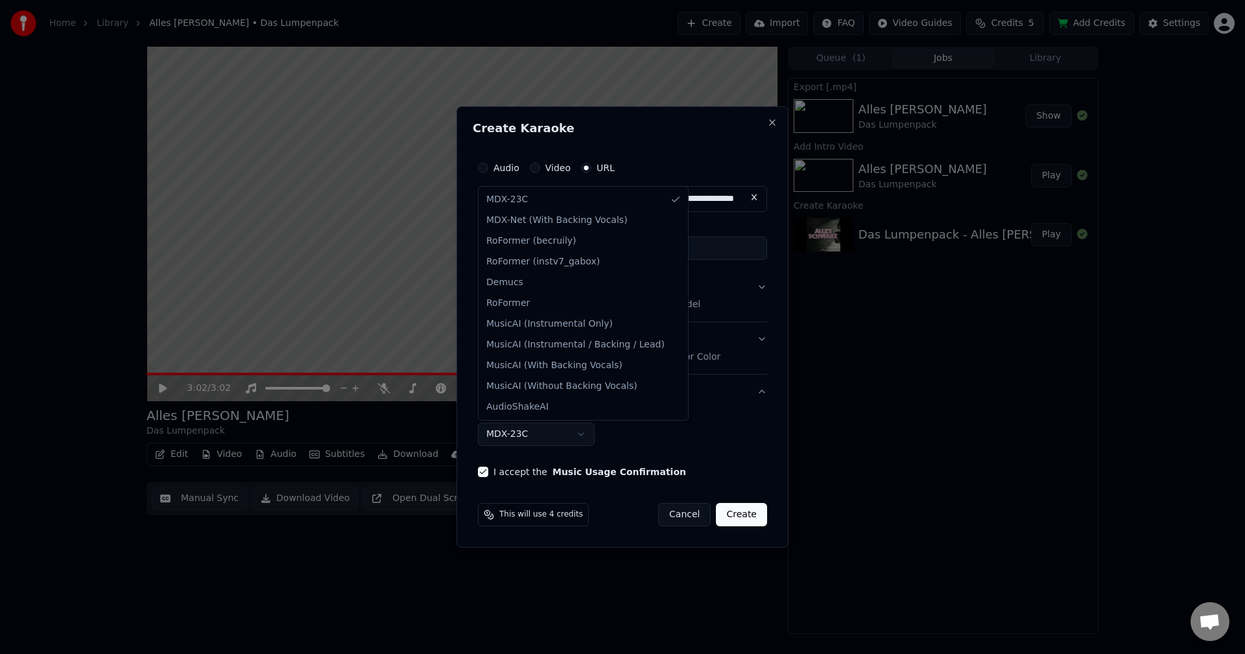
click at [575, 435] on body "**********" at bounding box center [622, 327] width 1245 height 654
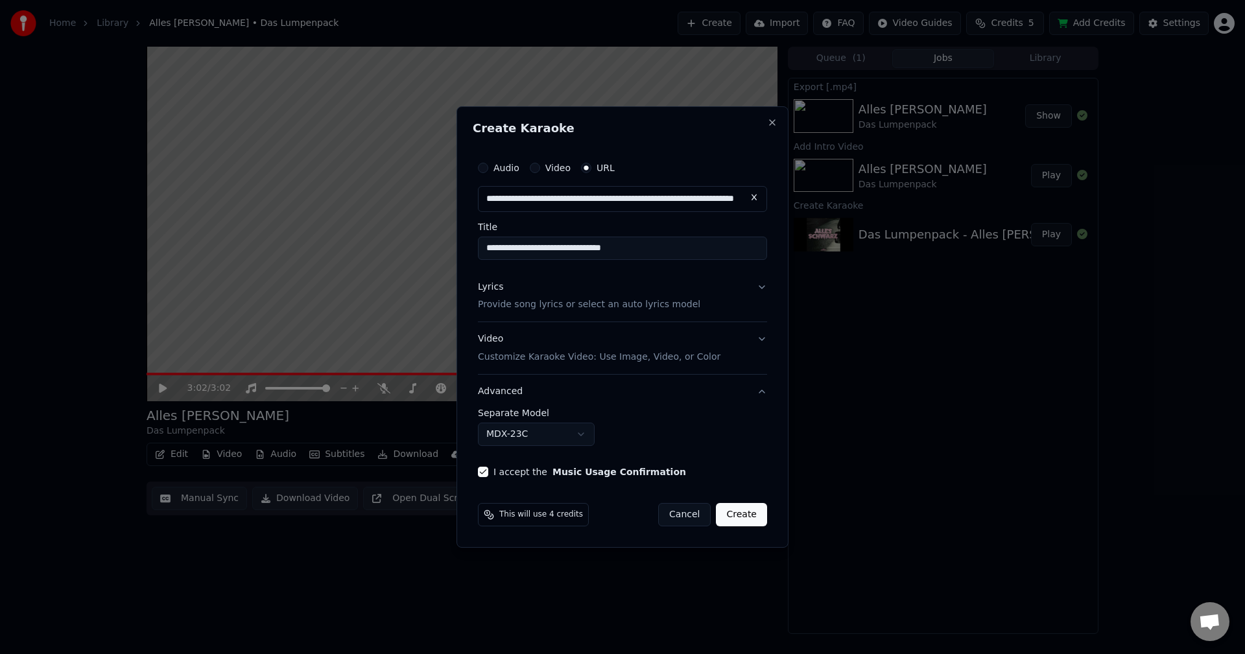
click at [575, 435] on body "**********" at bounding box center [622, 327] width 1245 height 654
click at [752, 516] on button "Create" at bounding box center [741, 514] width 51 height 23
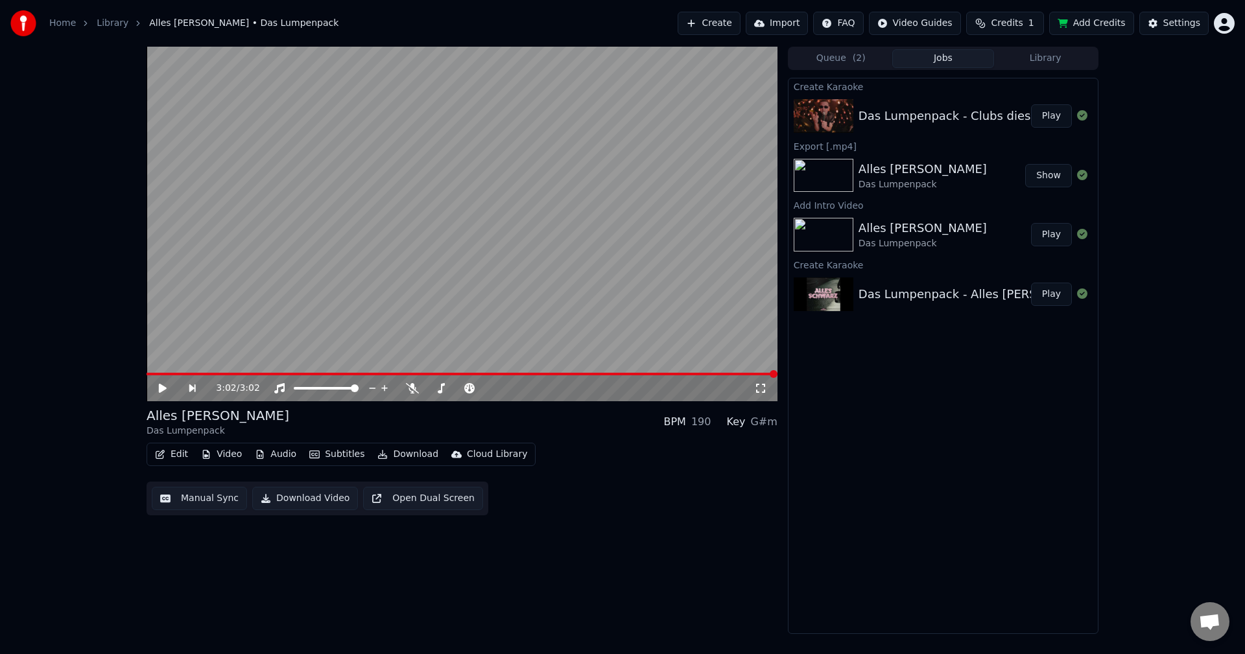
click at [993, 110] on div "Das Lumpenpack - Clubs dieser Stadt" at bounding box center [968, 116] width 219 height 18
click at [992, 110] on div "Das Lumpenpack - Clubs dieser Stadt" at bounding box center [968, 116] width 219 height 18
click at [1055, 112] on button "Play" at bounding box center [1051, 115] width 41 height 23
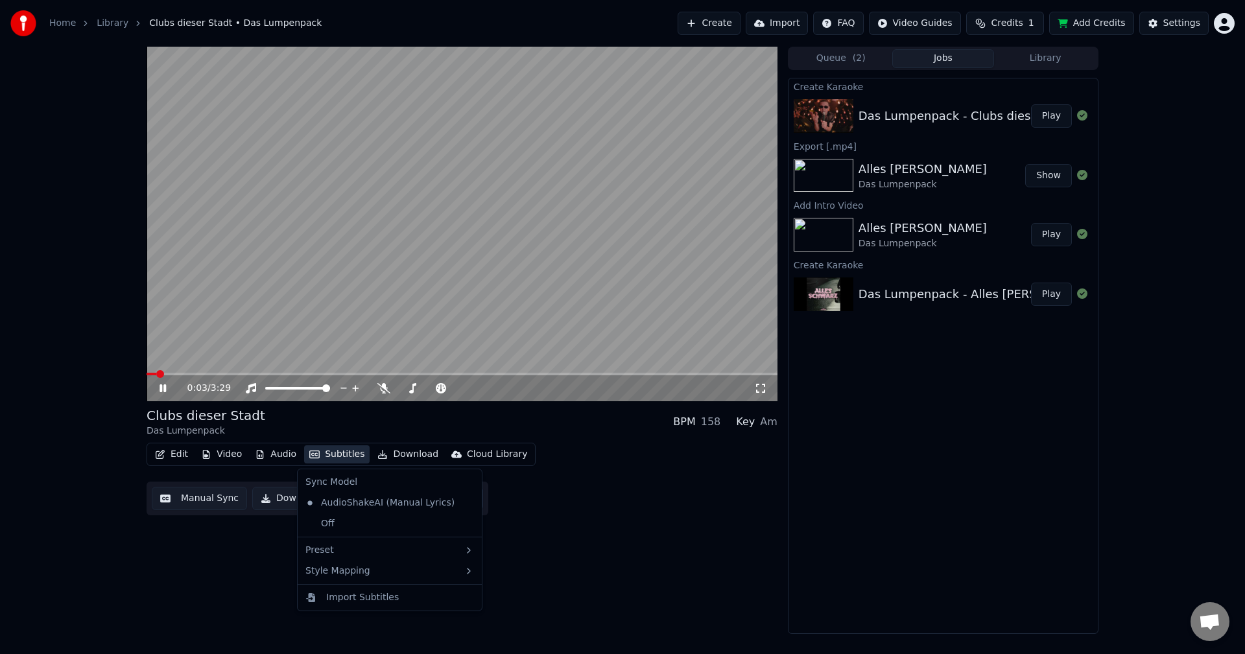
click at [309, 455] on icon "button" at bounding box center [314, 454] width 10 height 9
click at [621, 486] on div "Edit Video Audio Subtitles Download Cloud Library Manual Sync Download Video Op…" at bounding box center [462, 479] width 631 height 73
click at [304, 449] on button "Subtitles" at bounding box center [337, 455] width 66 height 18
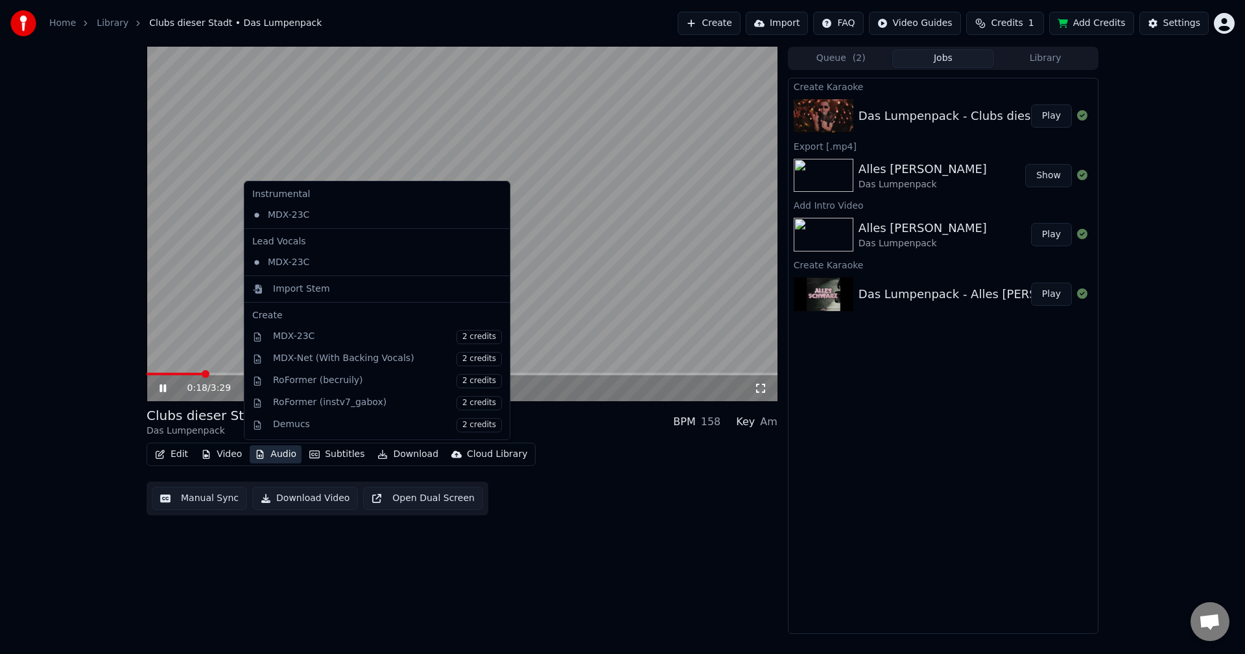
click at [649, 466] on div "Edit Video Audio Subtitles Download Cloud Library Manual Sync Download Video Op…" at bounding box center [462, 479] width 631 height 73
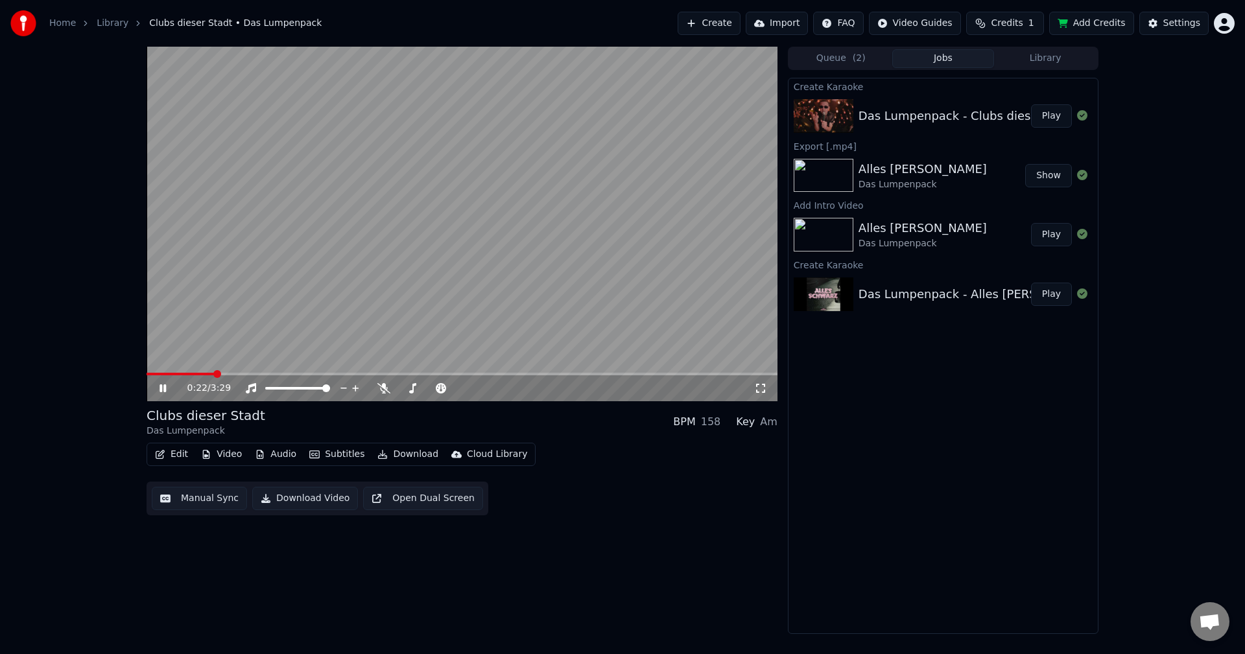
click at [263, 323] on video at bounding box center [462, 224] width 631 height 355
click at [180, 373] on span at bounding box center [163, 374] width 33 height 3
click at [168, 383] on icon at bounding box center [172, 388] width 30 height 10
click at [688, 547] on div "0:11 / 3:29 Clubs dieser Stadt Das Lumpenpack BPM 158 Key Am Edit Video Audio S…" at bounding box center [462, 341] width 631 height 588
click at [166, 392] on icon at bounding box center [172, 388] width 30 height 10
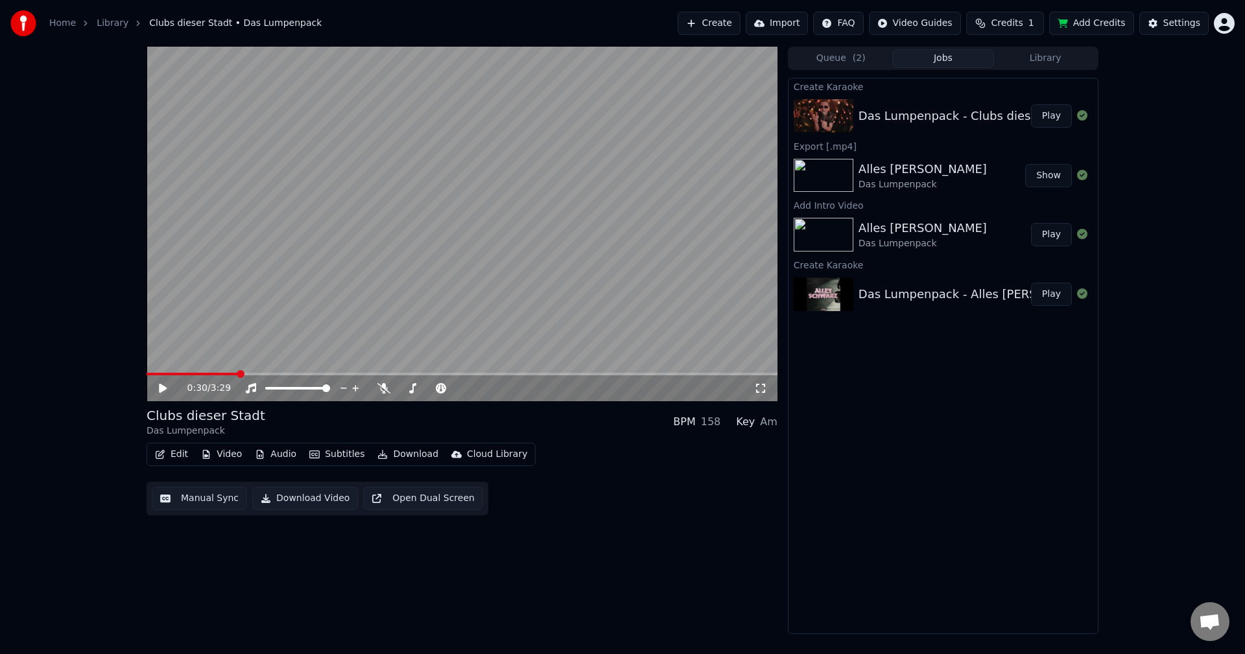
click at [337, 468] on div "Edit Video Audio Subtitles Download Cloud Library Manual Sync Download Video Op…" at bounding box center [462, 479] width 631 height 73
click at [336, 458] on button "Subtitles" at bounding box center [337, 455] width 66 height 18
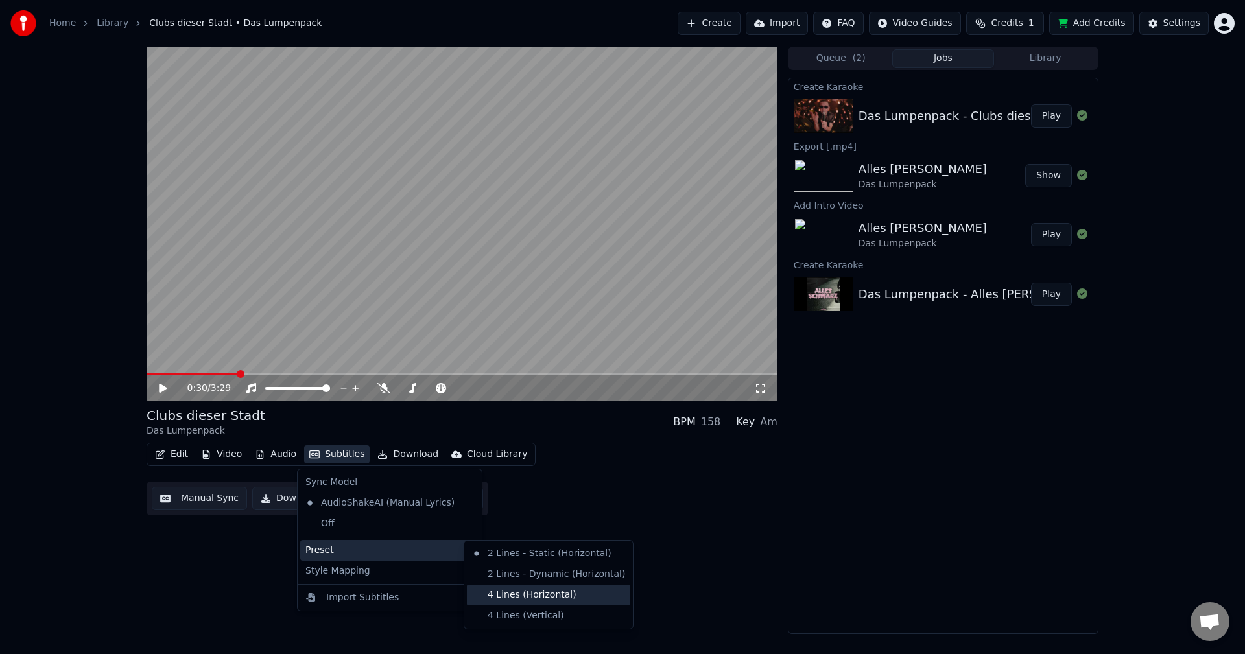
click at [522, 598] on div "4 Lines (Horizontal)" at bounding box center [548, 595] width 163 height 21
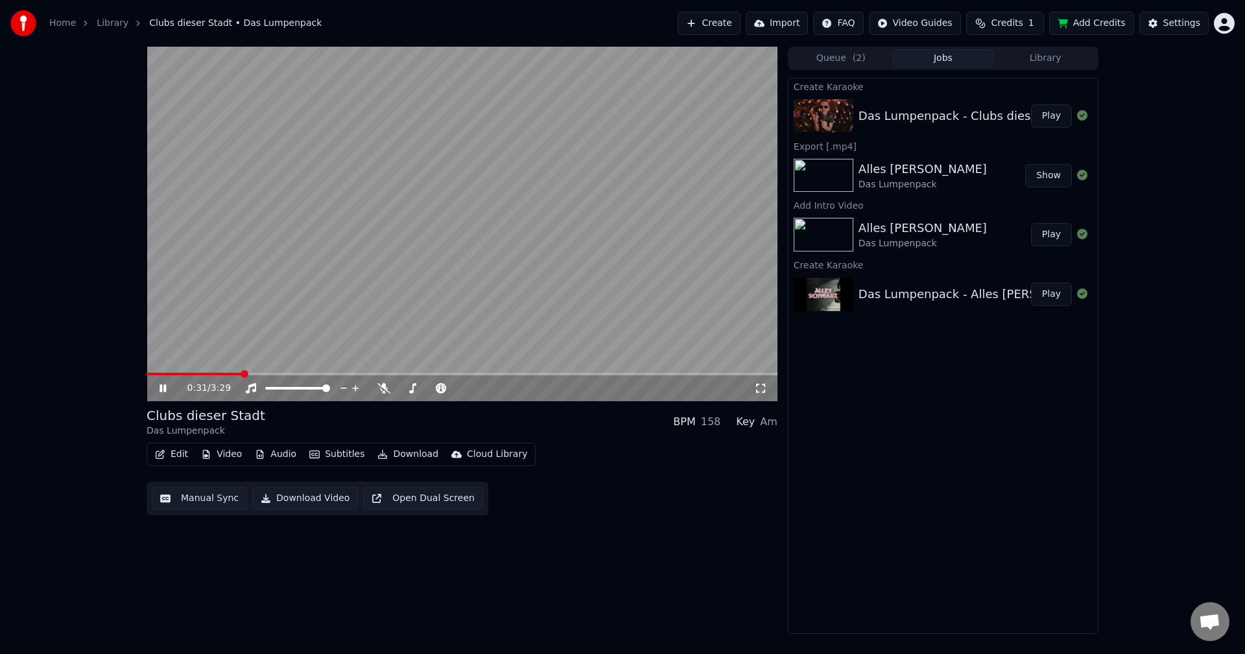
click at [170, 389] on icon at bounding box center [172, 388] width 30 height 10
click at [283, 455] on button "Audio" at bounding box center [276, 455] width 52 height 18
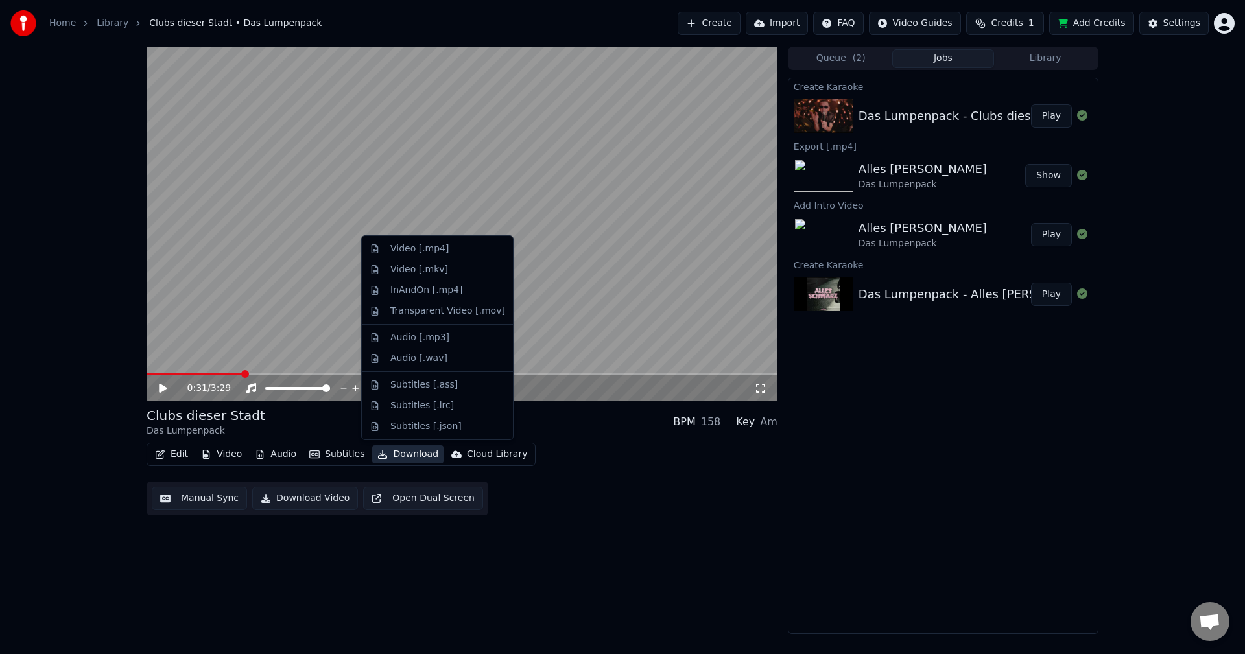
click at [88, 409] on div "0:31 / 3:29 Clubs dieser Stadt Das Lumpenpack BPM 158 Key Am Edit Video Audio S…" at bounding box center [622, 341] width 1245 height 588
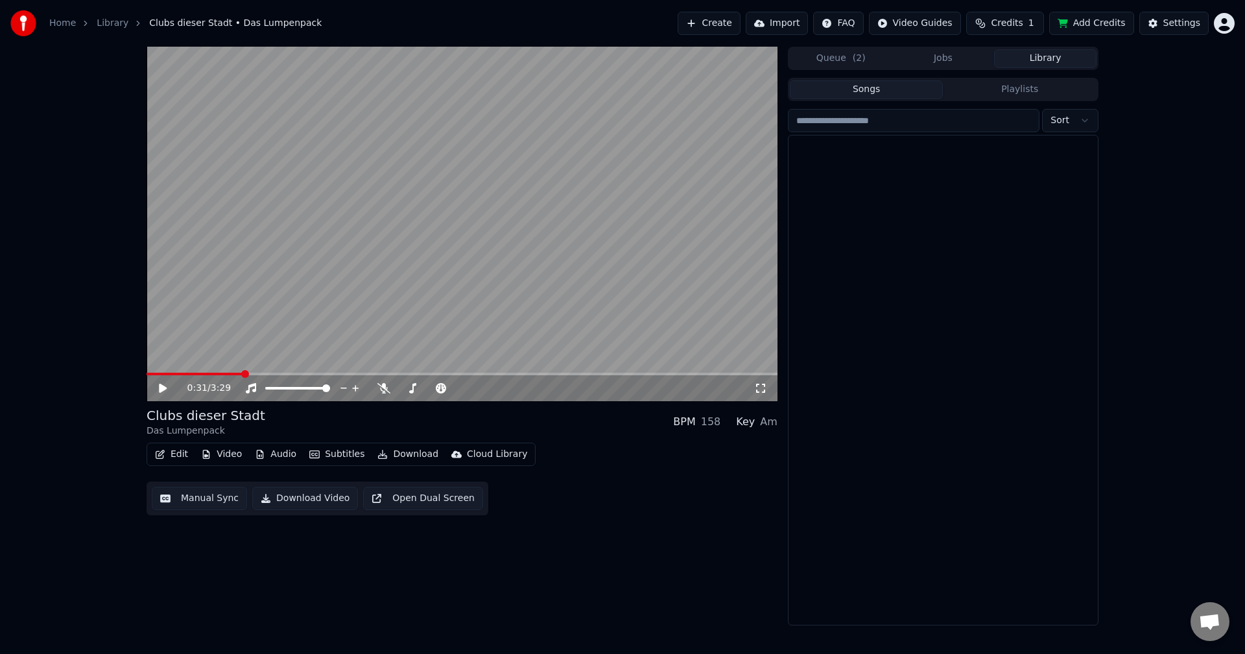
click at [1019, 54] on button "Library" at bounding box center [1045, 58] width 102 height 19
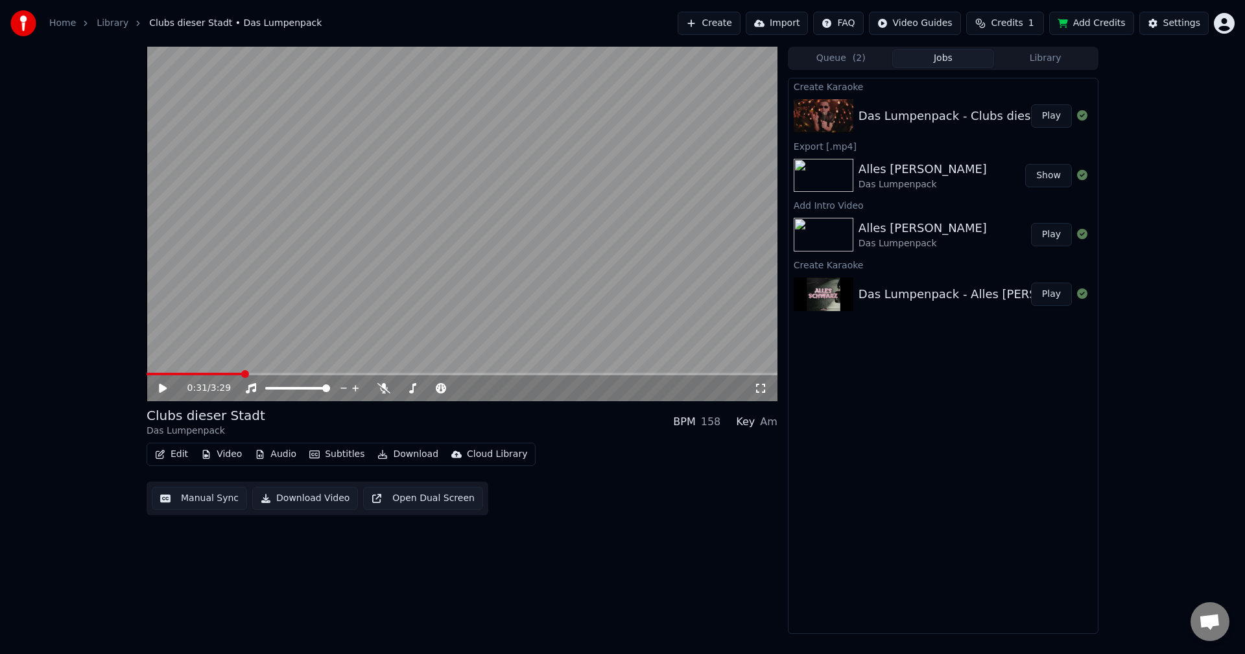
click at [977, 52] on button "Jobs" at bounding box center [943, 58] width 102 height 19
drag, startPoint x: 169, startPoint y: 372, endPoint x: 126, endPoint y: 371, distance: 42.2
click at [126, 371] on div "0:31 / 3:29 Clubs dieser Stadt Das Lumpenpack BPM 158 Key Am Edit Video Audio S…" at bounding box center [622, 341] width 1245 height 588
click at [149, 372] on video at bounding box center [462, 224] width 631 height 355
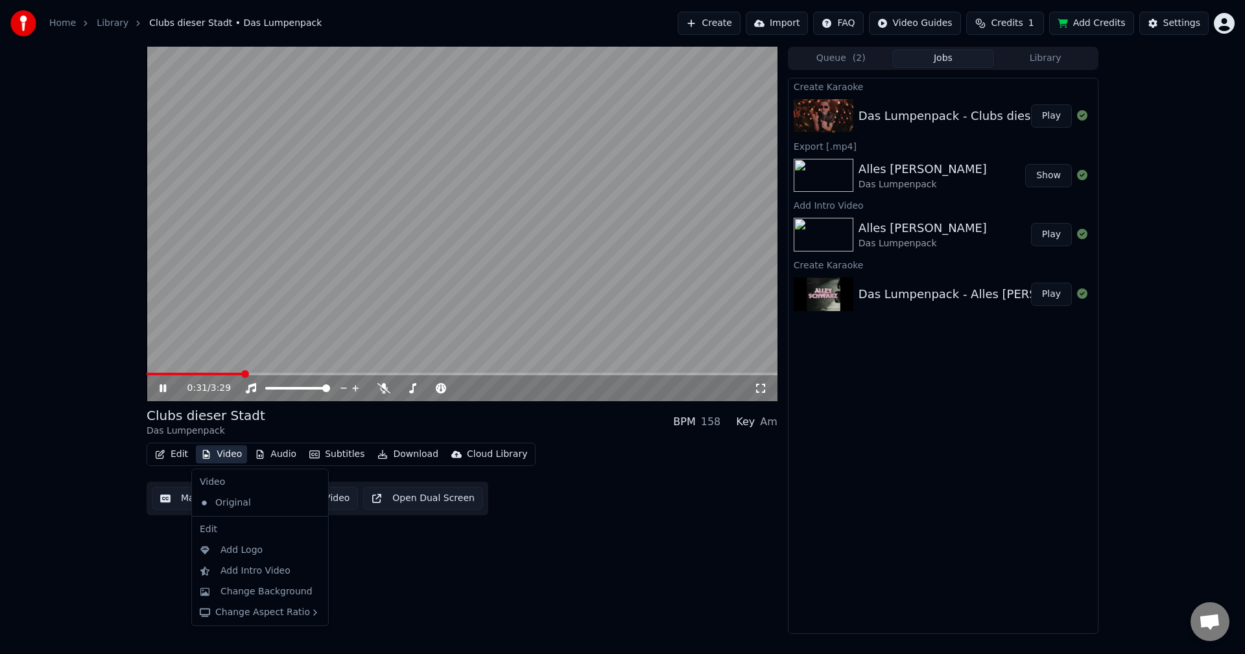
click at [221, 452] on button "Video" at bounding box center [221, 455] width 51 height 18
click at [247, 593] on div "Change Background" at bounding box center [267, 592] width 92 height 13
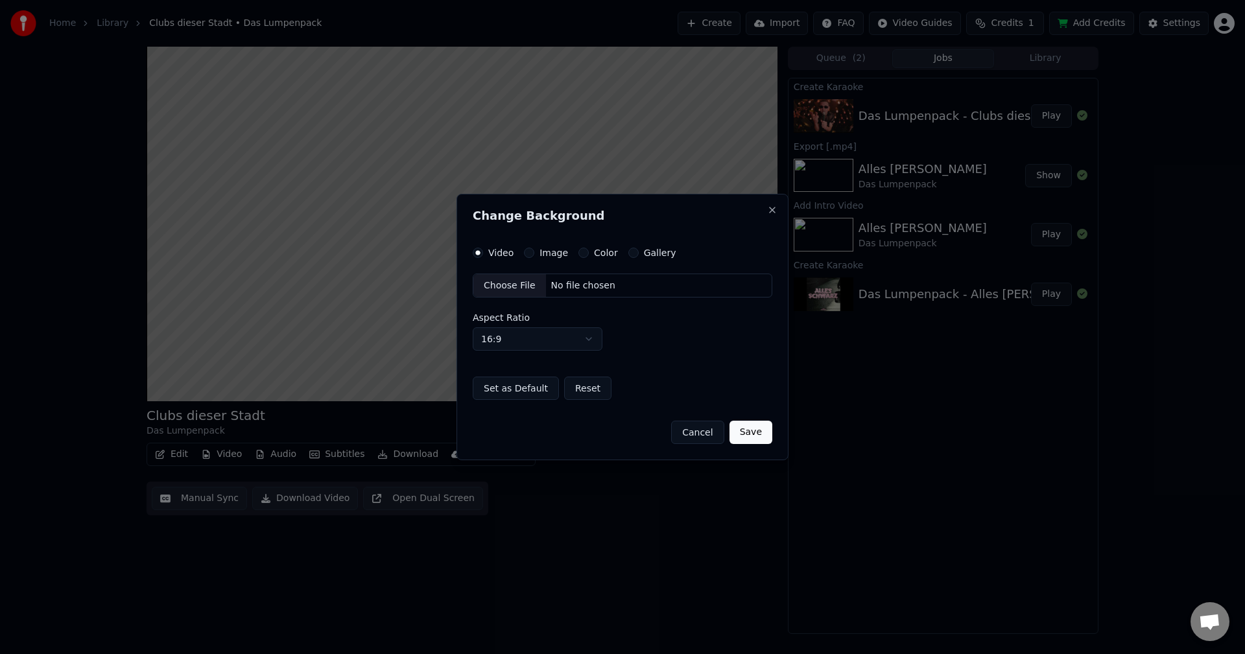
click at [519, 289] on div "Choose File" at bounding box center [509, 285] width 73 height 23
click at [525, 251] on button "Image" at bounding box center [529, 253] width 10 height 10
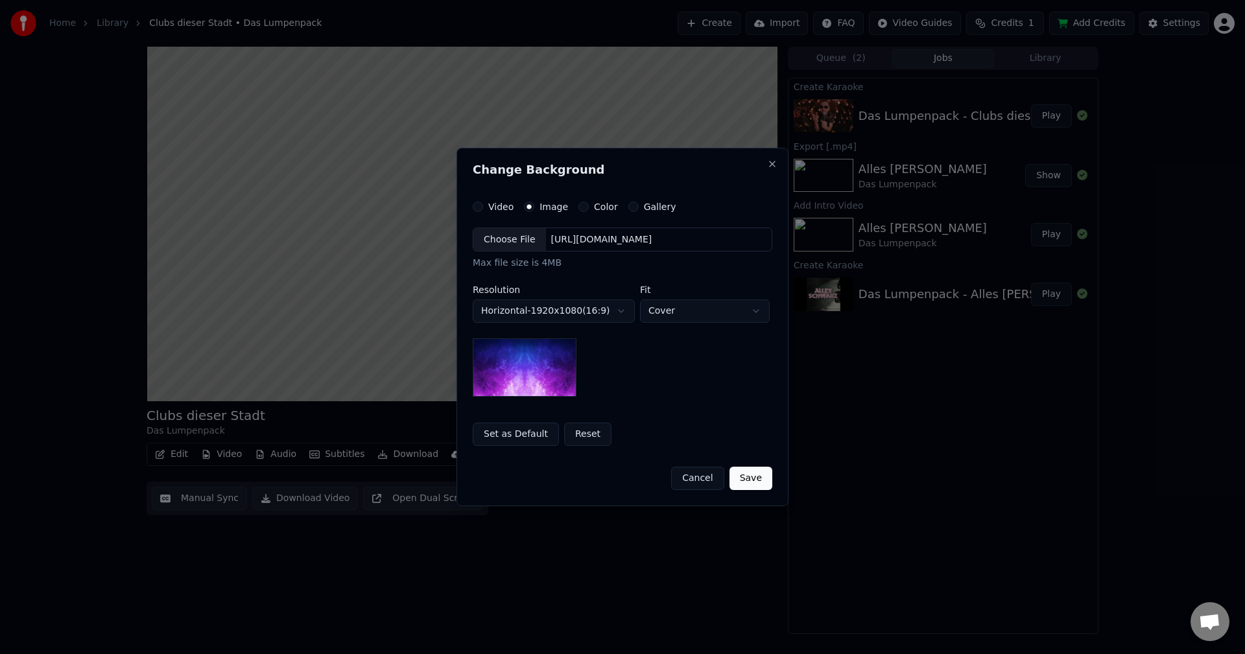
click at [516, 238] on div "Choose File" at bounding box center [509, 239] width 73 height 23
click at [756, 474] on button "Save" at bounding box center [751, 478] width 43 height 23
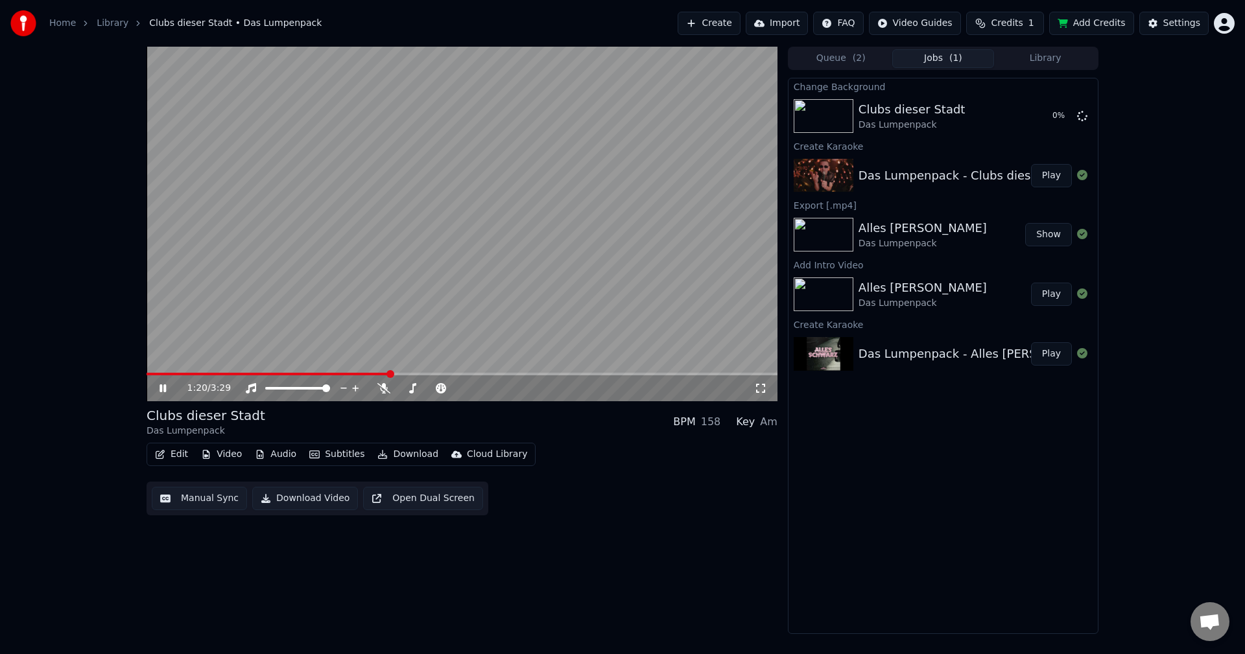
click at [158, 387] on icon at bounding box center [172, 388] width 30 height 10
click at [1046, 115] on button "Play" at bounding box center [1051, 115] width 41 height 23
click at [295, 507] on button "Download Video" at bounding box center [305, 498] width 106 height 23
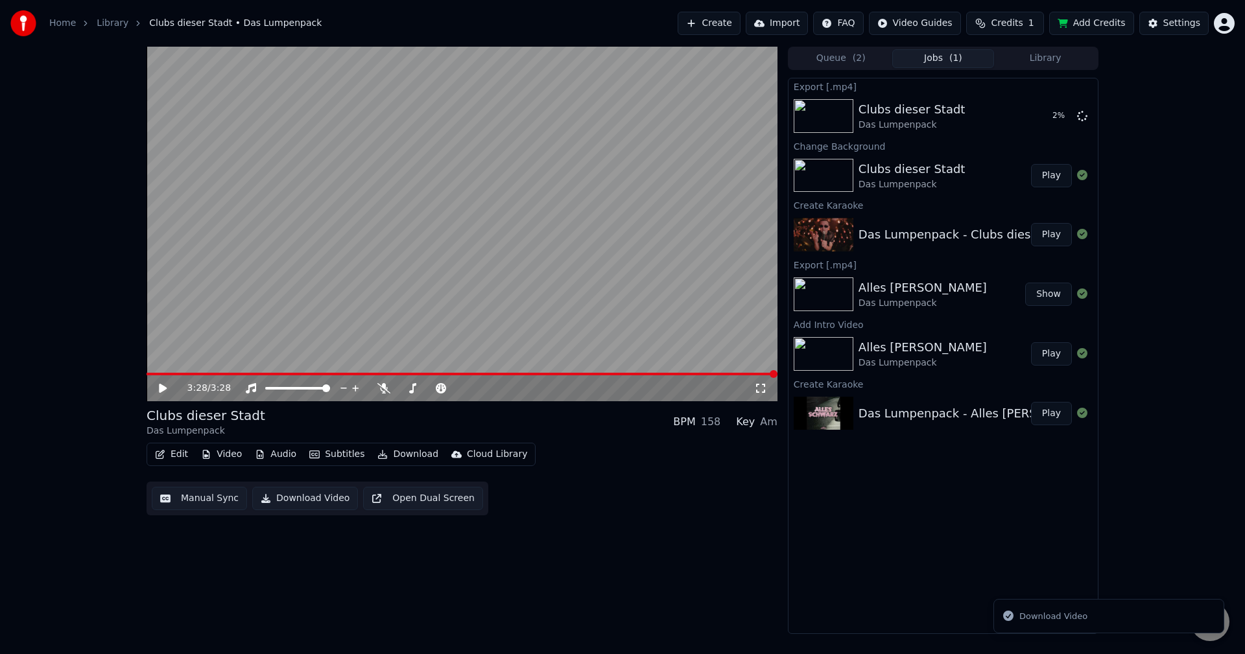
click at [398, 459] on button "Download" at bounding box center [407, 455] width 71 height 18
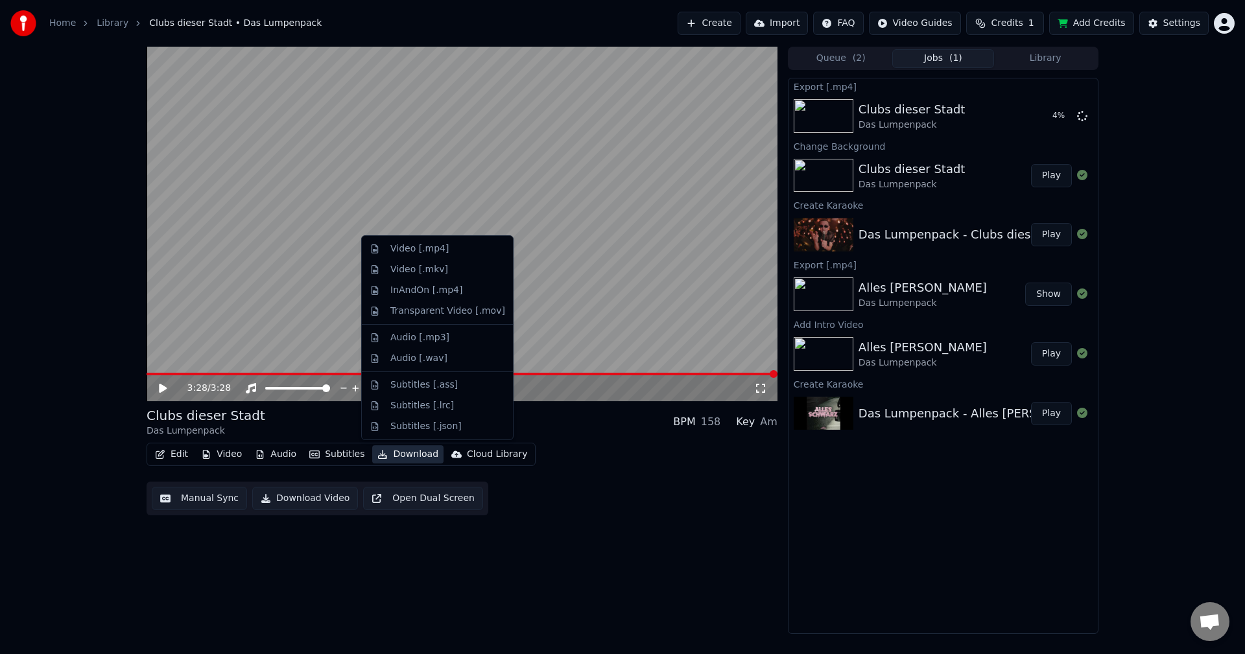
click at [607, 520] on div "3:28 / 3:28 Clubs dieser Stadt Das Lumpenpack BPM 158 Key Am Edit Video Audio S…" at bounding box center [462, 341] width 631 height 588
